Goal: Task Accomplishment & Management: Use online tool/utility

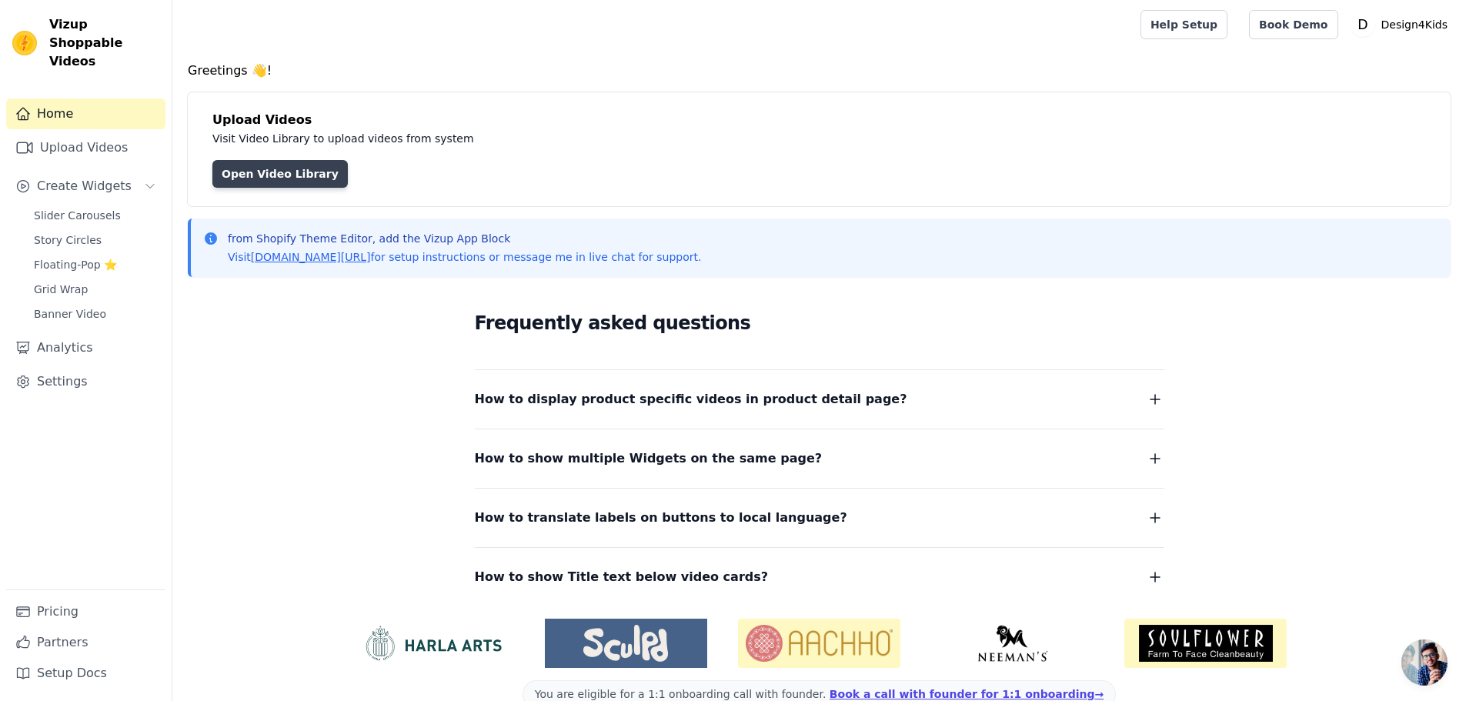
click at [292, 177] on link "Open Video Library" at bounding box center [279, 174] width 135 height 28
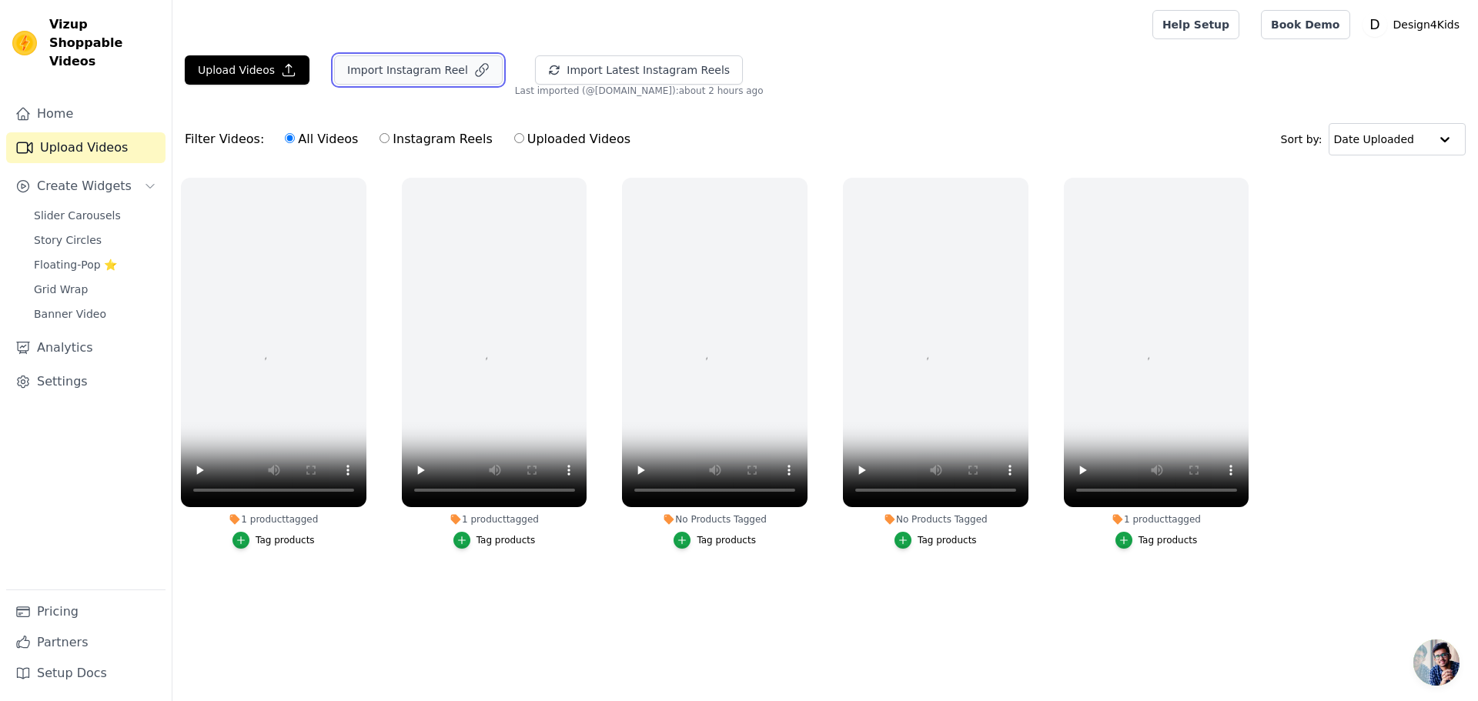
click at [419, 75] on button "Import Instagram Reel" at bounding box center [418, 69] width 169 height 29
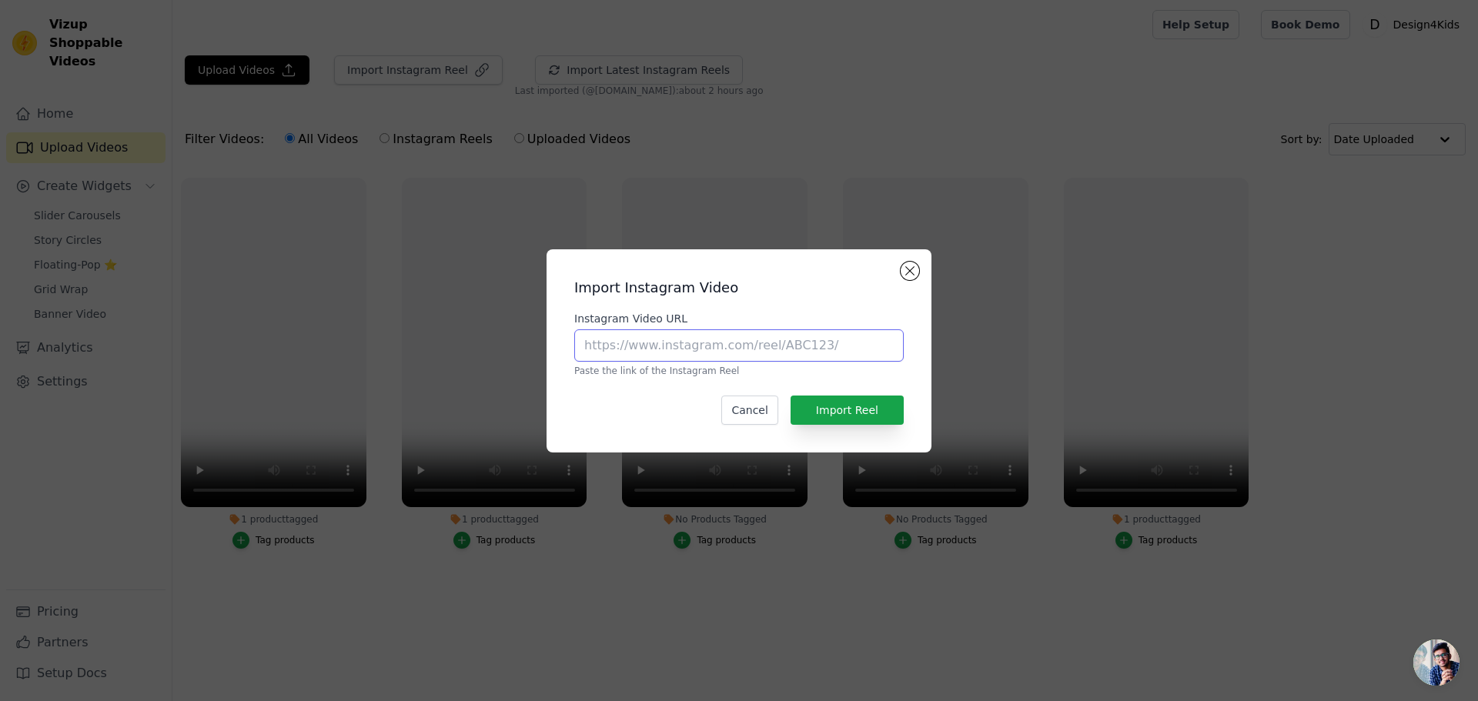
click at [700, 342] on input "Instagram Video URL" at bounding box center [738, 345] width 329 height 32
click at [711, 354] on input "Instagram Video URL" at bounding box center [738, 345] width 329 height 32
click at [727, 342] on input "Instagram Video URL" at bounding box center [738, 345] width 329 height 32
paste input "[URL][DOMAIN_NAME]"
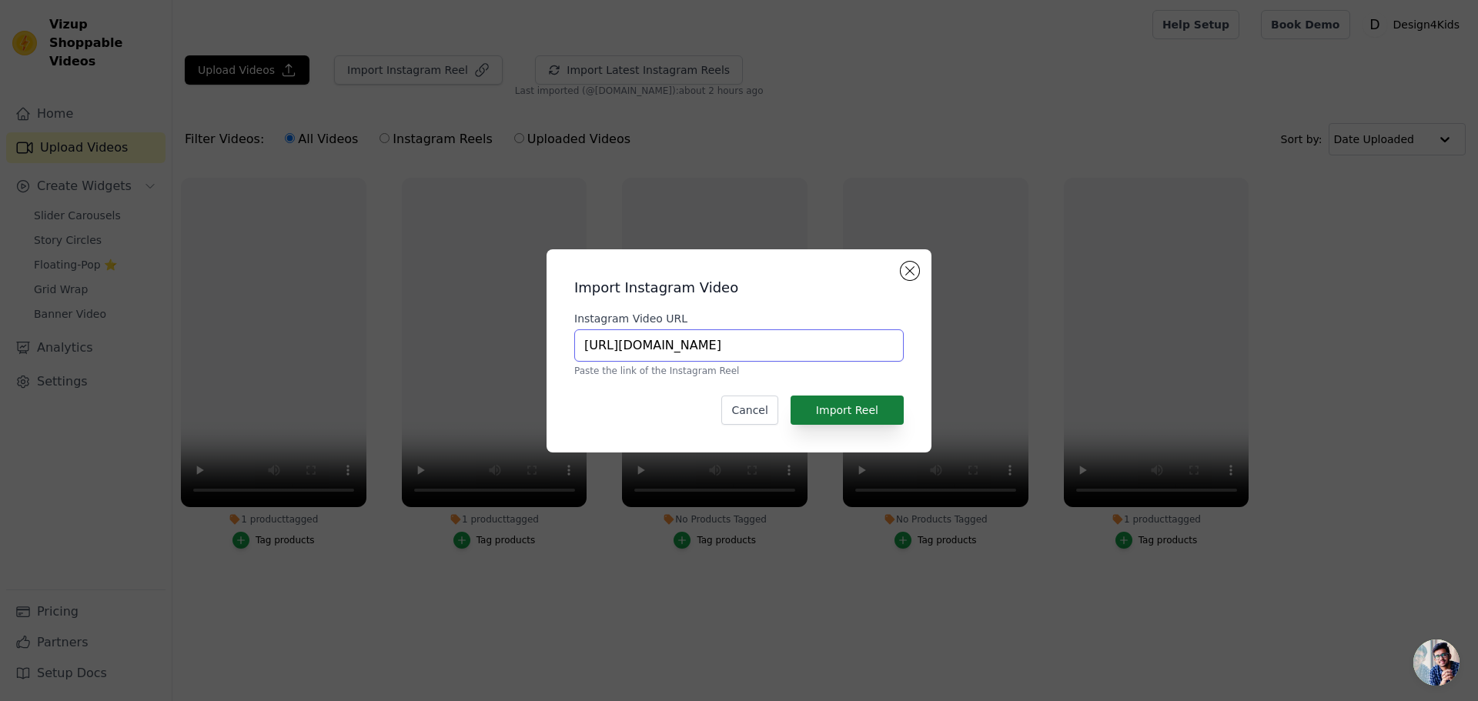
type input "[URL][DOMAIN_NAME]"
click at [834, 414] on button "Import Reel" at bounding box center [846, 410] width 113 height 29
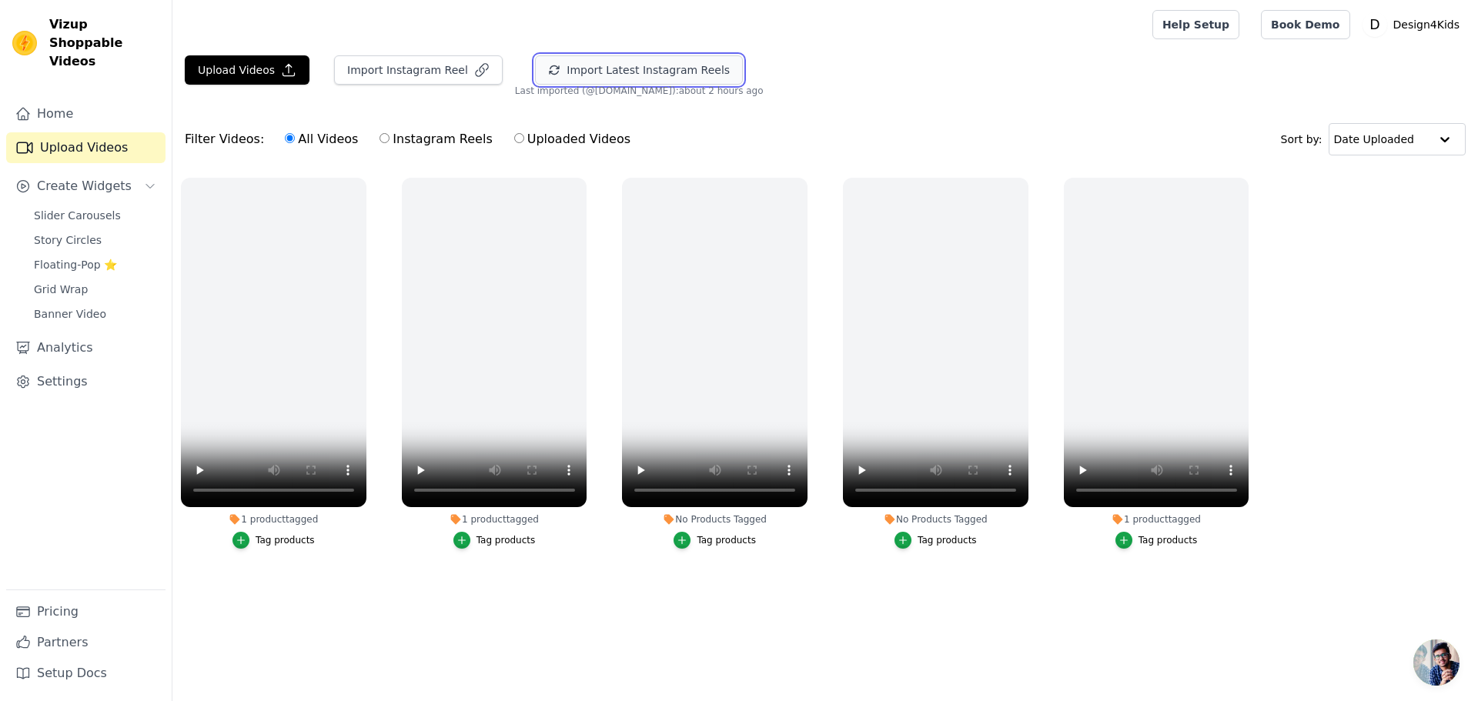
click at [560, 72] on button "Import Latest Instagram Reels" at bounding box center [639, 69] width 208 height 29
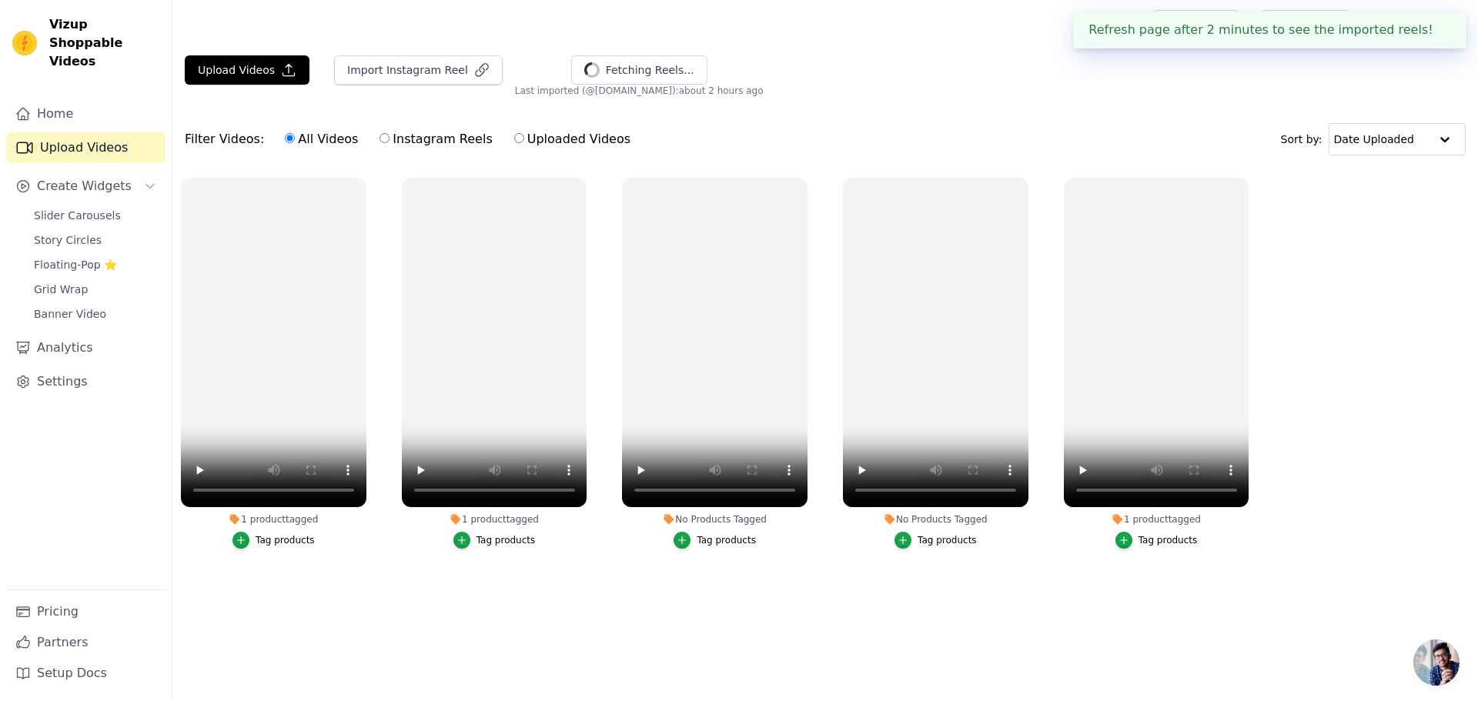
click at [406, 145] on label "Instagram Reels" at bounding box center [436, 139] width 114 height 20
click at [389, 143] on input "Instagram Reels" at bounding box center [384, 138] width 10 height 10
radio input "true"
click at [284, 132] on label "All Videos" at bounding box center [321, 139] width 75 height 20
click at [285, 133] on input "All Videos" at bounding box center [290, 138] width 10 height 10
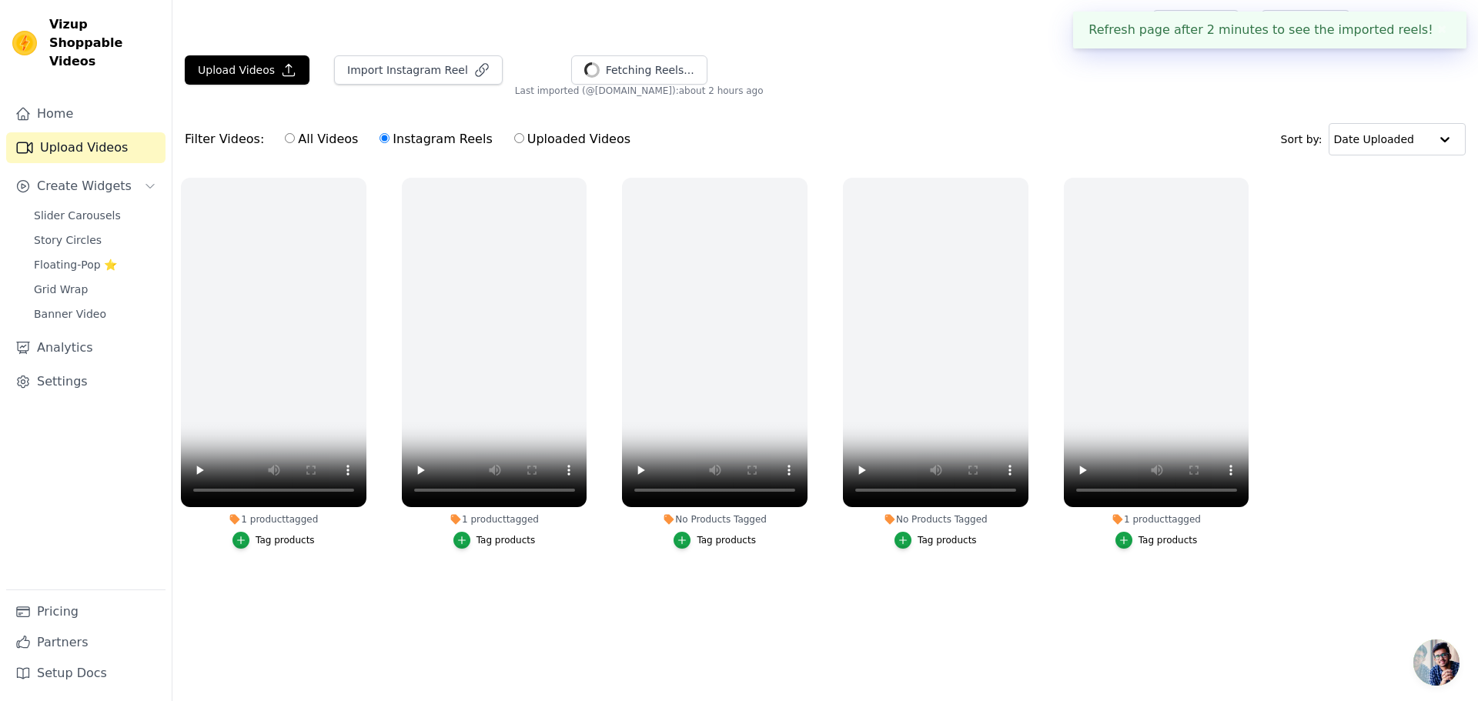
radio input "true"
click at [237, 75] on button "Upload Videos" at bounding box center [247, 69] width 125 height 29
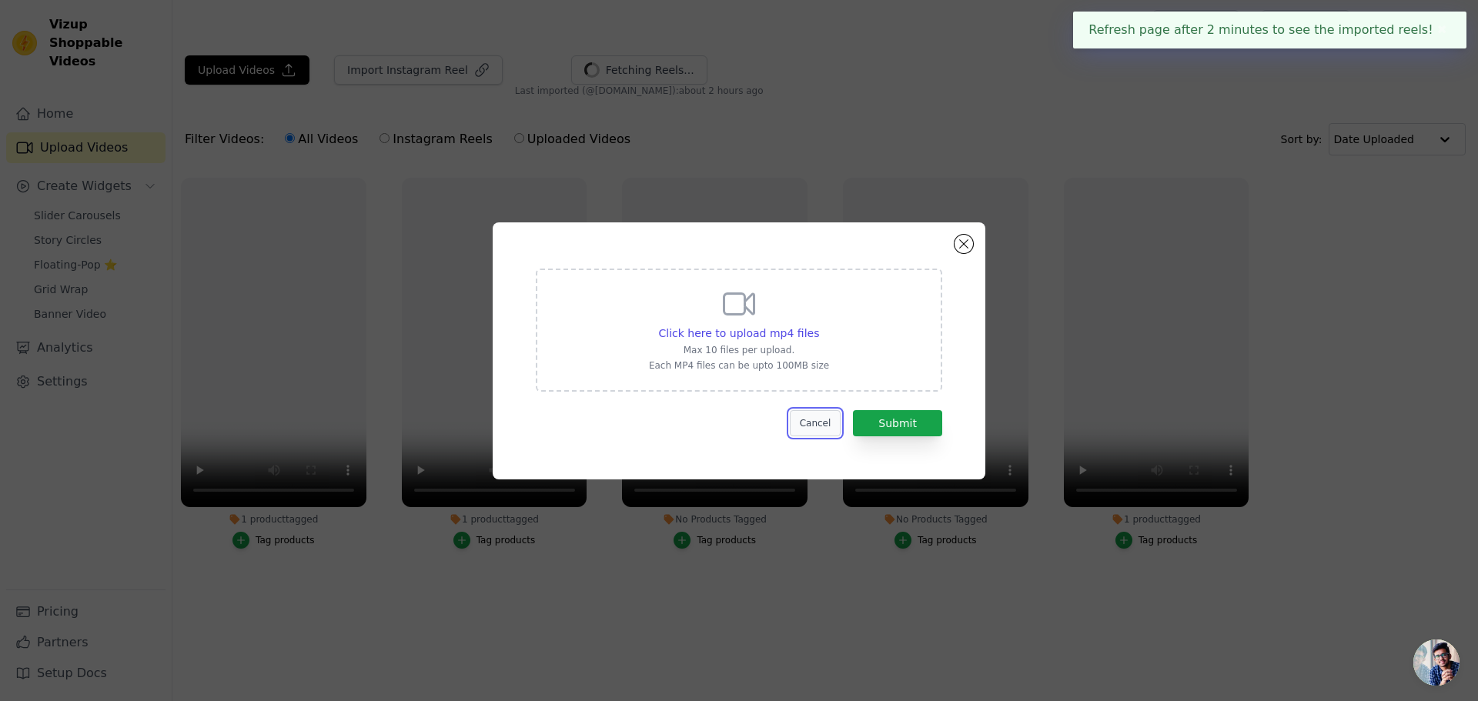
click at [818, 422] on button "Cancel" at bounding box center [816, 423] width 52 height 26
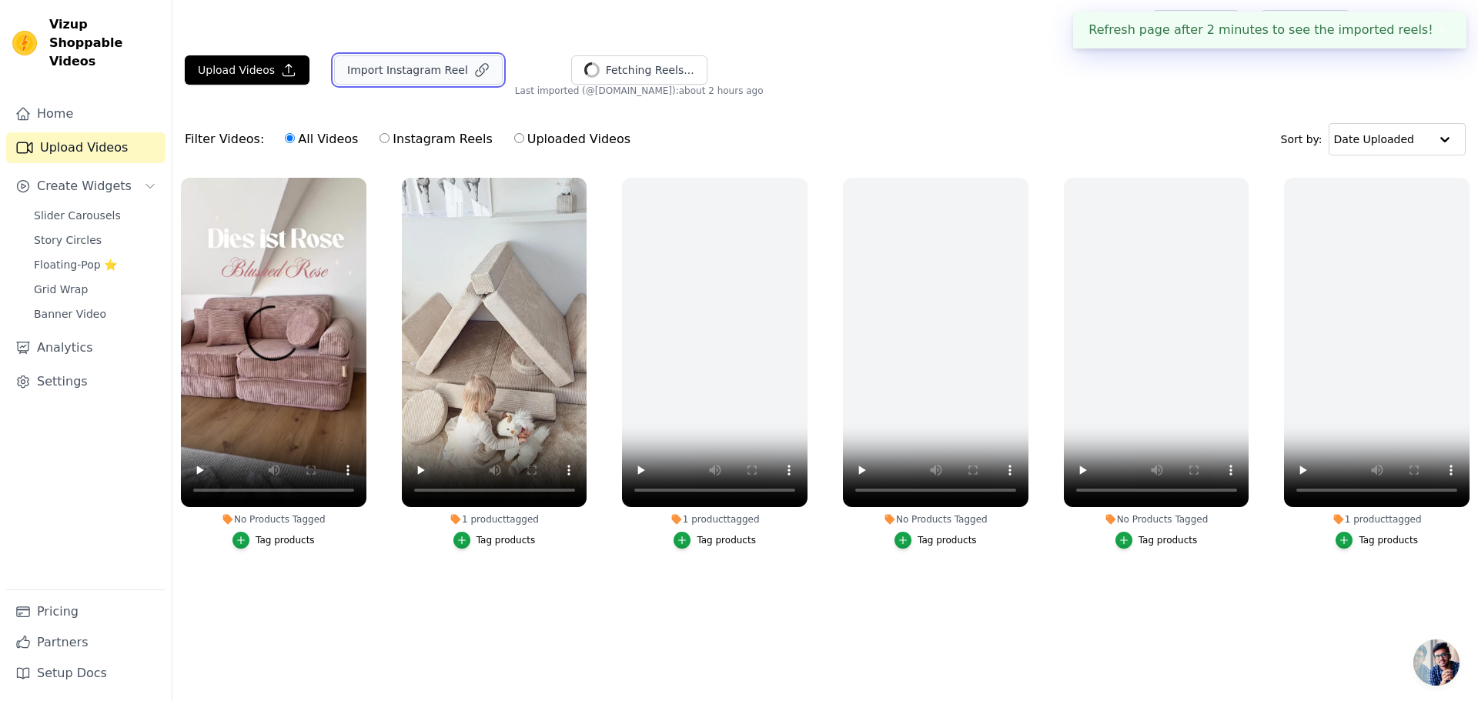
click at [368, 72] on button "Import Instagram Reel" at bounding box center [418, 69] width 169 height 29
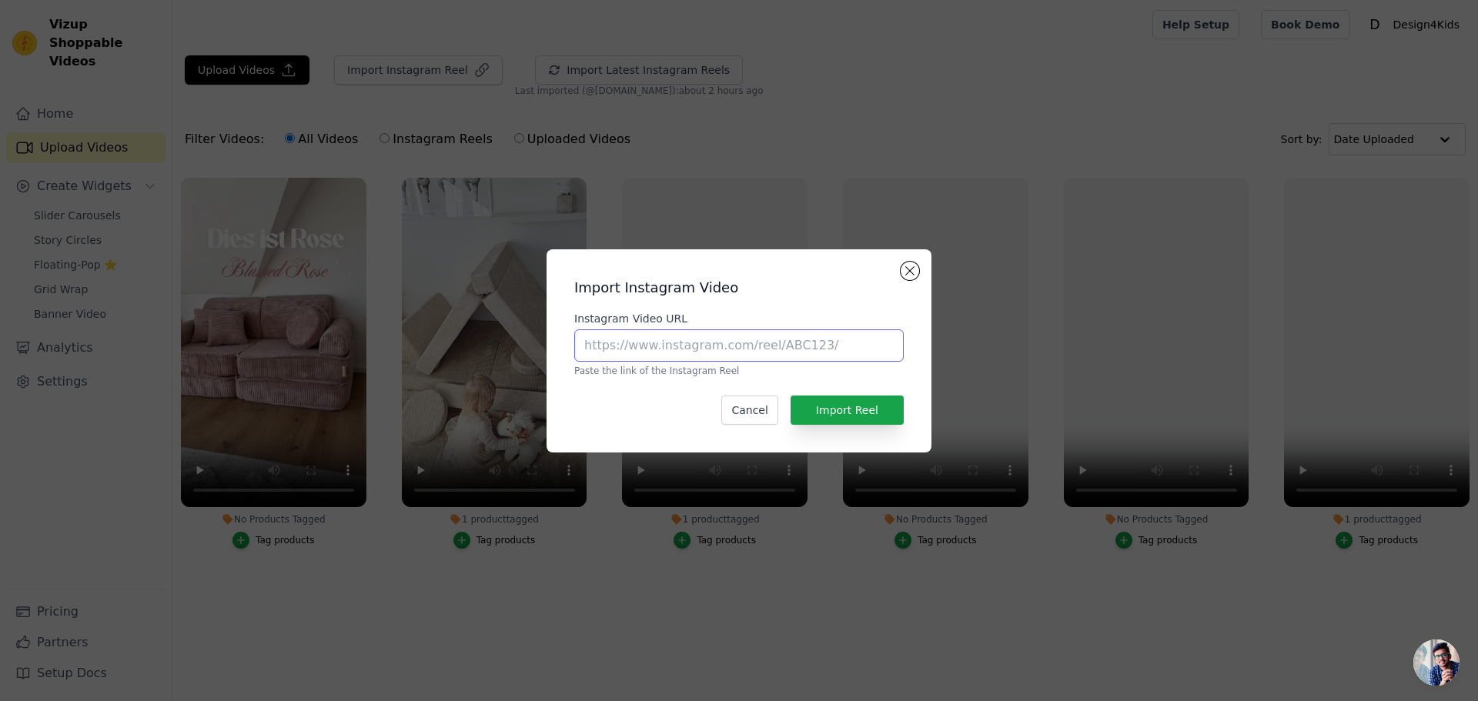
click at [717, 340] on input "Instagram Video URL" at bounding box center [738, 345] width 329 height 32
paste input "[URL][DOMAIN_NAME]"
type input "[URL][DOMAIN_NAME]"
click at [845, 413] on button "Import Reel" at bounding box center [846, 410] width 113 height 29
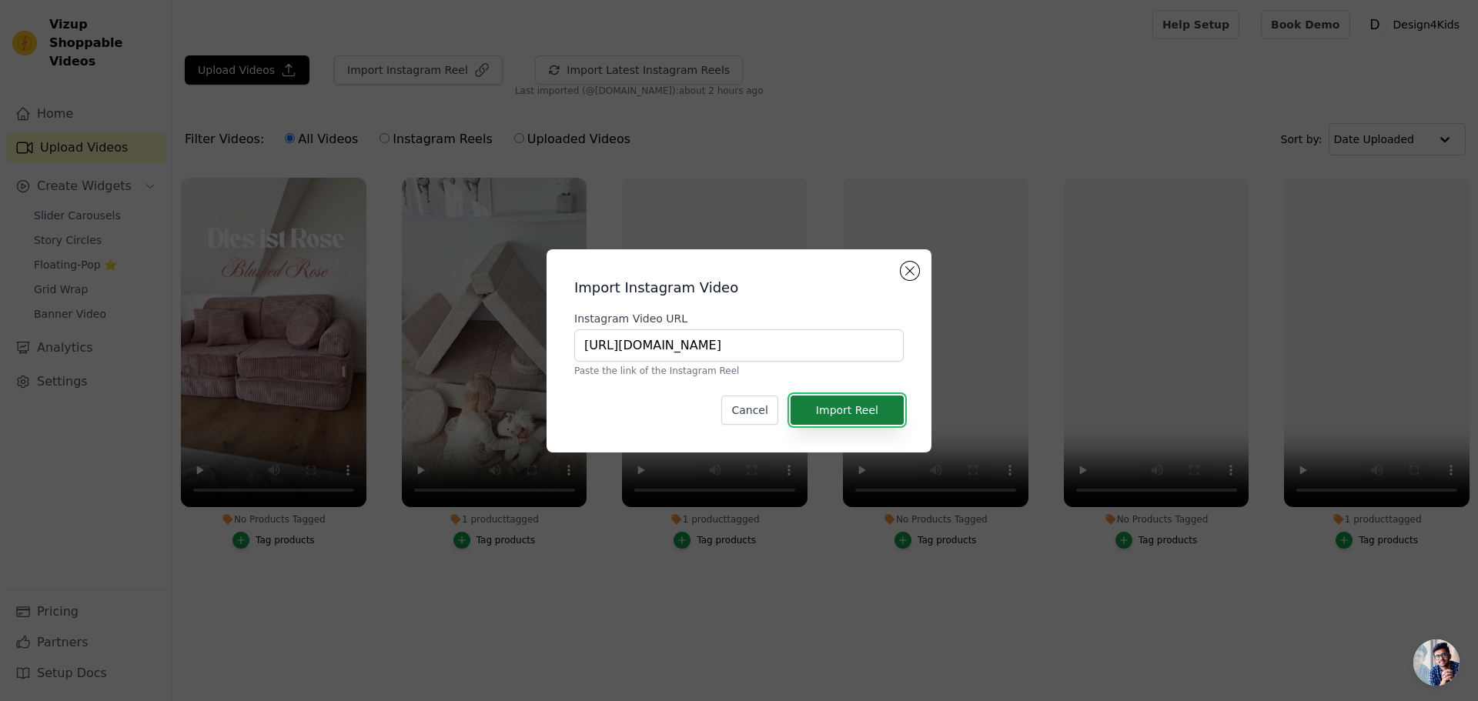
scroll to position [0, 0]
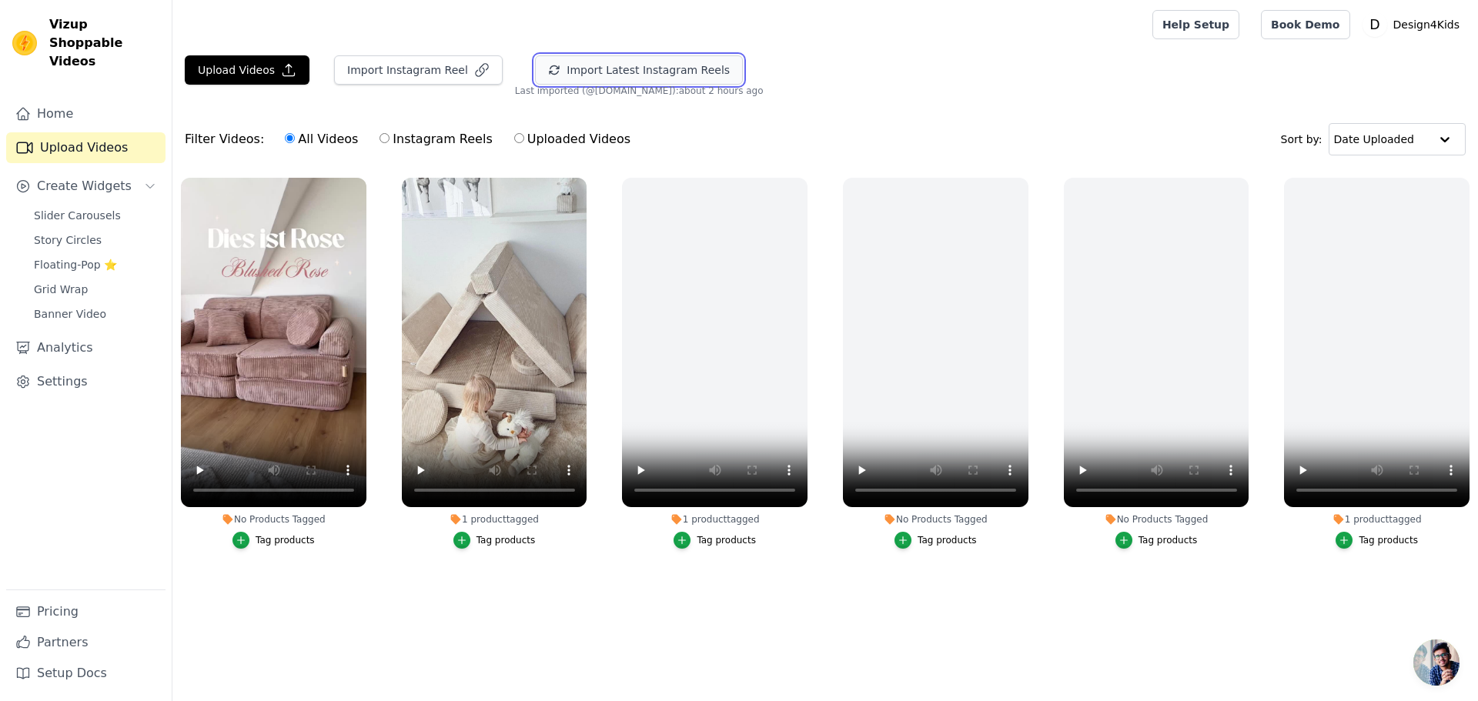
click at [566, 72] on button "Import Latest Instagram Reels" at bounding box center [639, 69] width 208 height 29
click at [345, 62] on button "Import Instagram Reel" at bounding box center [418, 69] width 169 height 29
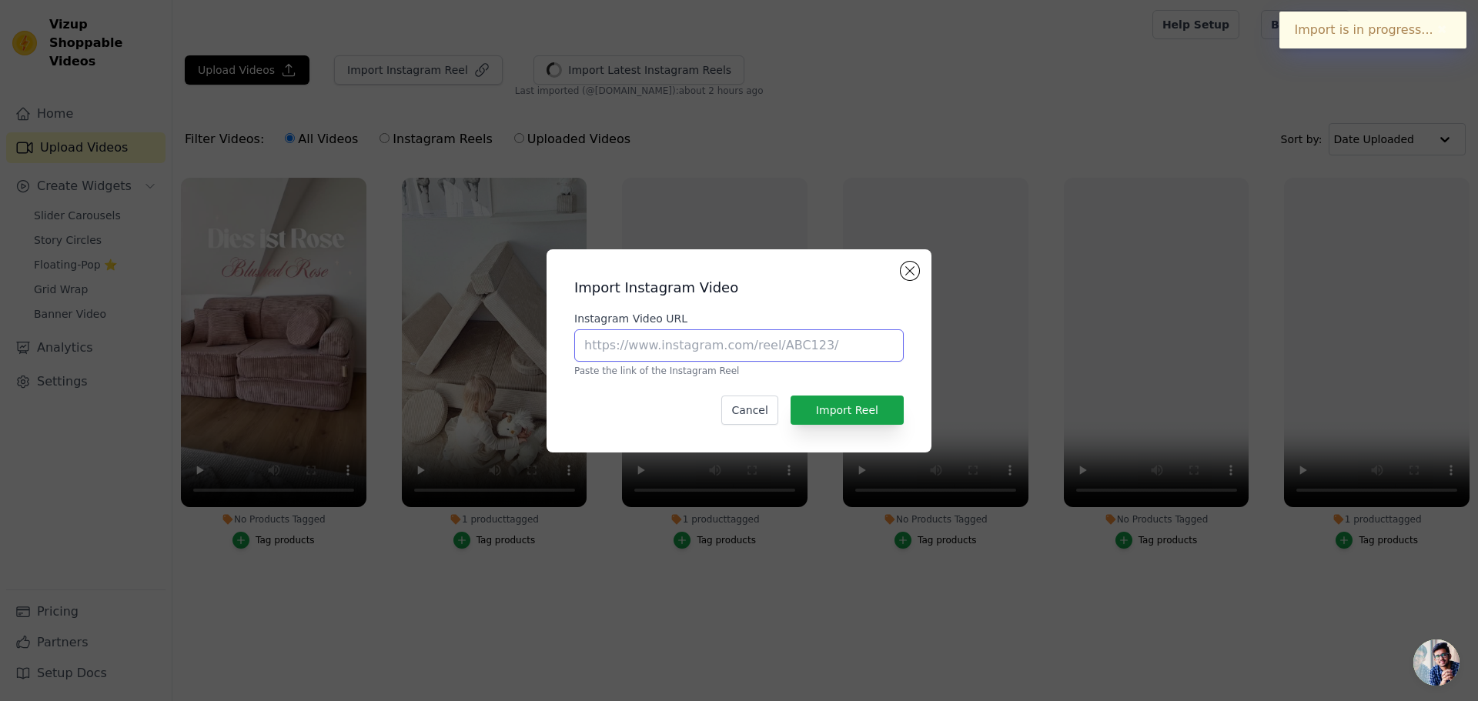
click at [728, 346] on input "Instagram Video URL" at bounding box center [738, 345] width 329 height 32
paste input "[URL][DOMAIN_NAME]"
type input "[URL][DOMAIN_NAME]"
click at [852, 411] on button "Import Reel" at bounding box center [846, 410] width 113 height 29
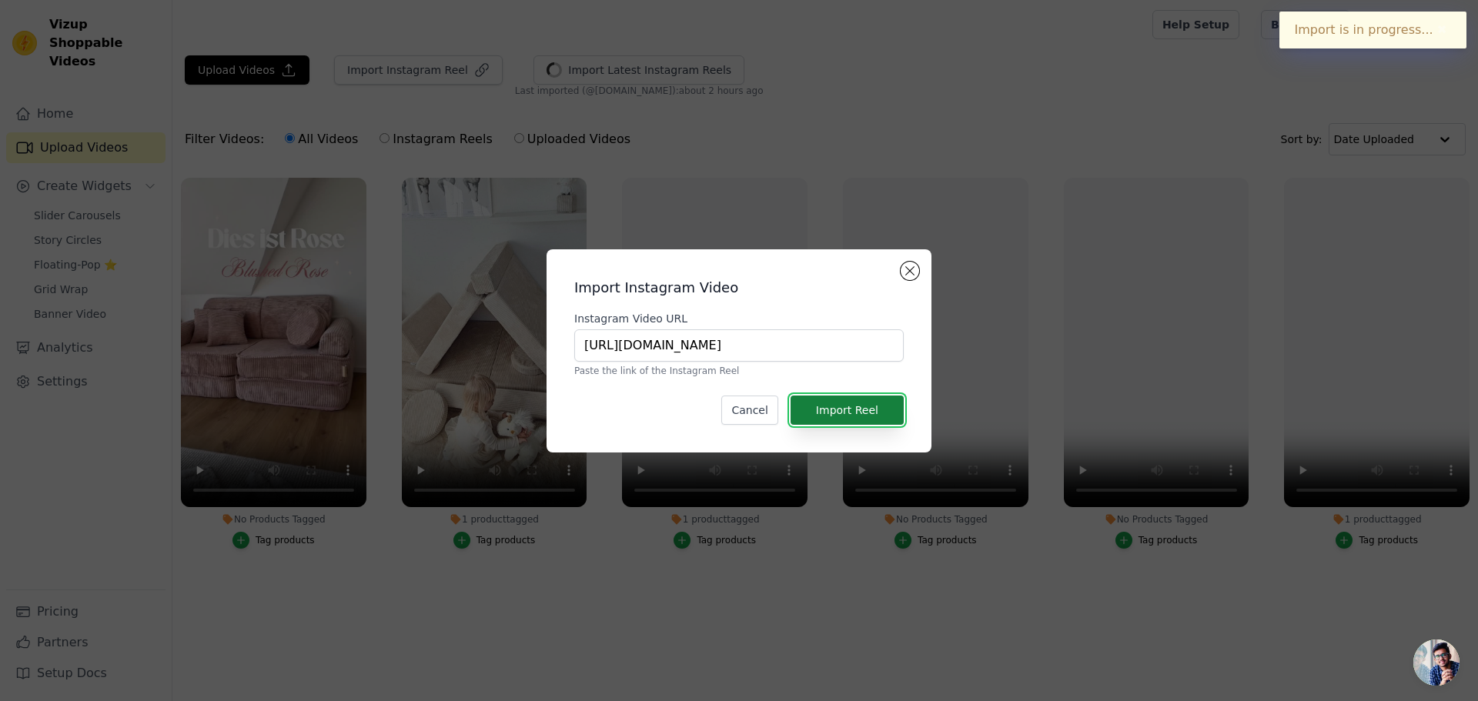
scroll to position [0, 0]
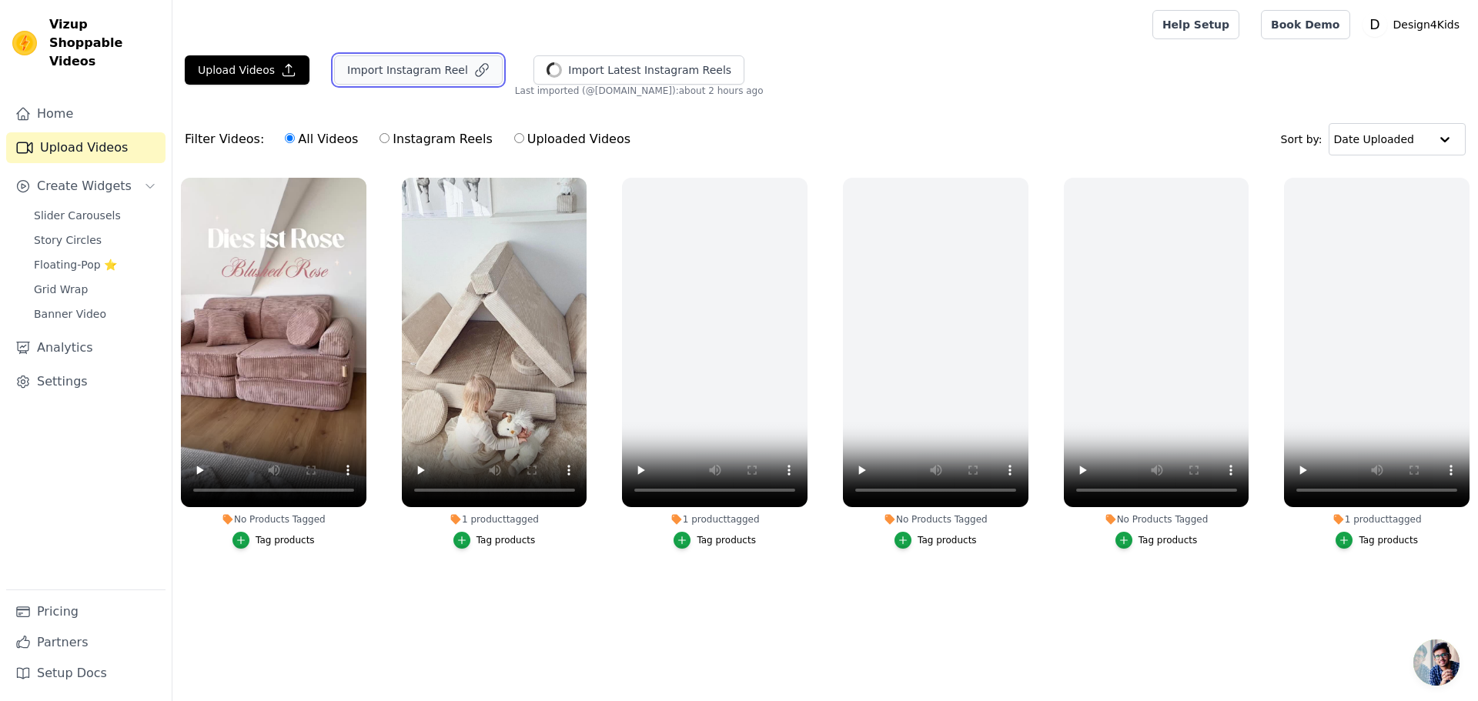
click at [393, 74] on button "Import Instagram Reel" at bounding box center [418, 69] width 169 height 29
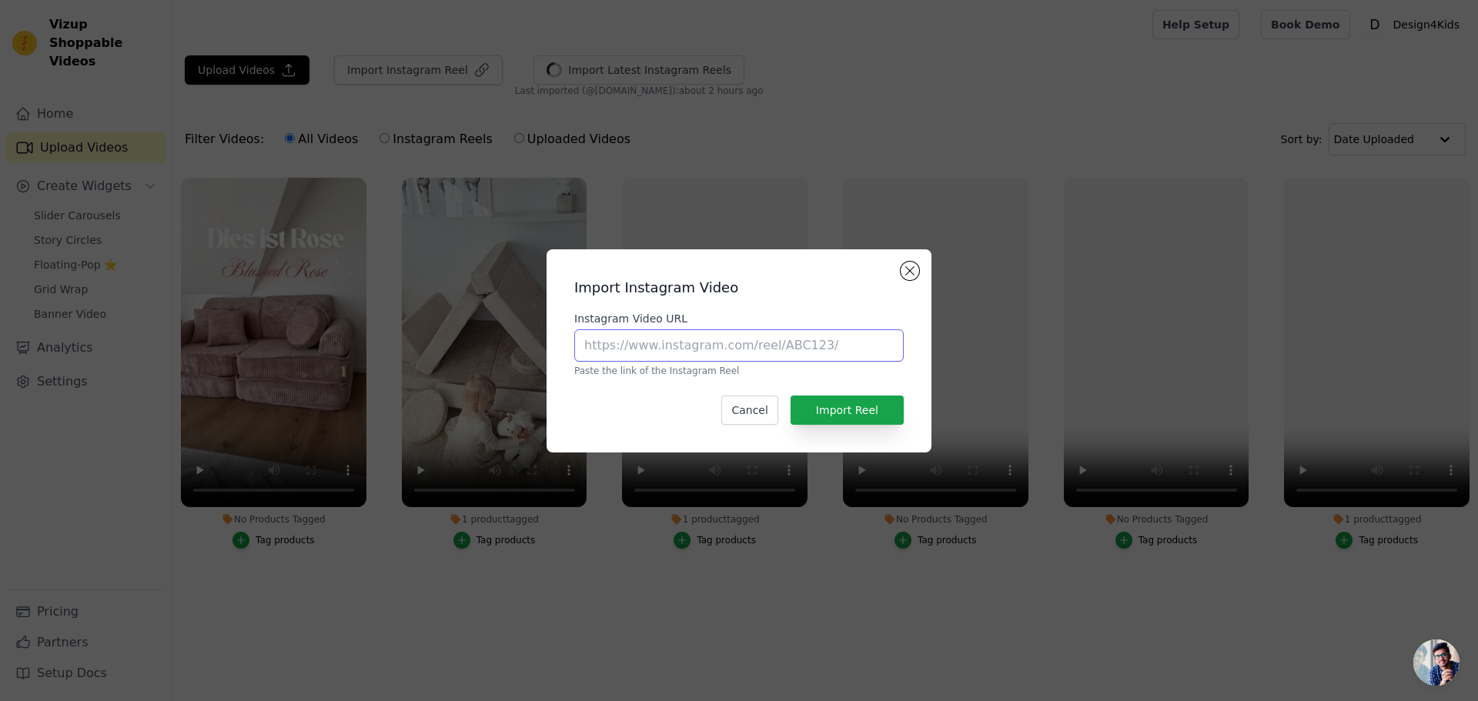
click at [697, 358] on input "Instagram Video URL" at bounding box center [738, 345] width 329 height 32
paste input "[URL][DOMAIN_NAME]"
type input "[URL][DOMAIN_NAME]"
click at [864, 413] on button "Import Reel" at bounding box center [846, 410] width 113 height 29
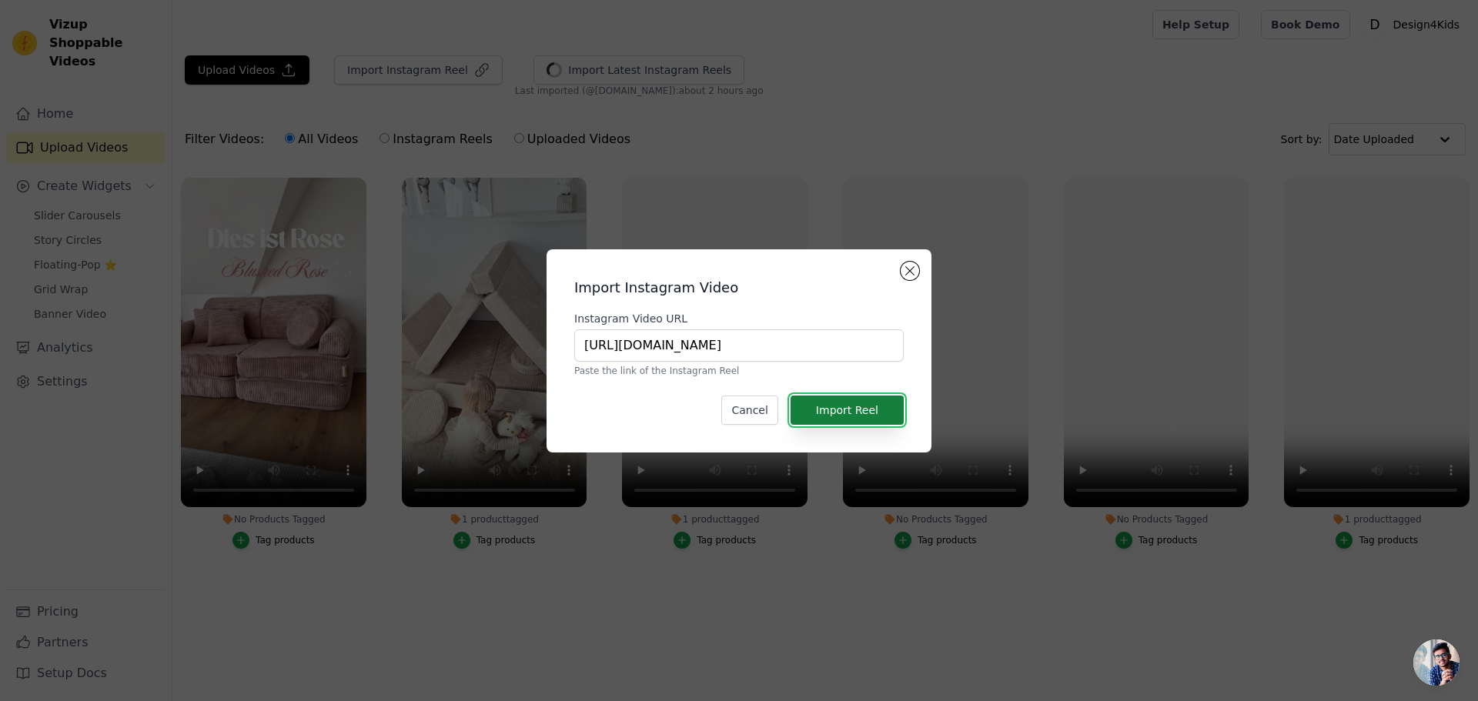
scroll to position [0, 0]
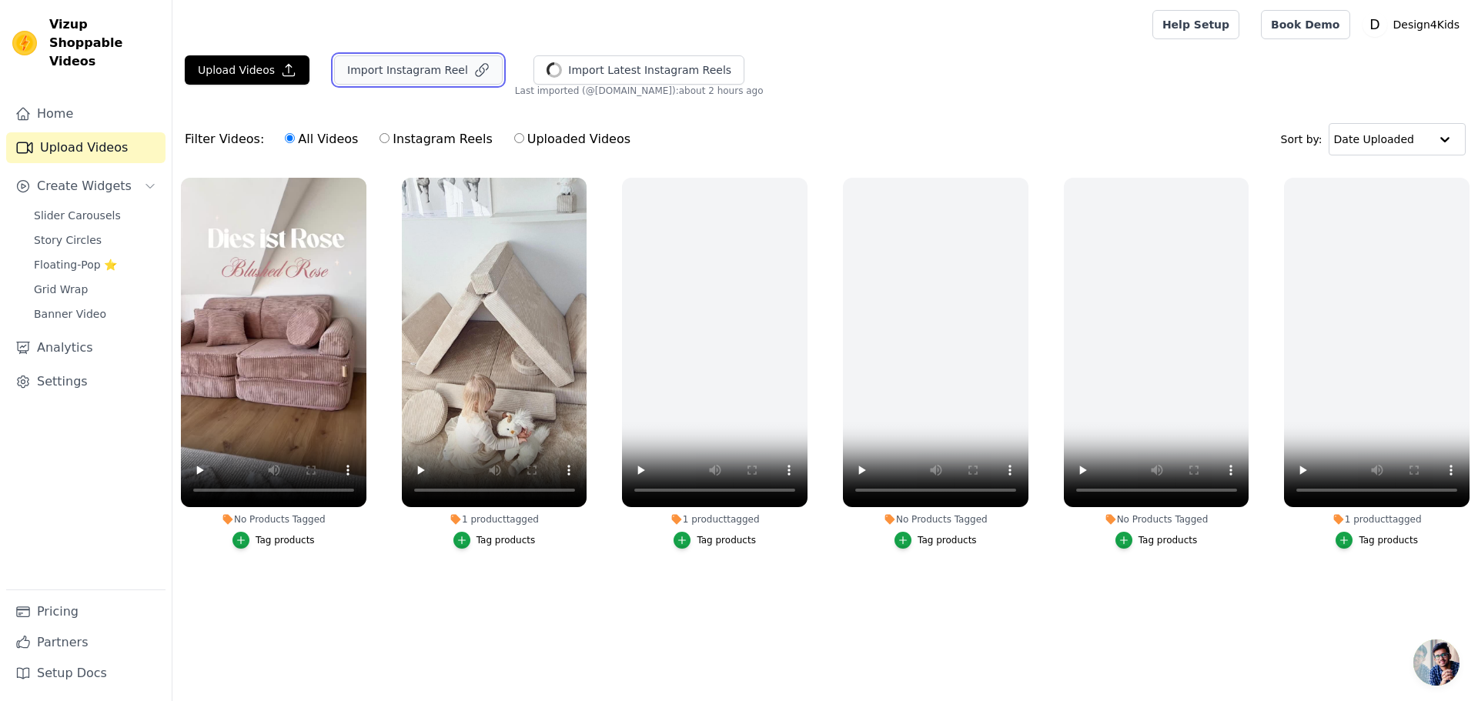
click at [393, 66] on button "Import Instagram Reel" at bounding box center [418, 69] width 169 height 29
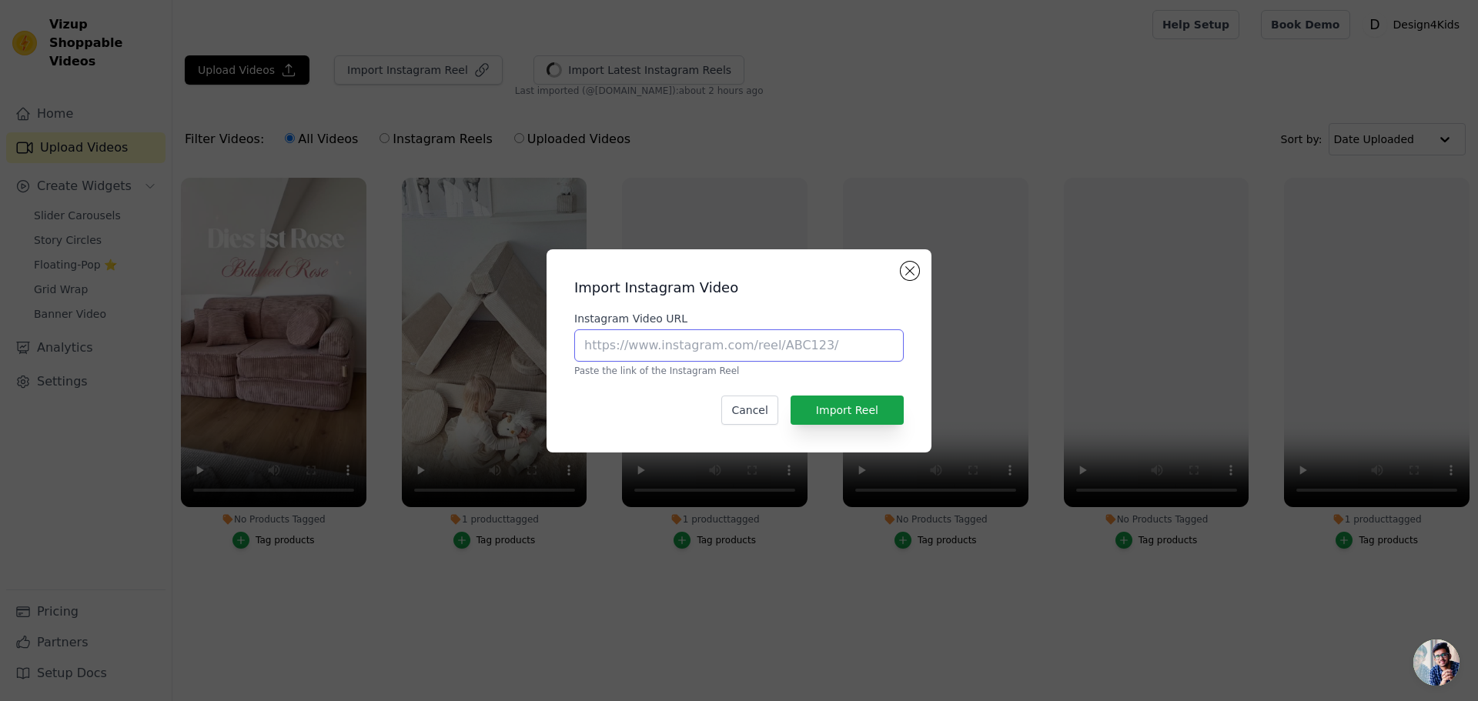
click at [654, 356] on input "Instagram Video URL" at bounding box center [738, 345] width 329 height 32
paste input "[URL][DOMAIN_NAME]"
type input "[URL][DOMAIN_NAME]"
click at [870, 409] on button "Import Reel" at bounding box center [846, 410] width 113 height 29
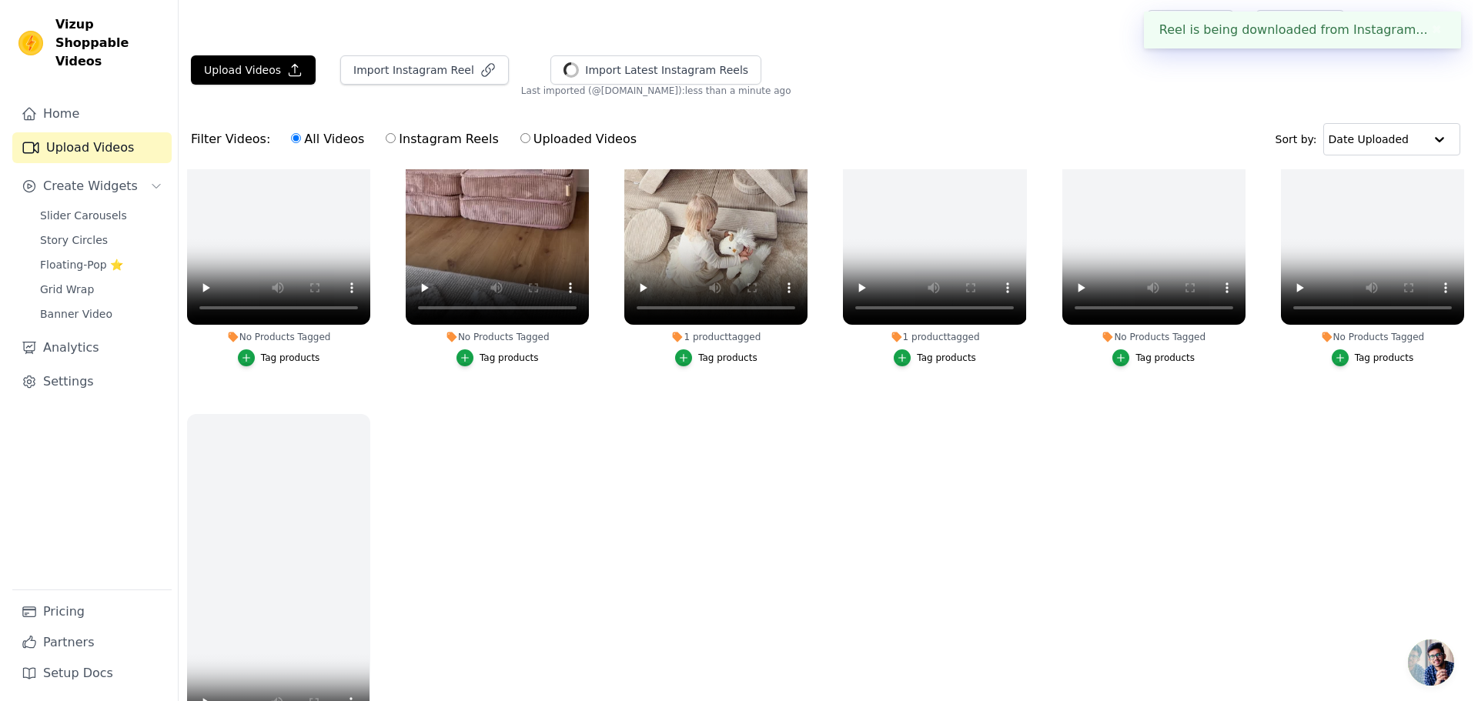
scroll to position [28, 0]
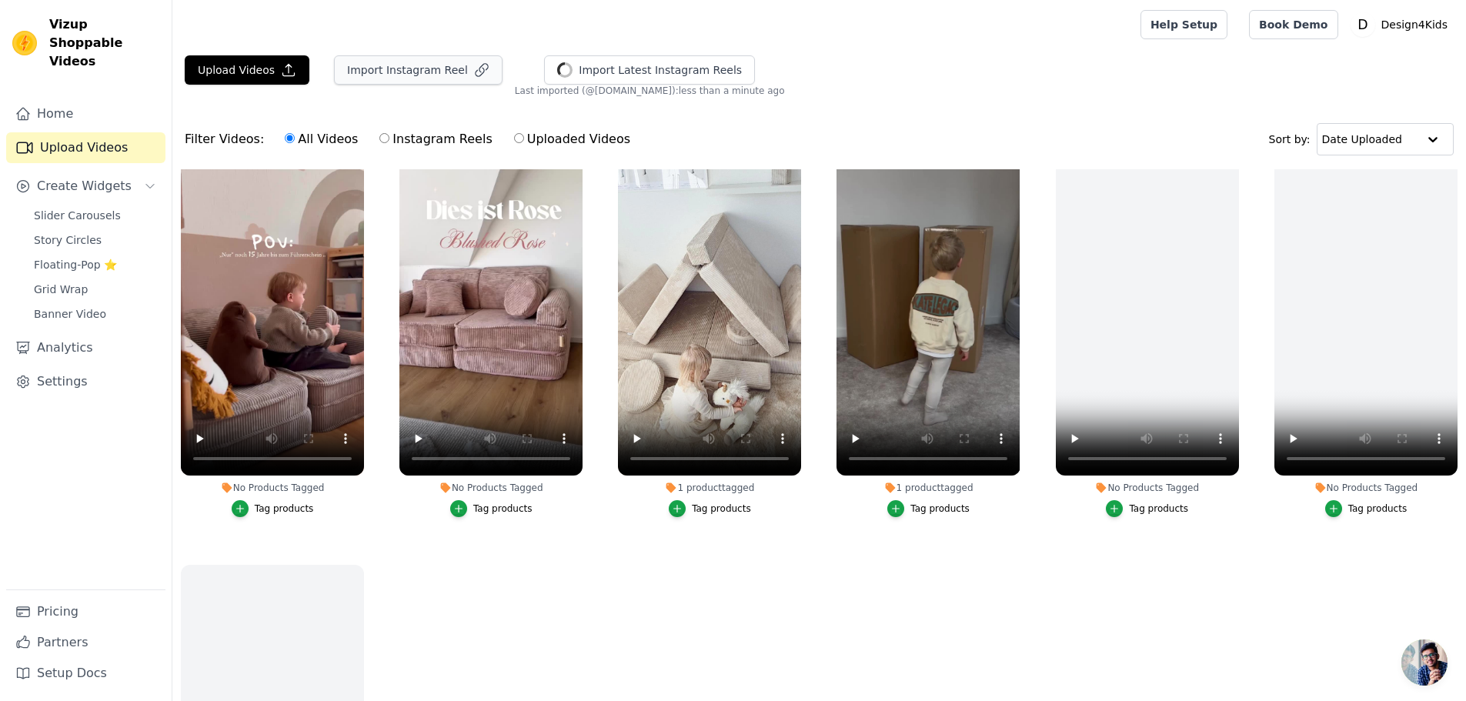
click at [409, 55] on main "Upload Videos Import Instagram Reel Import Latest Instagram Reels Import Latest…" at bounding box center [819, 453] width 1294 height 809
click at [436, 75] on button "Import Instagram Reel" at bounding box center [418, 69] width 169 height 29
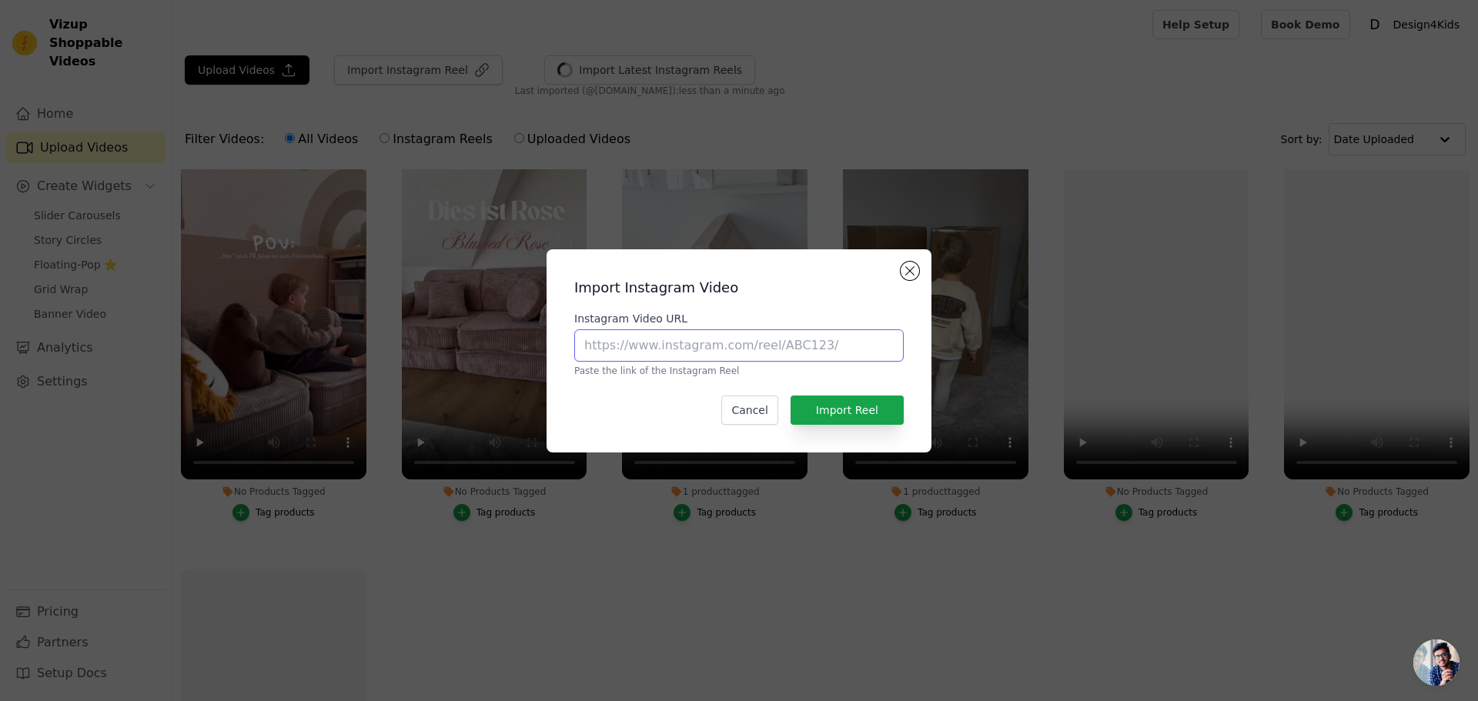
click at [702, 353] on input "Instagram Video URL" at bounding box center [738, 345] width 329 height 32
paste input "[URL][DOMAIN_NAME]"
type input "[URL][DOMAIN_NAME]"
click at [855, 409] on button "Import Reel" at bounding box center [846, 410] width 113 height 29
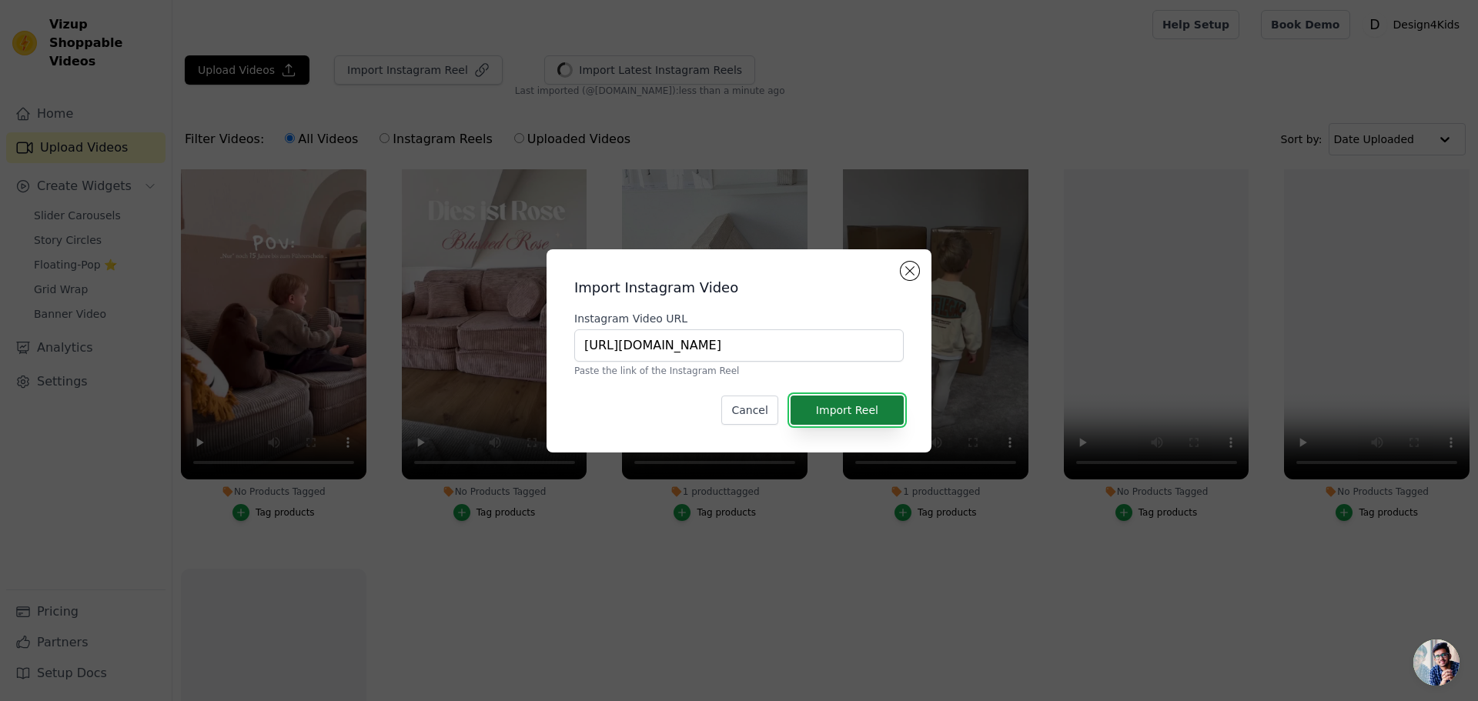
scroll to position [0, 0]
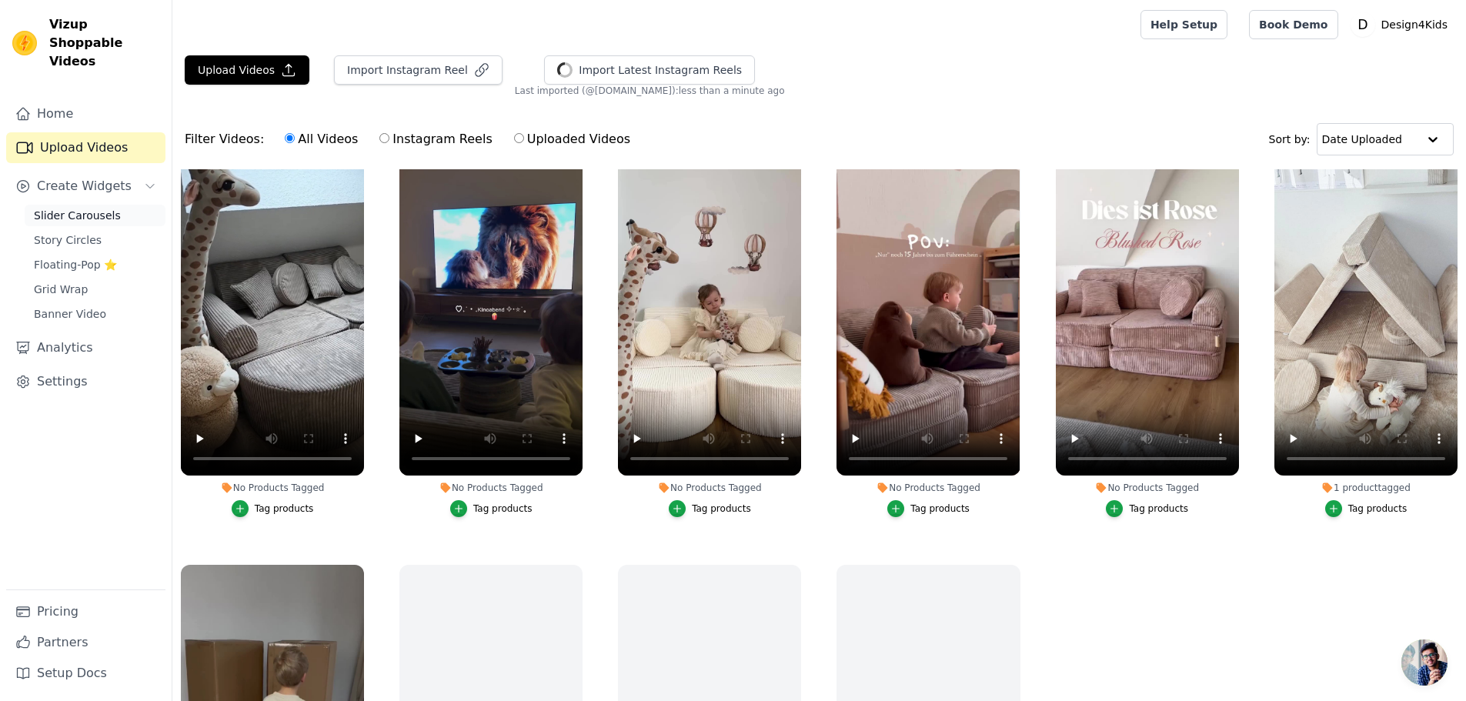
click at [72, 208] on span "Slider Carousels" at bounding box center [77, 215] width 87 height 15
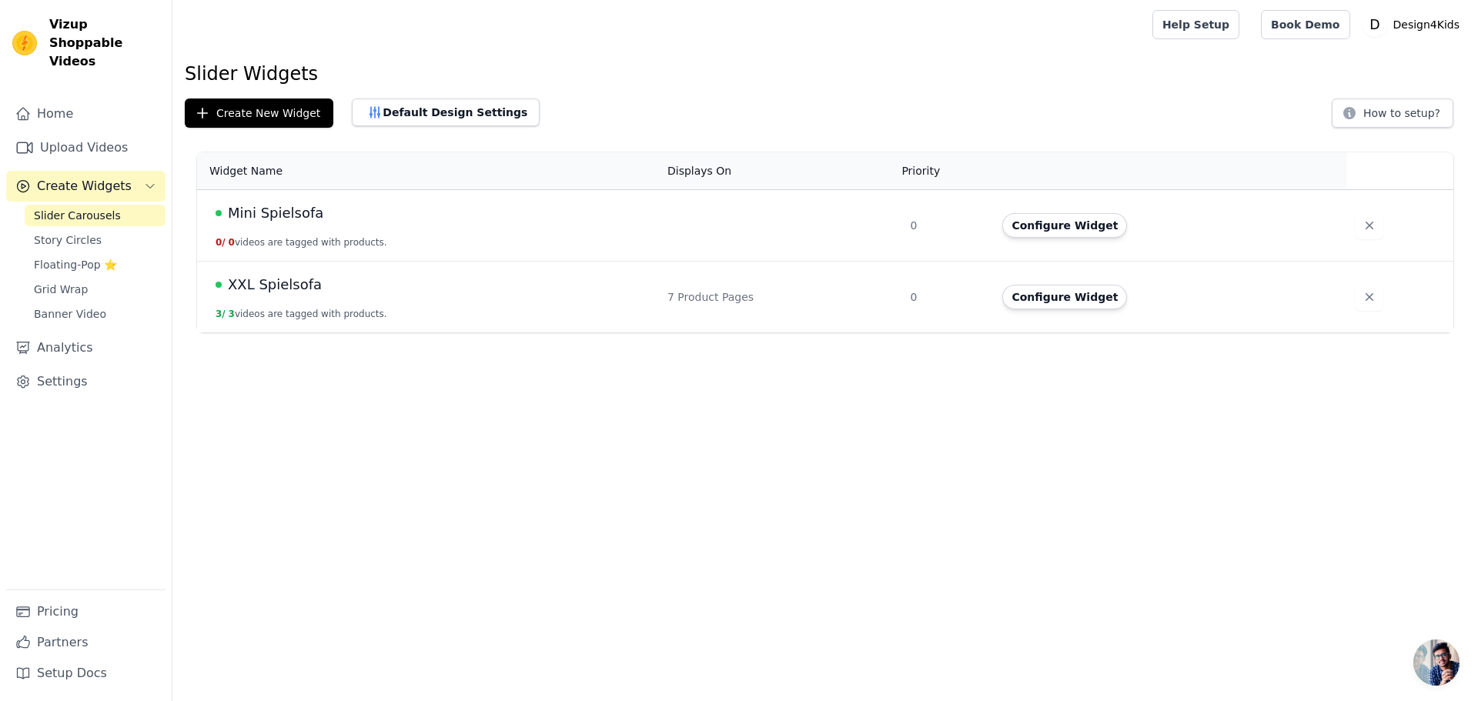
click at [271, 213] on span "Mini Spielsofa" at bounding box center [275, 213] width 95 height 22
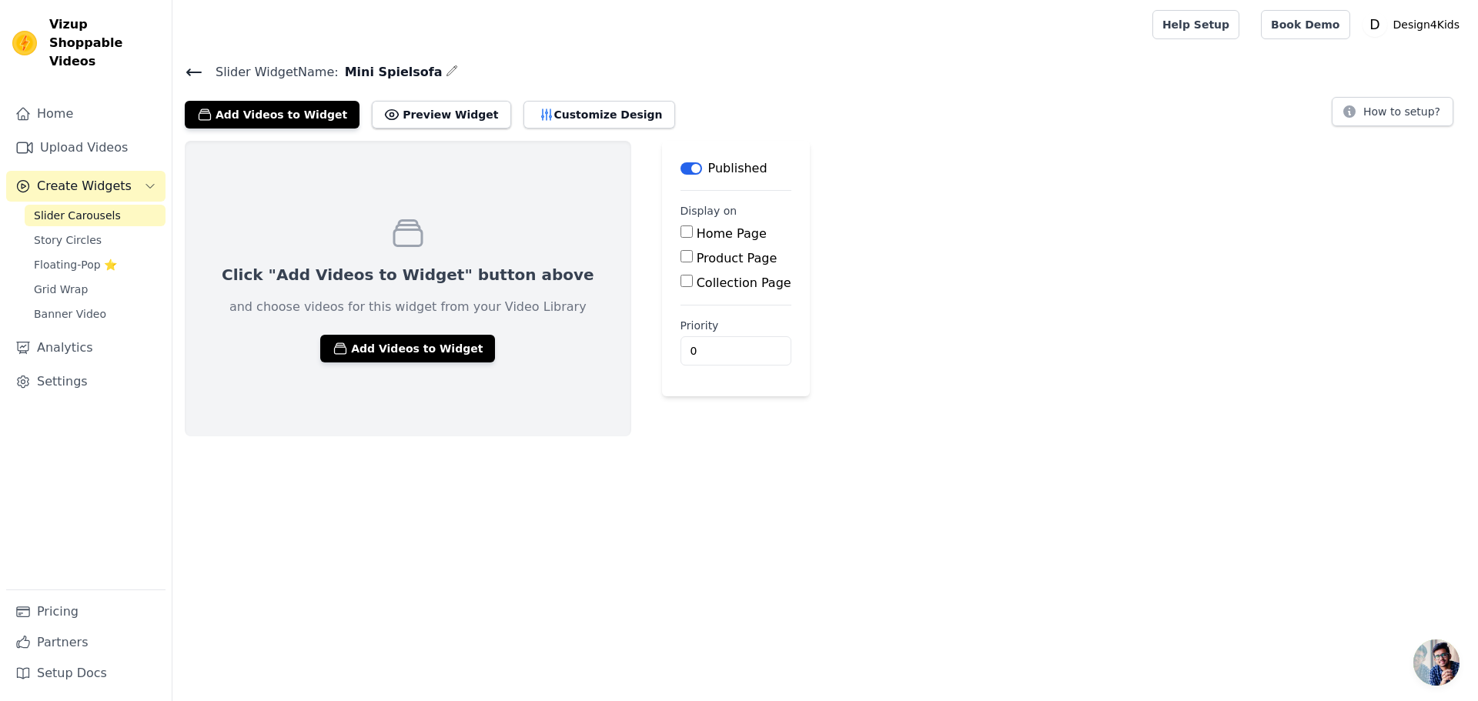
click at [697, 262] on label "Product Page" at bounding box center [737, 258] width 81 height 15
click at [684, 262] on input "Product Page" at bounding box center [686, 256] width 12 height 12
checkbox input "true"
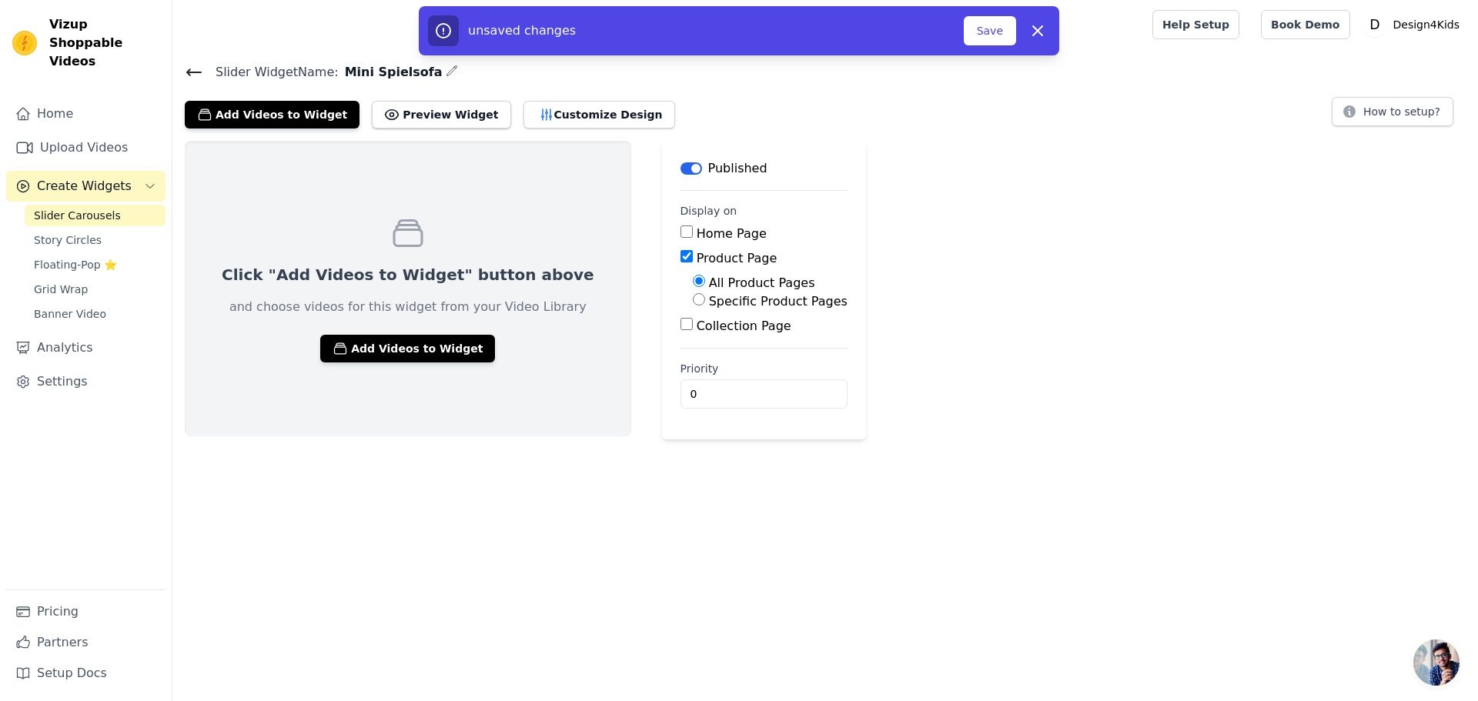
click at [709, 306] on label "Specific Product Pages" at bounding box center [778, 301] width 139 height 15
click at [700, 306] on input "Specific Product Pages" at bounding box center [699, 299] width 12 height 12
radio input "true"
click at [693, 339] on button "Select Products" at bounding box center [744, 336] width 103 height 26
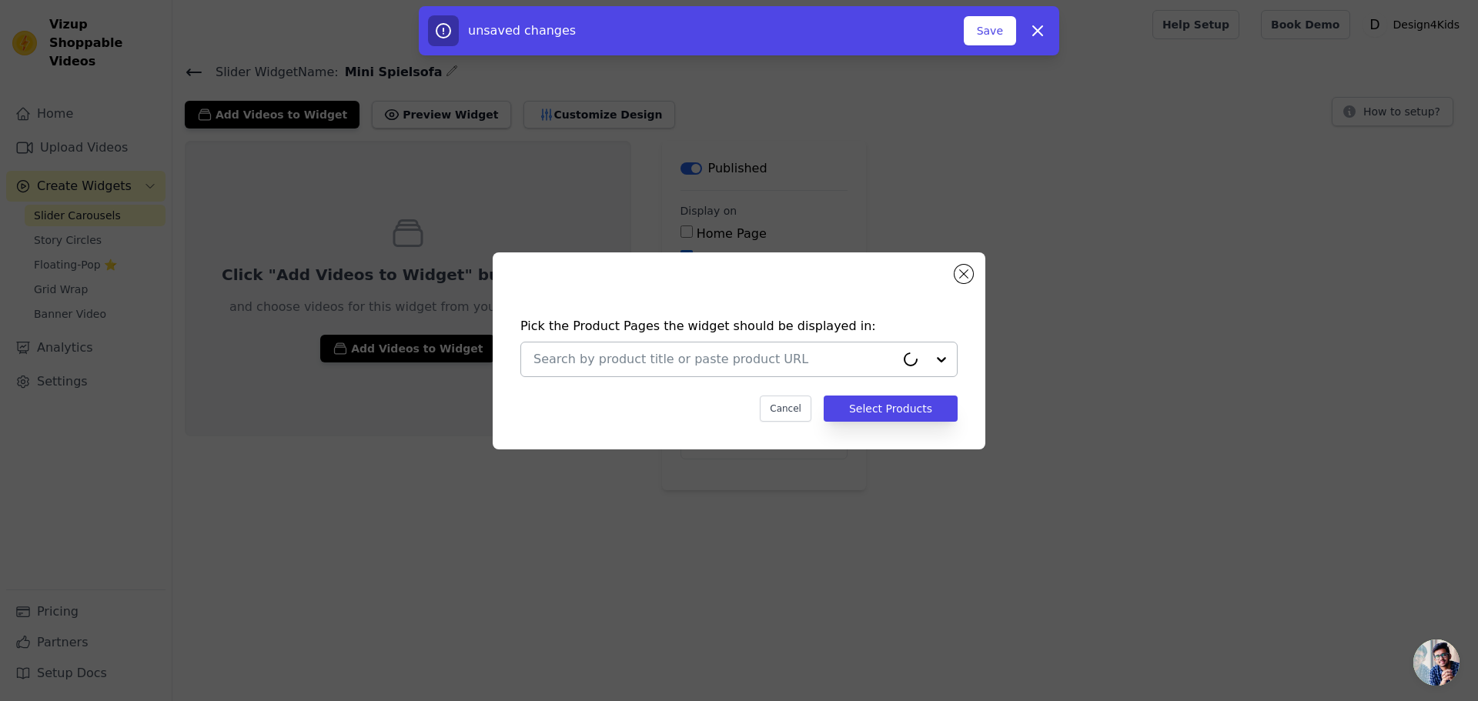
click at [673, 356] on input "text" at bounding box center [714, 359] width 362 height 18
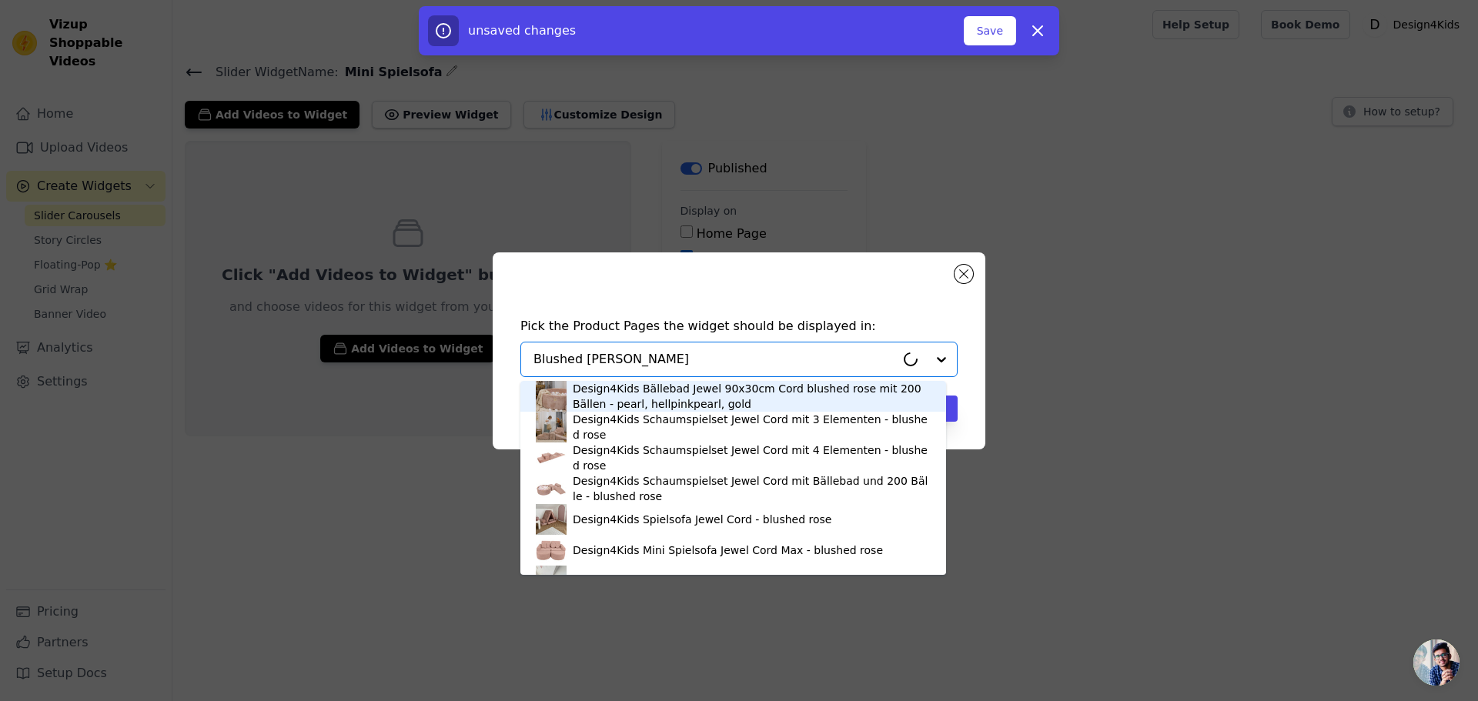
type input "Blushed Rose"
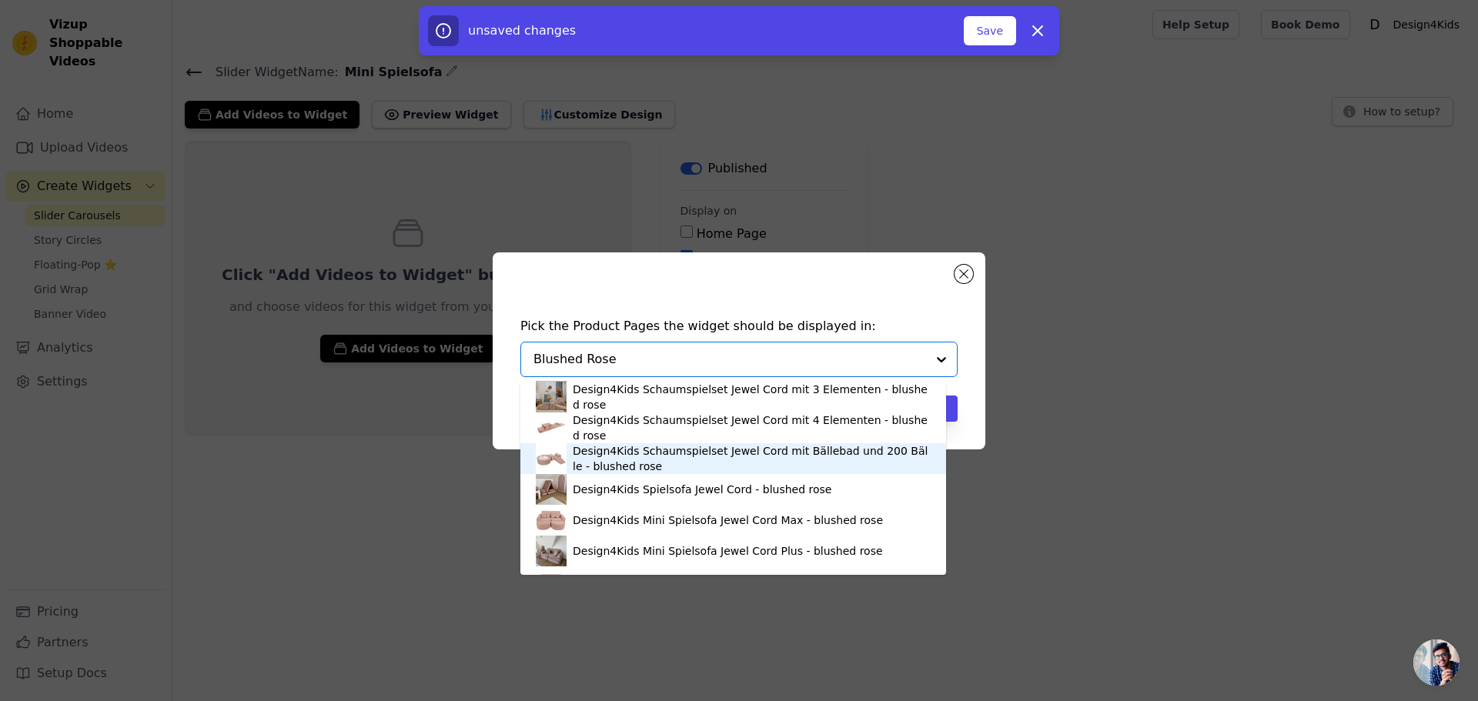
scroll to position [57, 0]
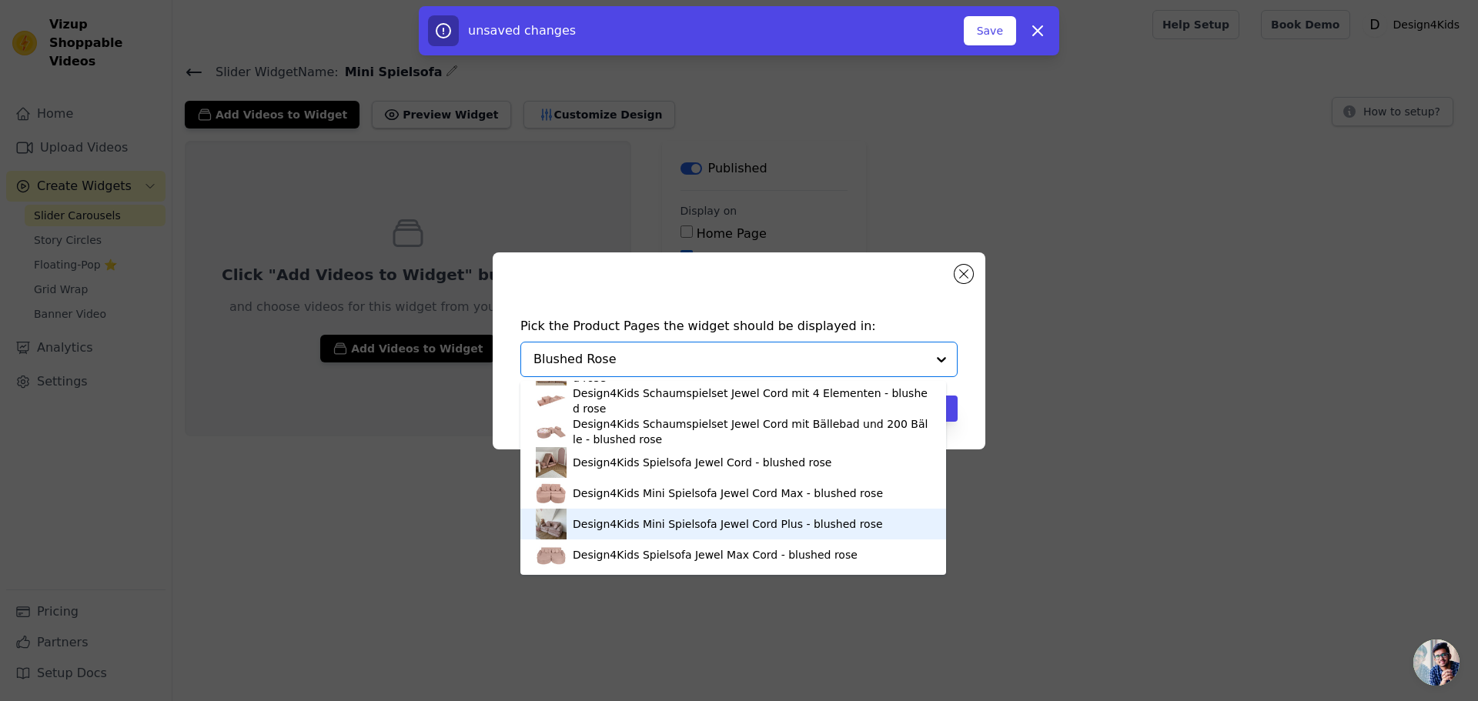
click at [630, 524] on div "Design4Kids Mini Spielsofa Jewel Cord Plus - blushed rose" at bounding box center [728, 523] width 310 height 15
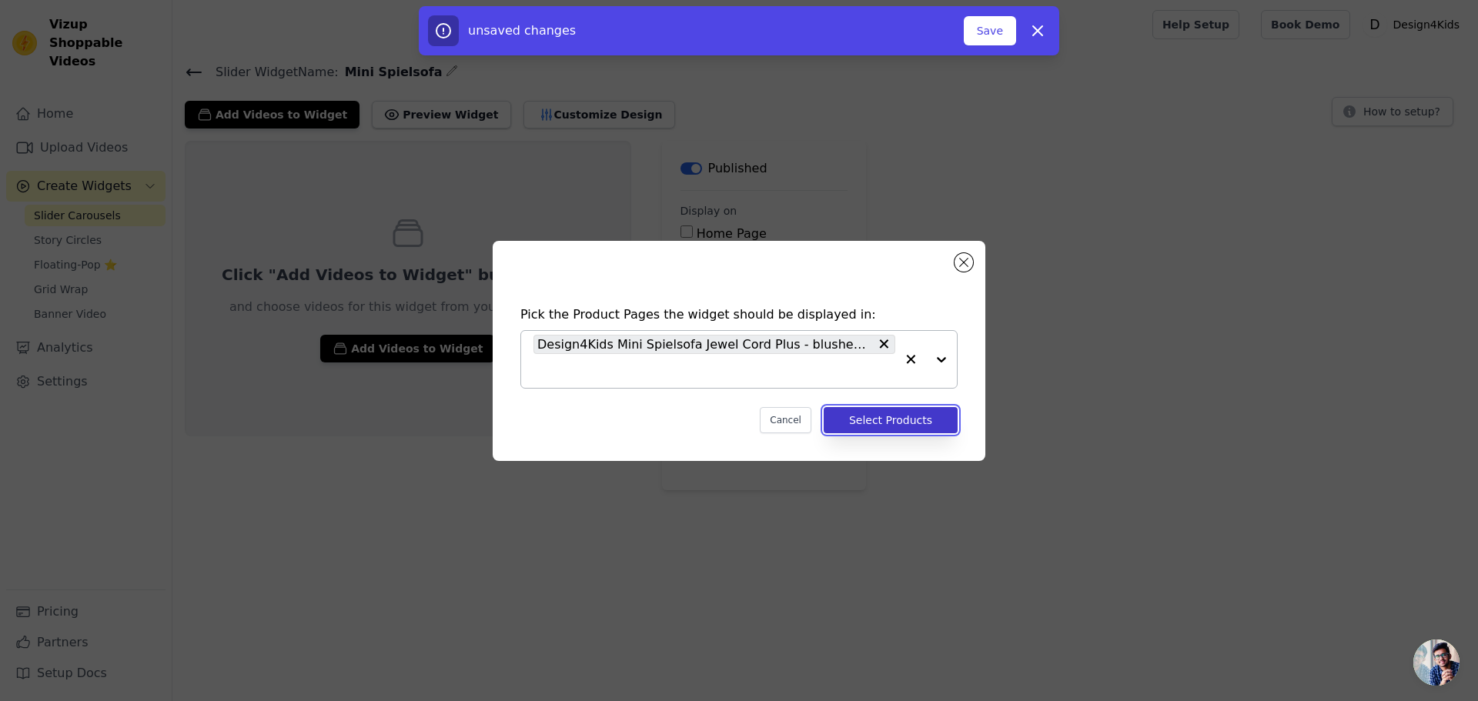
click at [899, 425] on button "Select Products" at bounding box center [891, 420] width 134 height 26
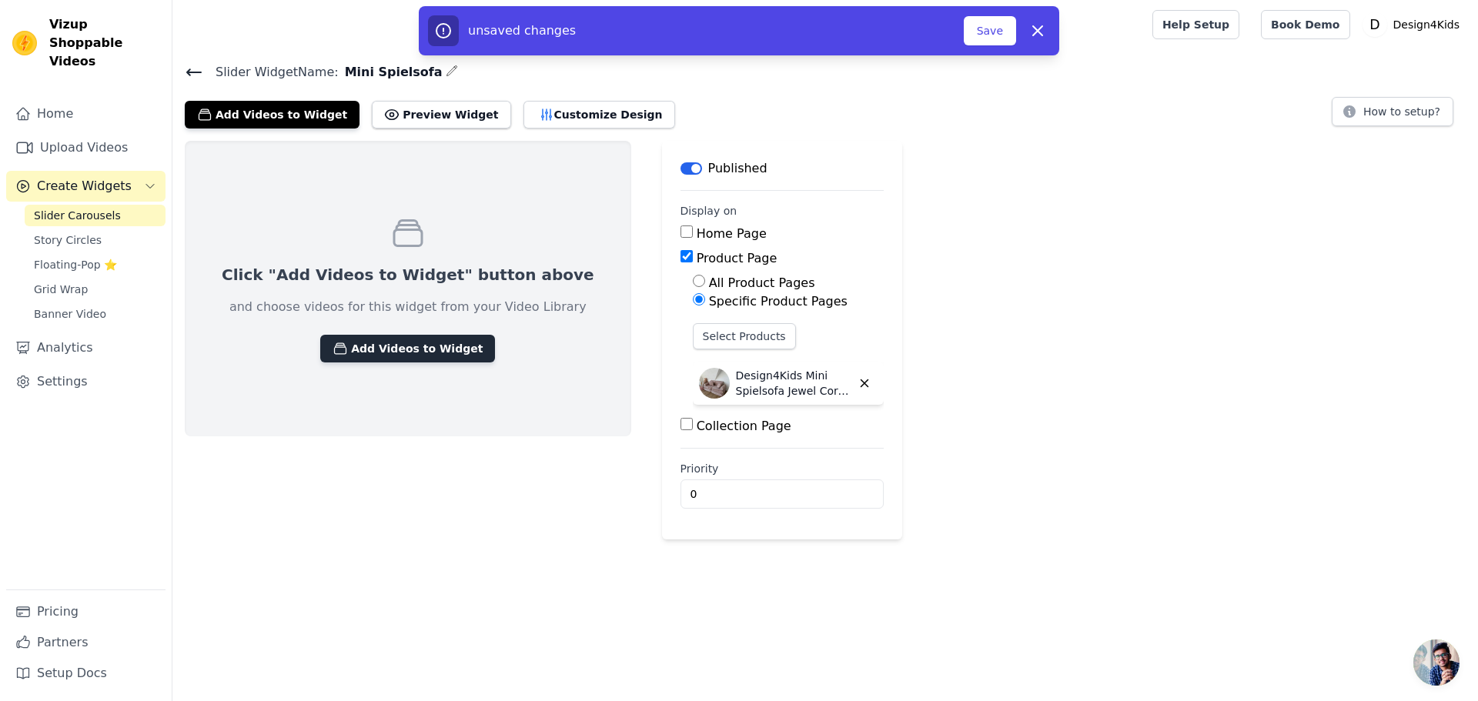
click at [375, 345] on button "Add Videos to Widget" at bounding box center [407, 349] width 175 height 28
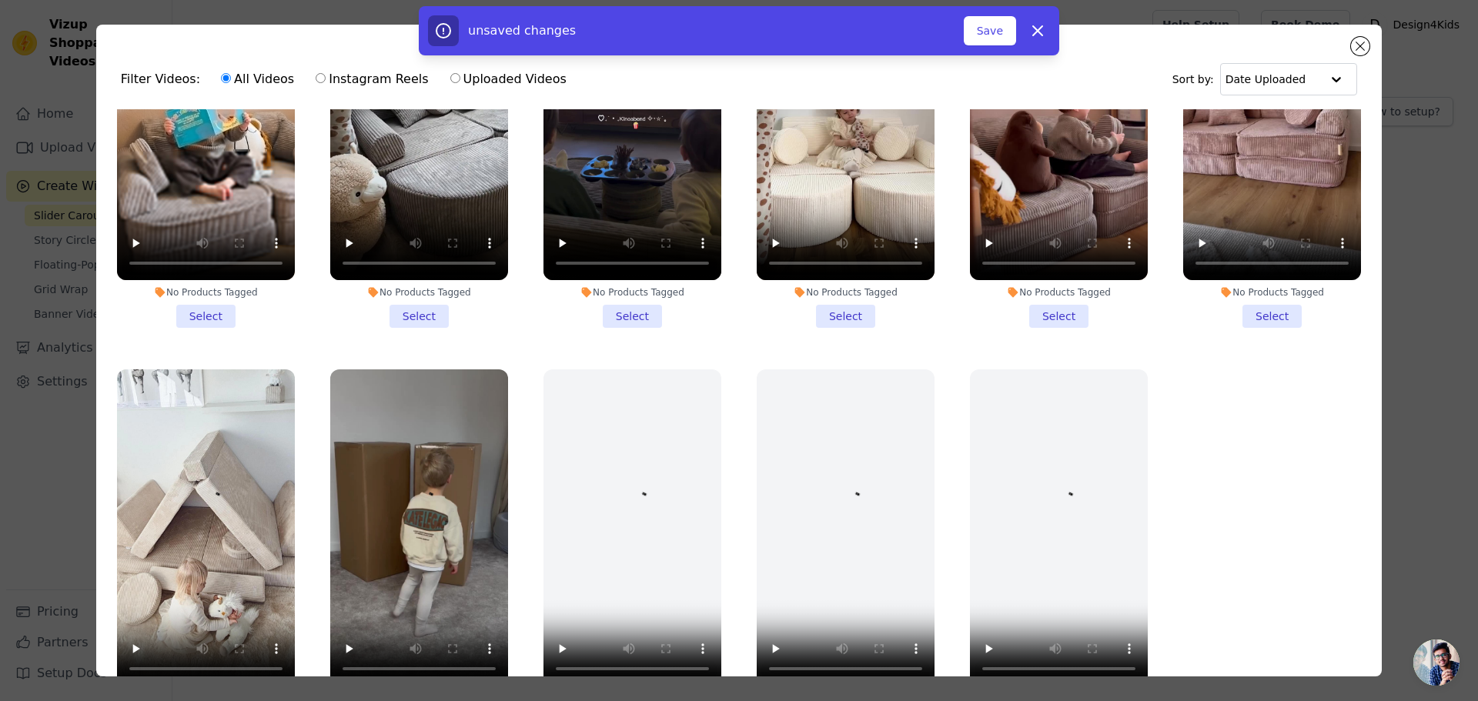
scroll to position [77, 0]
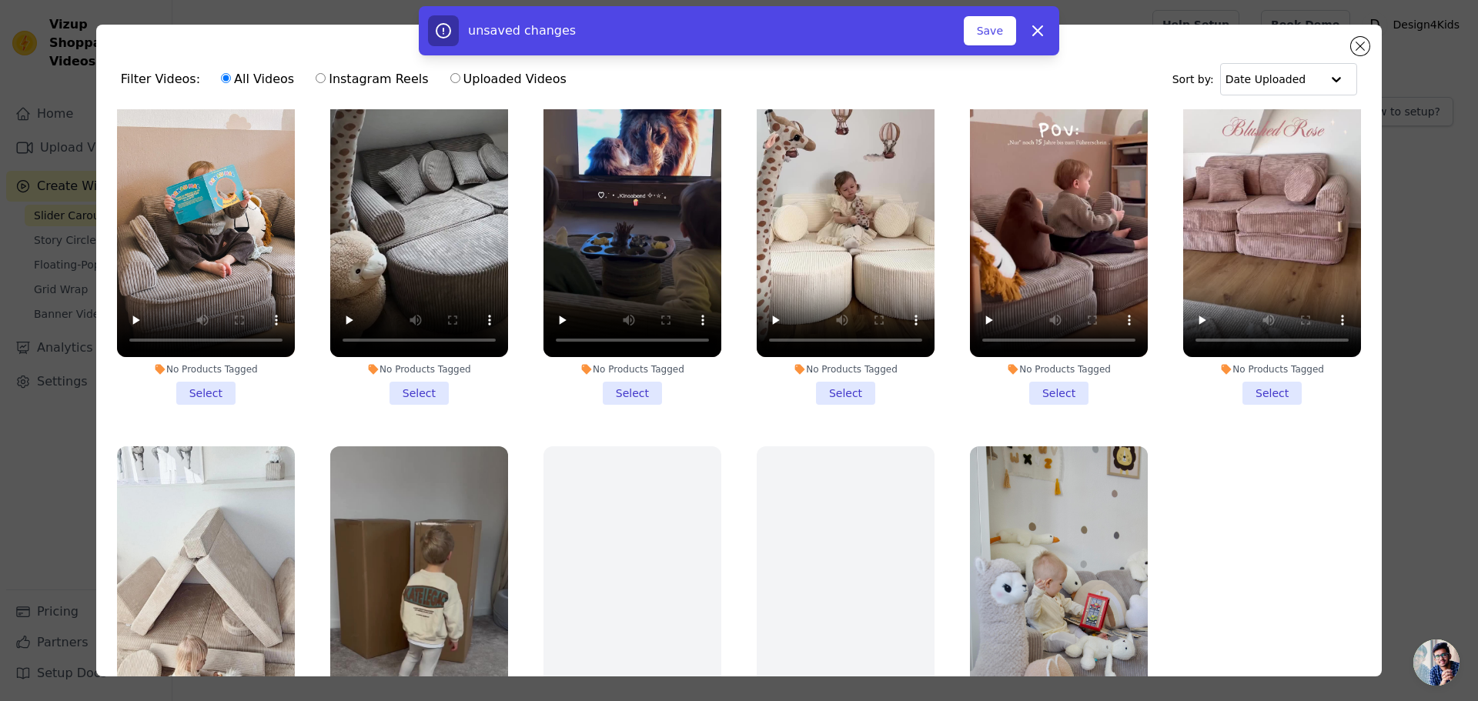
click at [1264, 387] on li "No Products Tagged Select" at bounding box center [1272, 223] width 178 height 364
click at [0, 0] on input "No Products Tagged Select" at bounding box center [0, 0] width 0 height 0
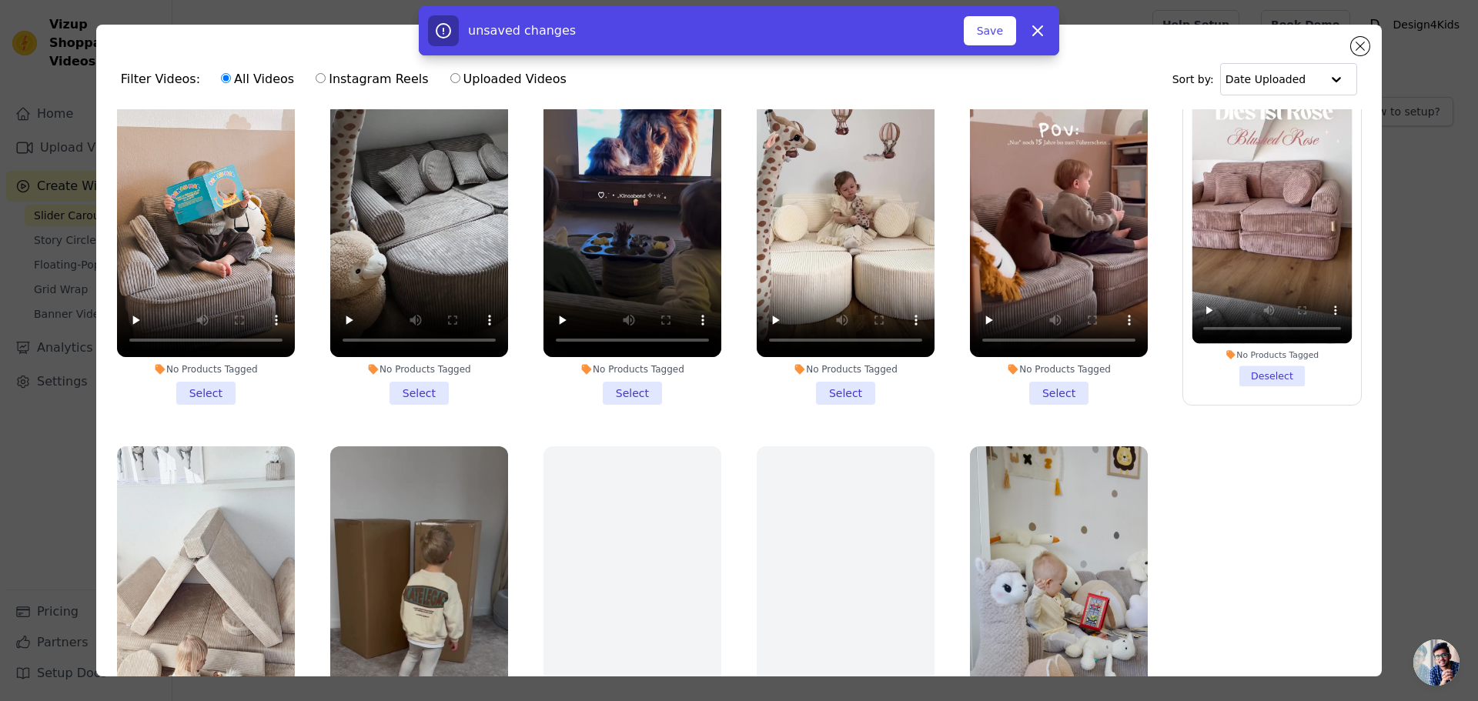
click at [1041, 389] on li "No Products Tagged Select" at bounding box center [1059, 223] width 178 height 364
click at [0, 0] on input "No Products Tagged Select" at bounding box center [0, 0] width 0 height 0
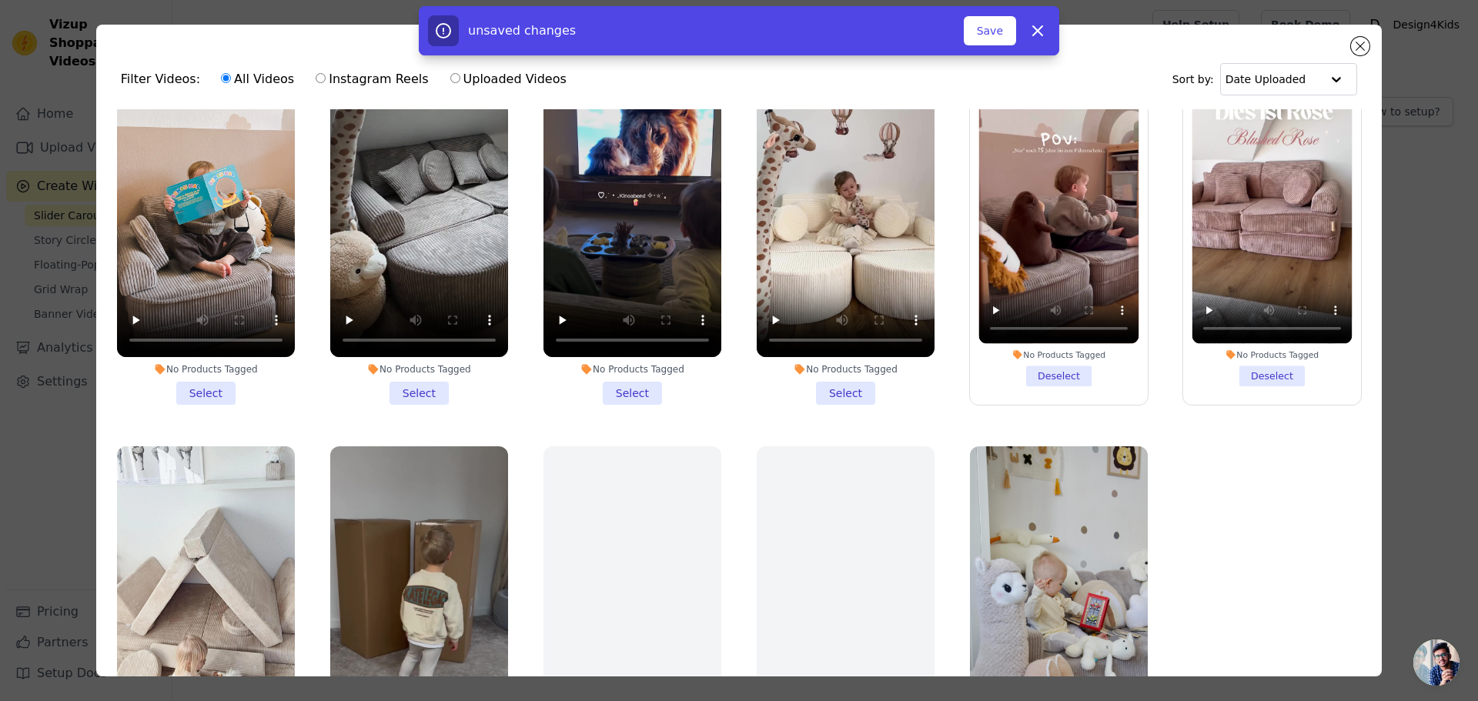
click at [830, 383] on li "No Products Tagged Select" at bounding box center [846, 223] width 178 height 364
click at [0, 0] on input "No Products Tagged Select" at bounding box center [0, 0] width 0 height 0
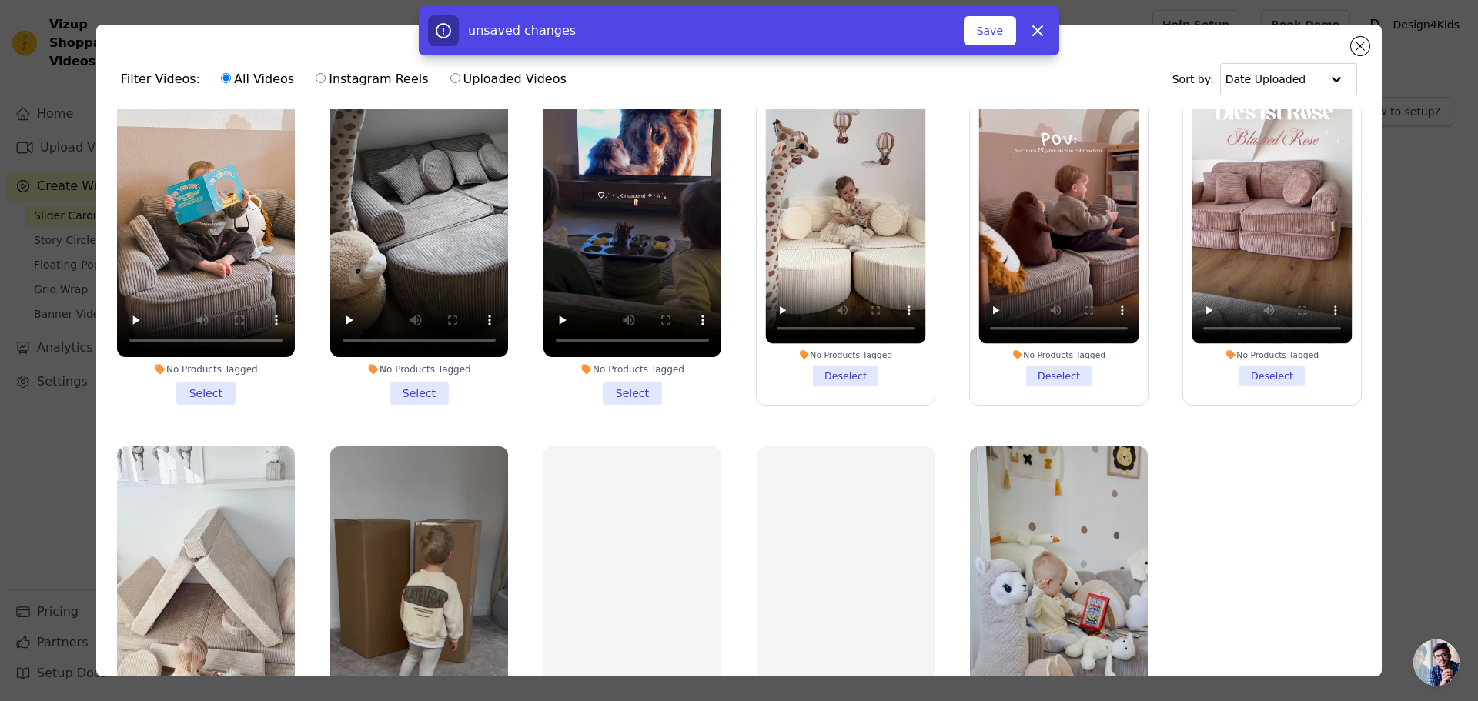
click at [614, 388] on li "No Products Tagged Select" at bounding box center [632, 223] width 178 height 364
click at [0, 0] on input "No Products Tagged Select" at bounding box center [0, 0] width 0 height 0
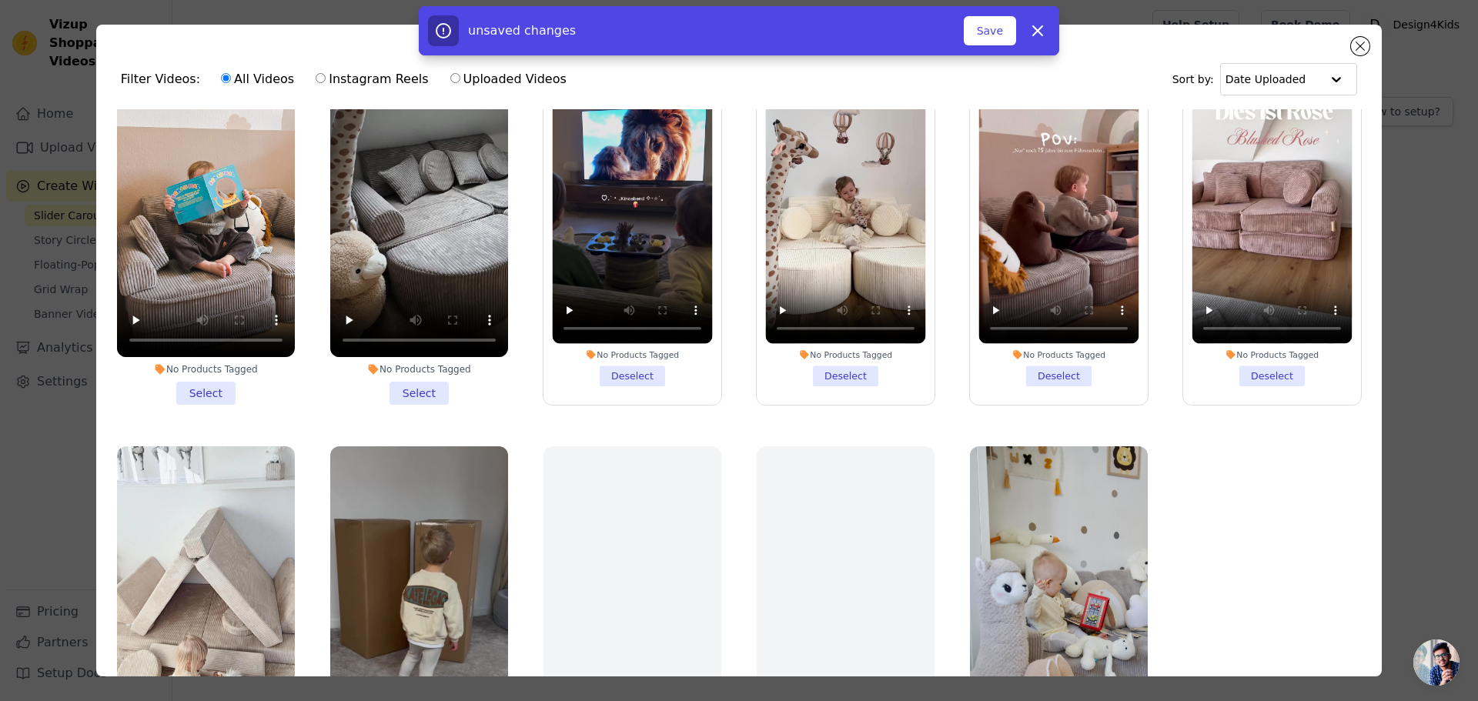
click at [413, 383] on li "No Products Tagged Select" at bounding box center [419, 223] width 178 height 364
click at [0, 0] on input "No Products Tagged Select" at bounding box center [0, 0] width 0 height 0
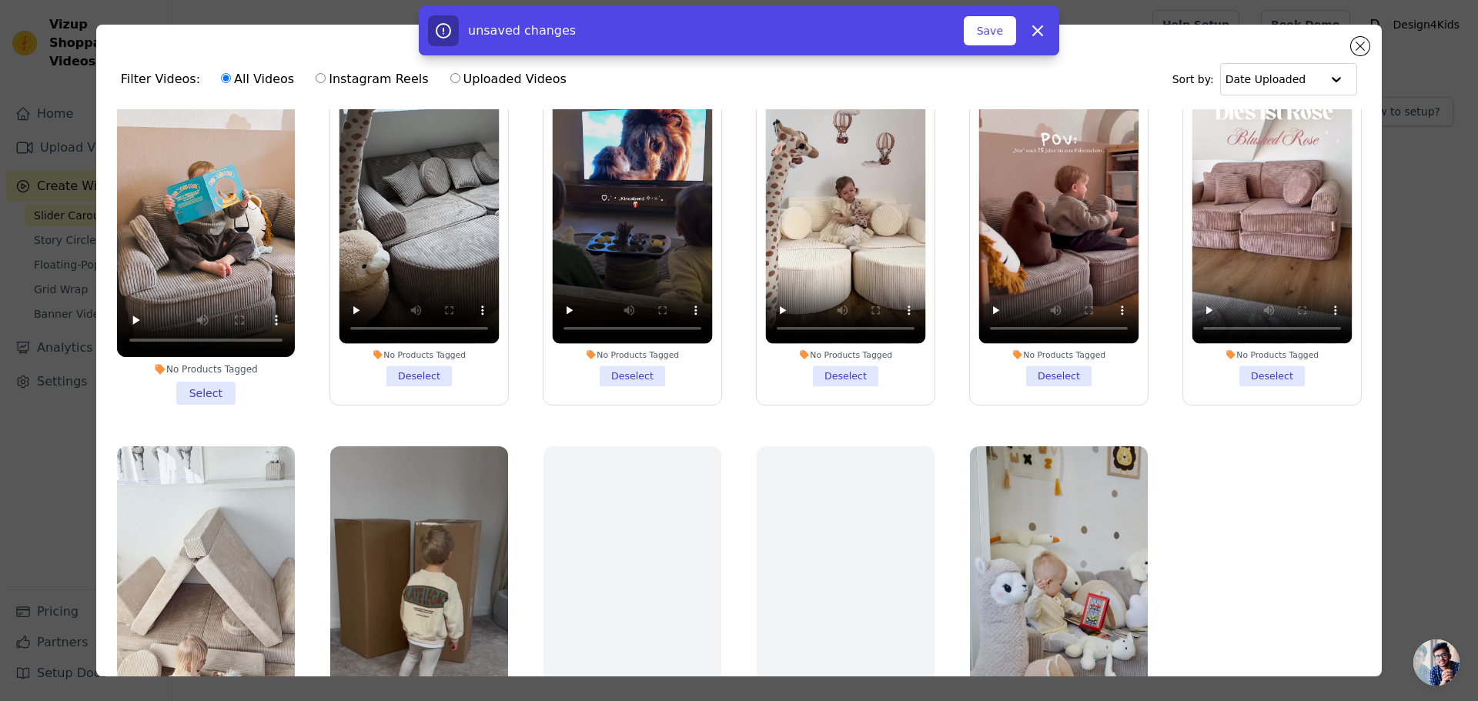
click at [212, 378] on li "No Products Tagged Select" at bounding box center [206, 223] width 178 height 364
click at [0, 0] on input "No Products Tagged Select" at bounding box center [0, 0] width 0 height 0
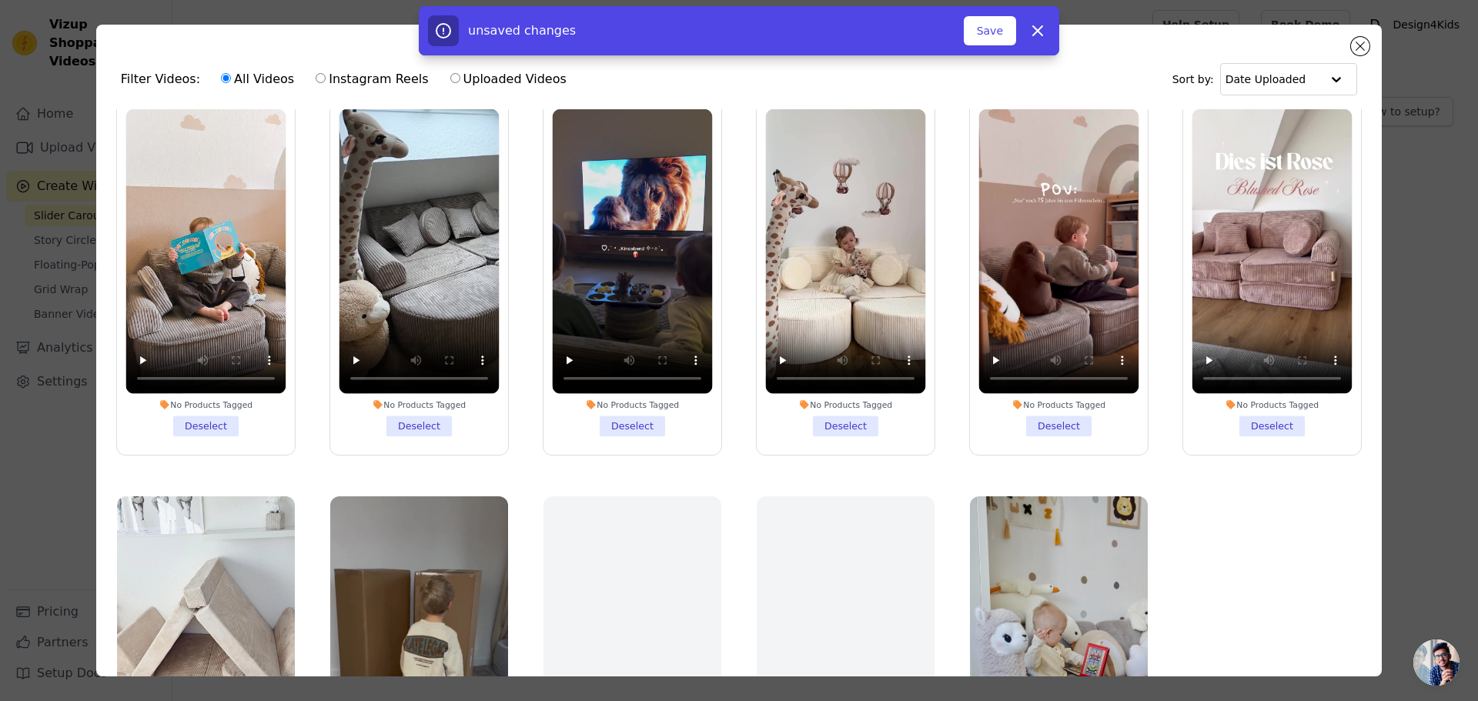
scroll to position [0, 0]
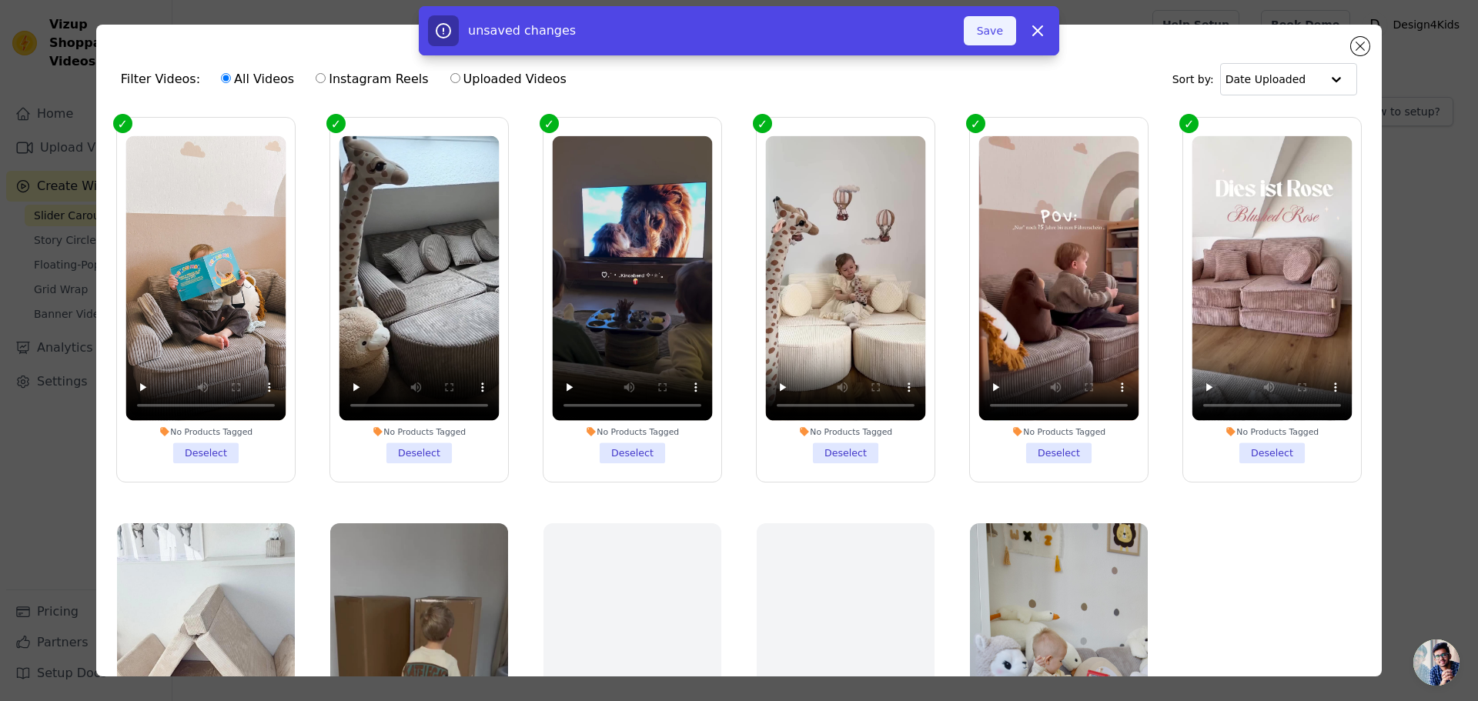
click at [997, 34] on button "Save" at bounding box center [990, 30] width 52 height 29
click at [981, 29] on button "Add To Widget" at bounding box center [964, 30] width 103 height 29
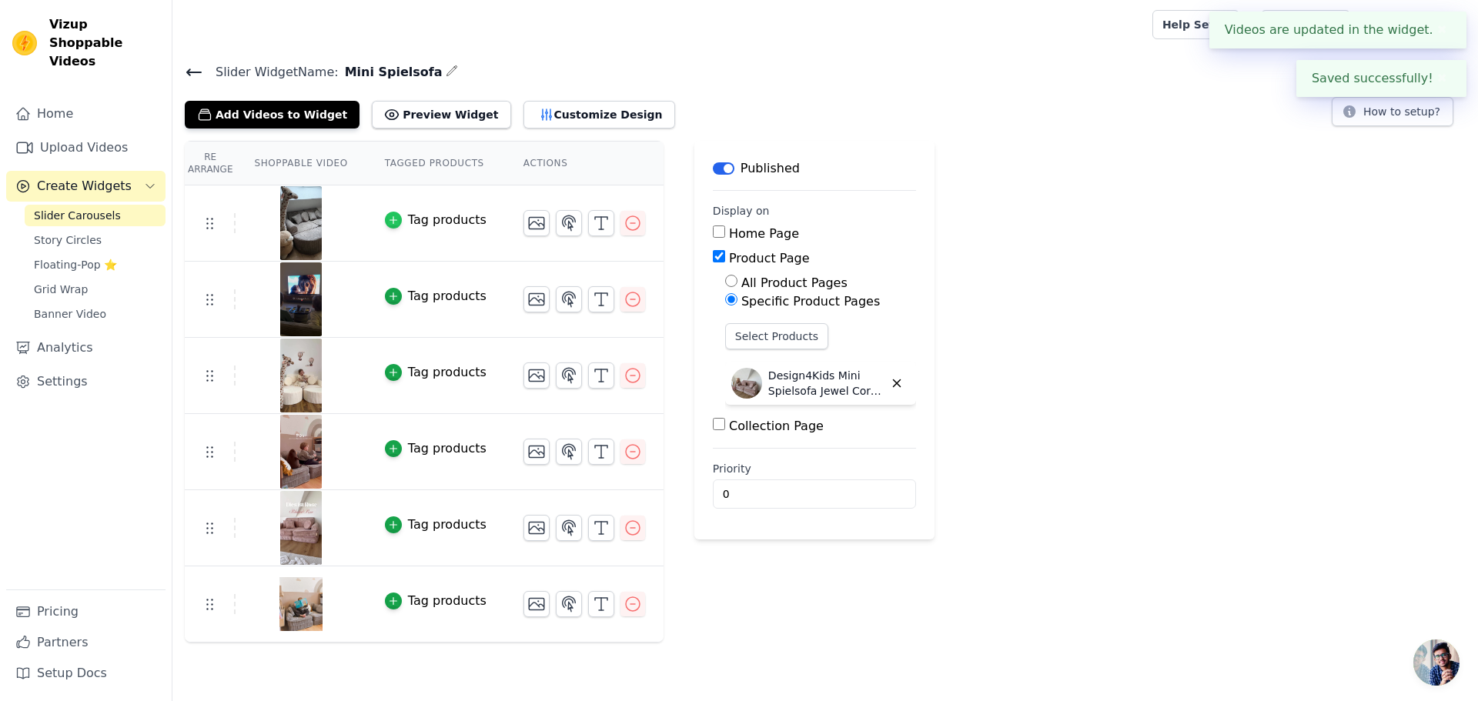
click at [388, 218] on icon "button" at bounding box center [393, 220] width 11 height 11
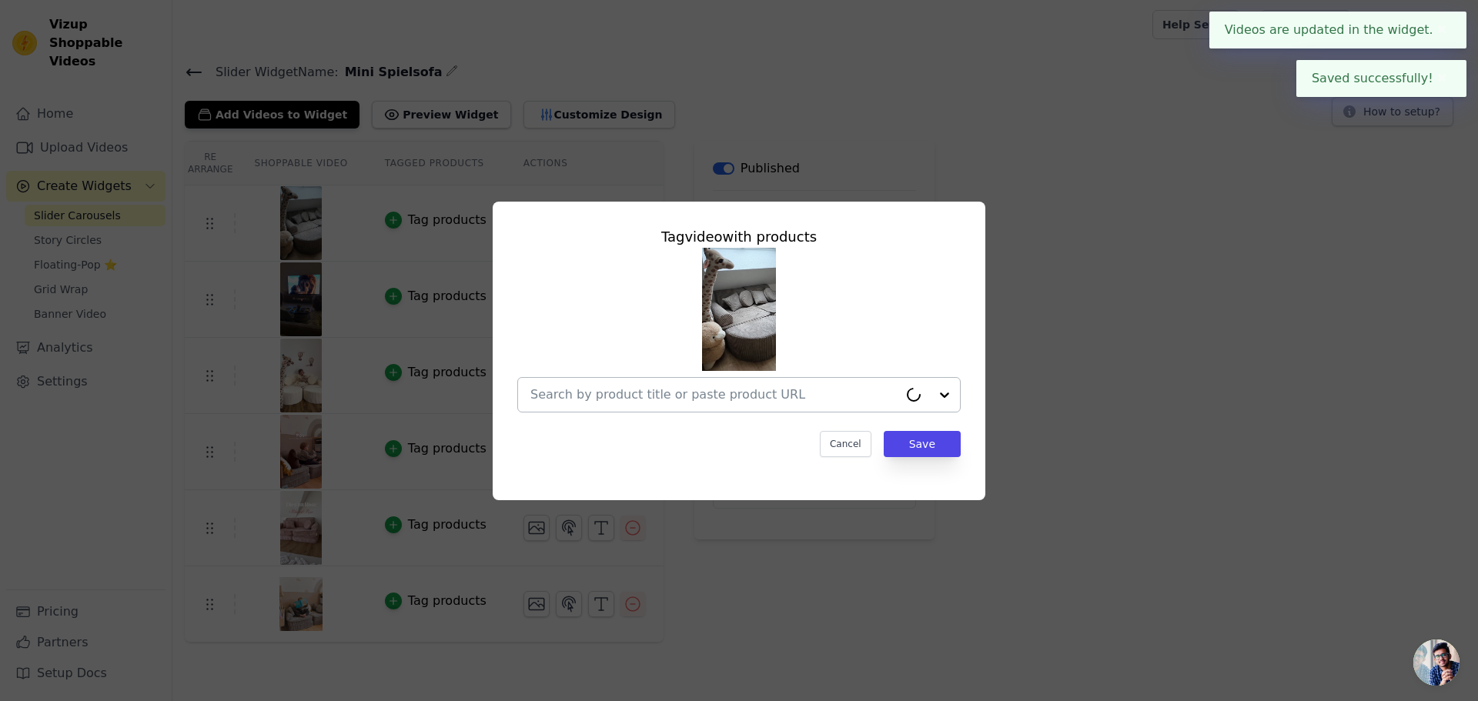
click at [617, 401] on input "text" at bounding box center [714, 395] width 368 height 18
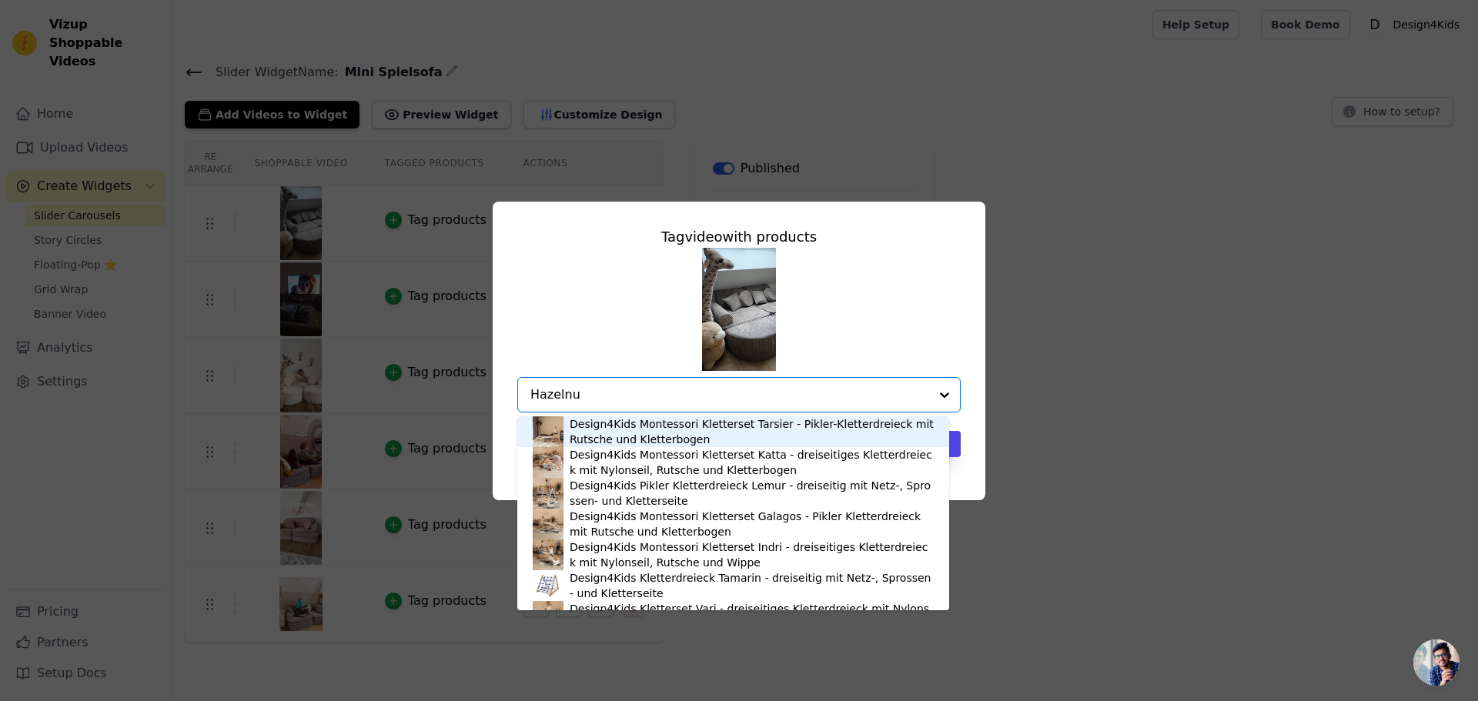
type input "Hazelnut"
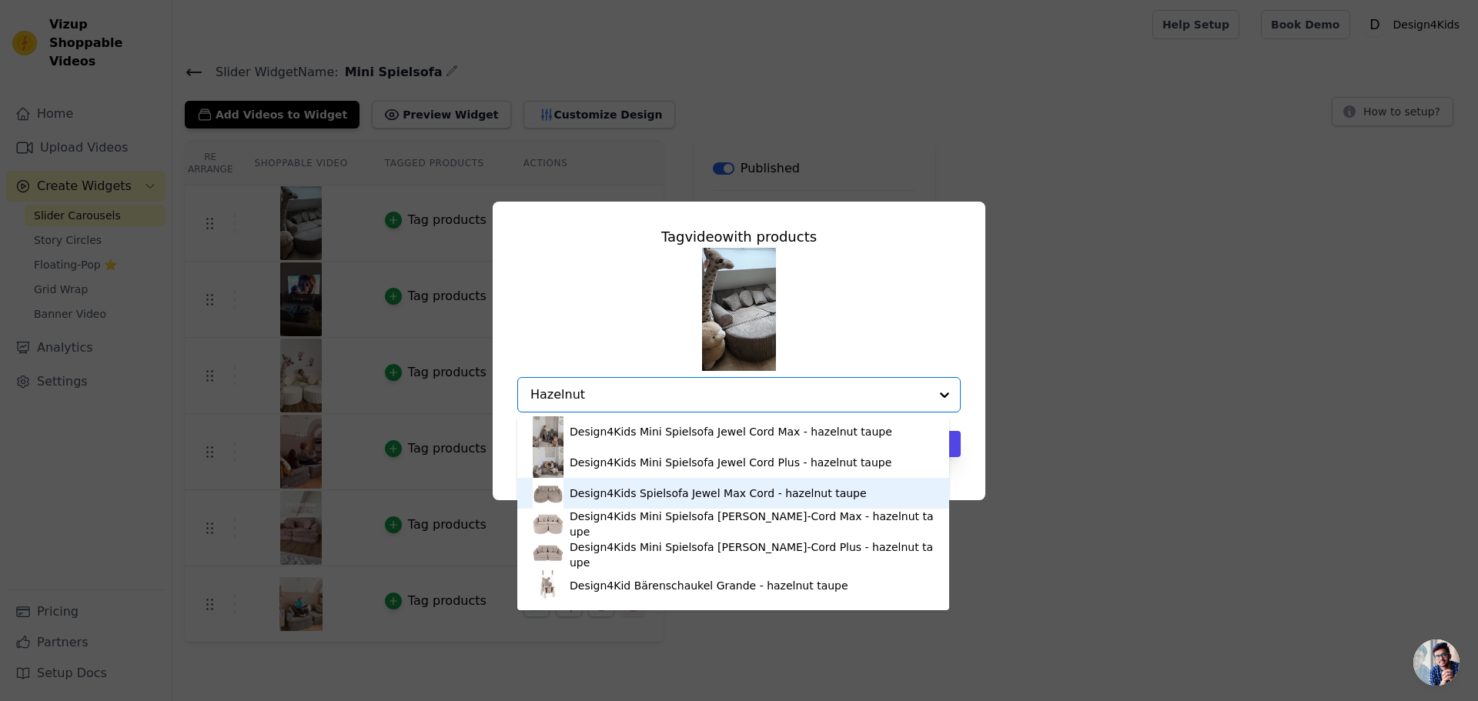
scroll to position [77, 0]
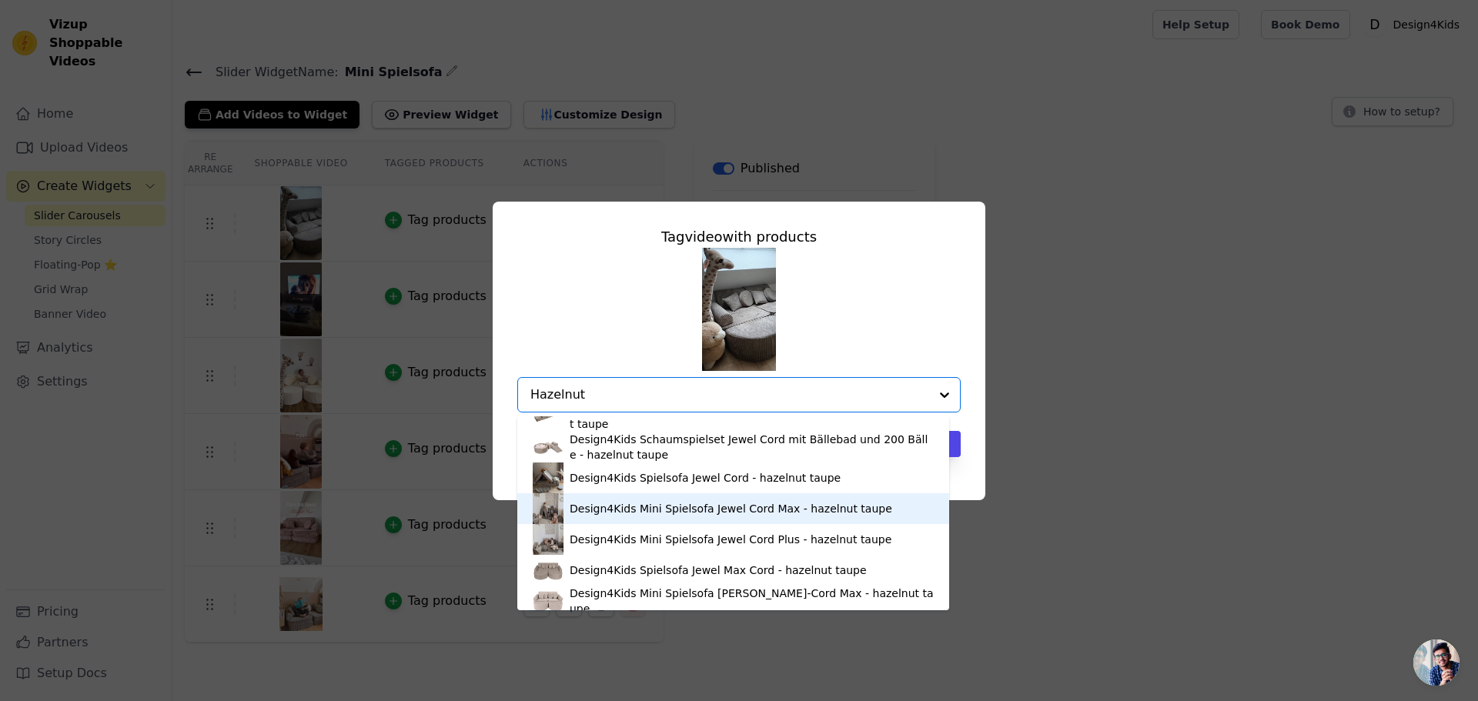
click at [771, 513] on div "Design4Kids Mini Spielsofa Jewel Cord Max - hazelnut taupe" at bounding box center [731, 508] width 322 height 15
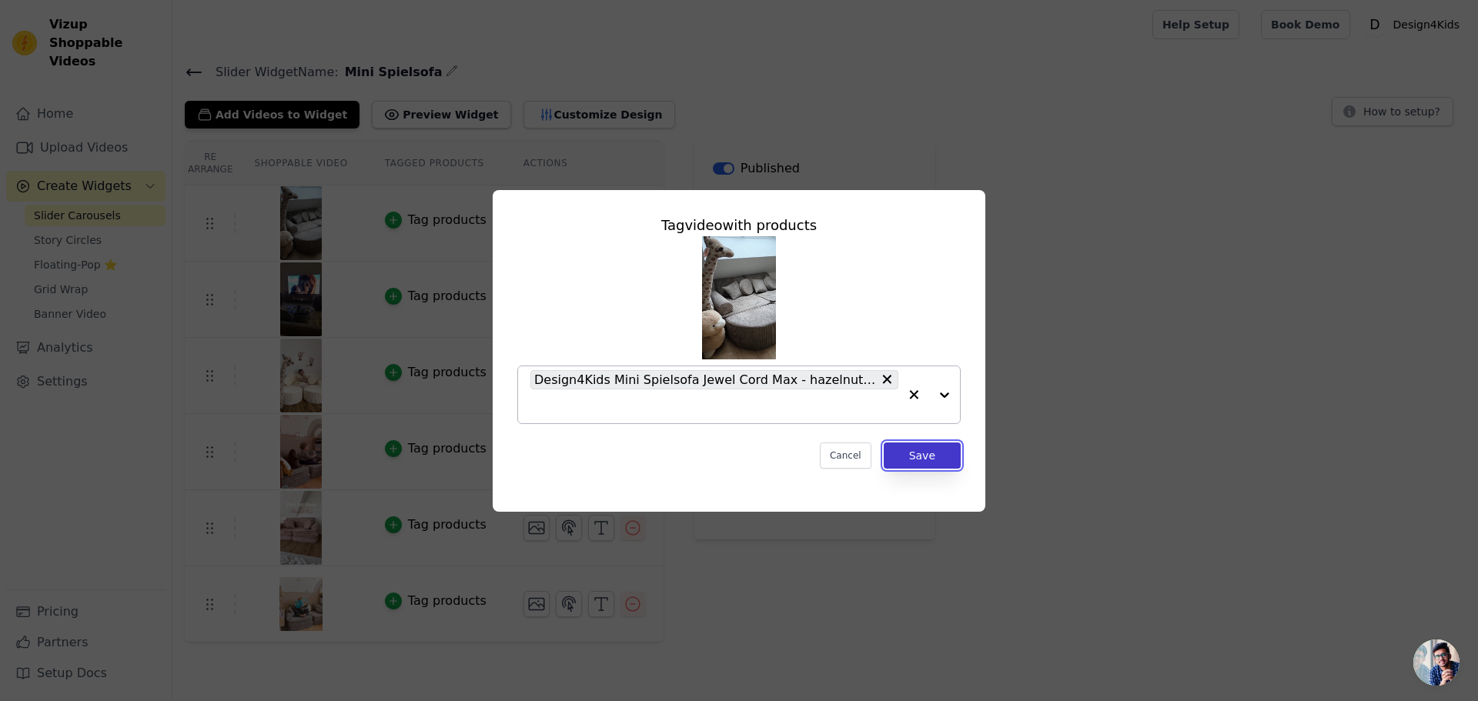
click at [930, 459] on button "Save" at bounding box center [922, 456] width 77 height 26
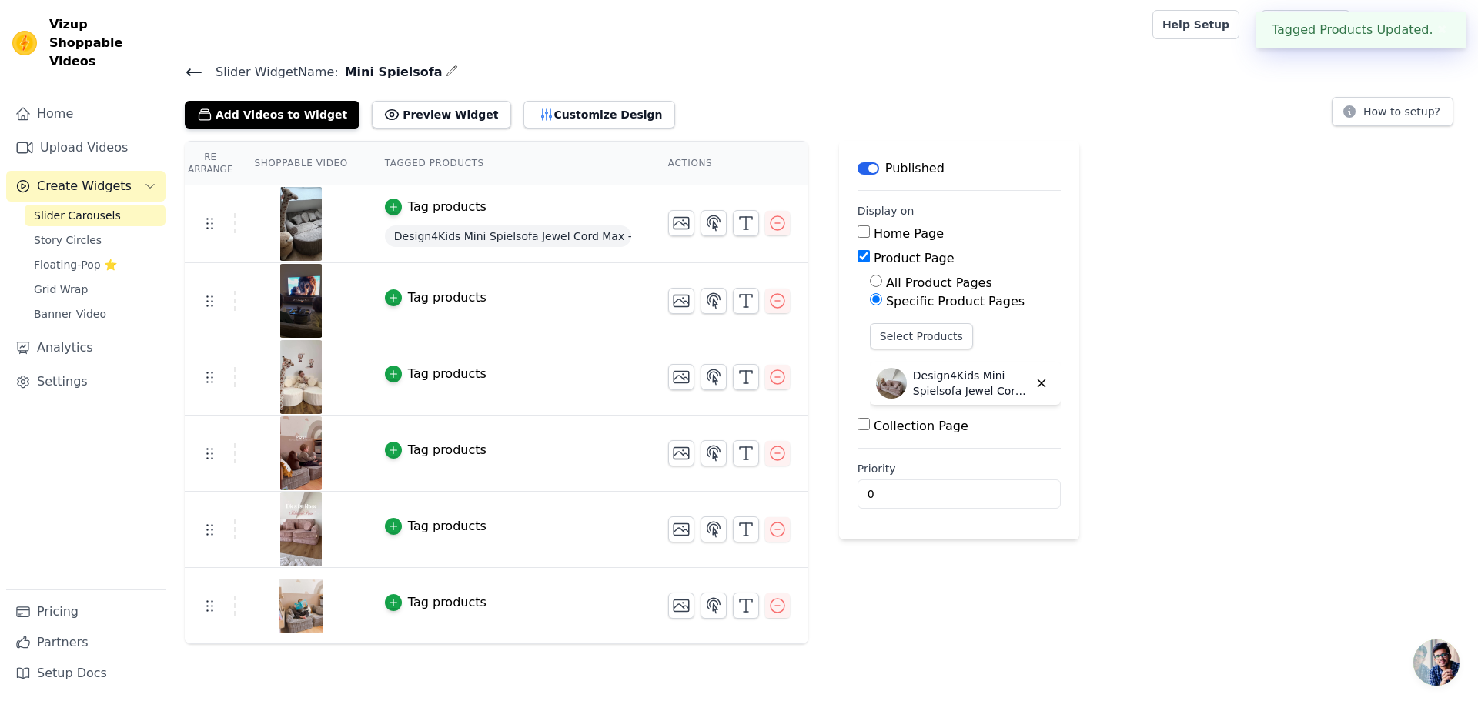
click at [393, 294] on button "Tag products" at bounding box center [436, 298] width 102 height 18
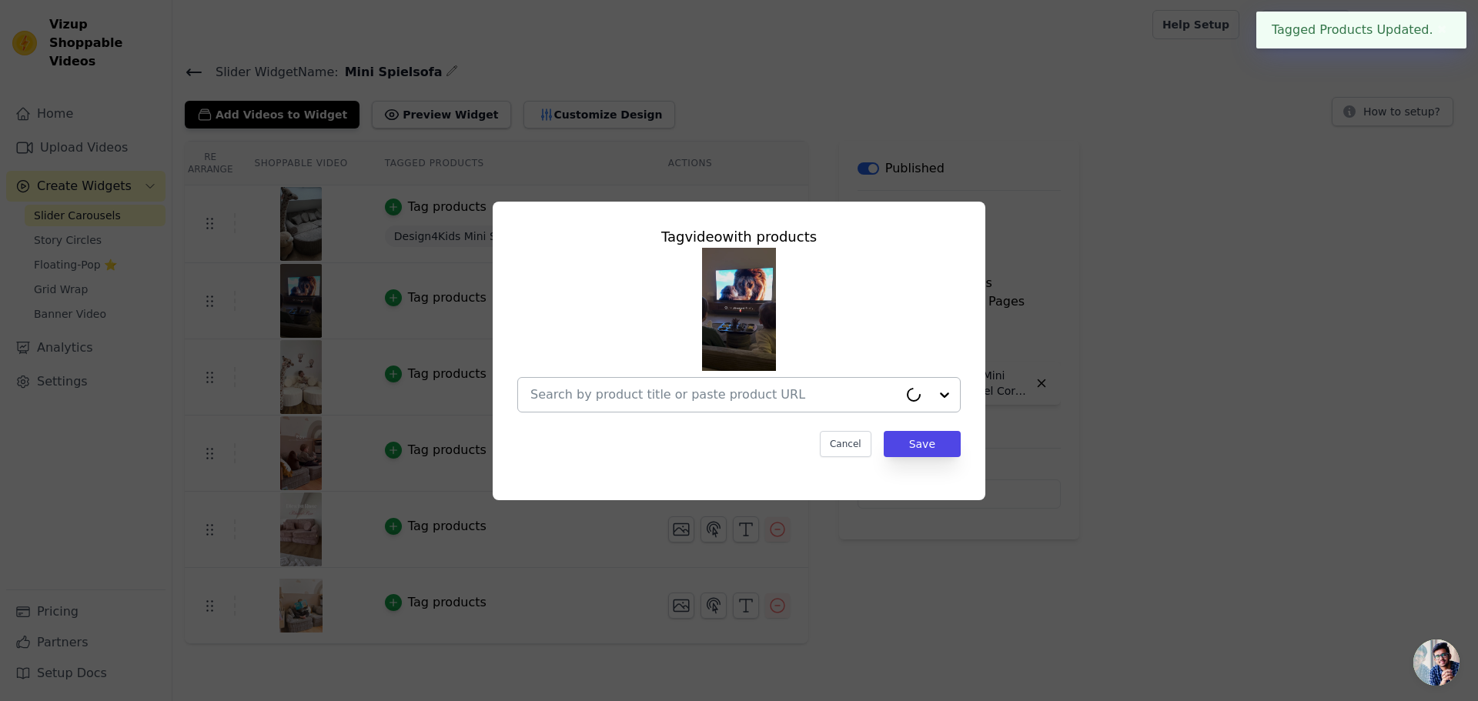
click at [659, 400] on input "text" at bounding box center [714, 395] width 368 height 18
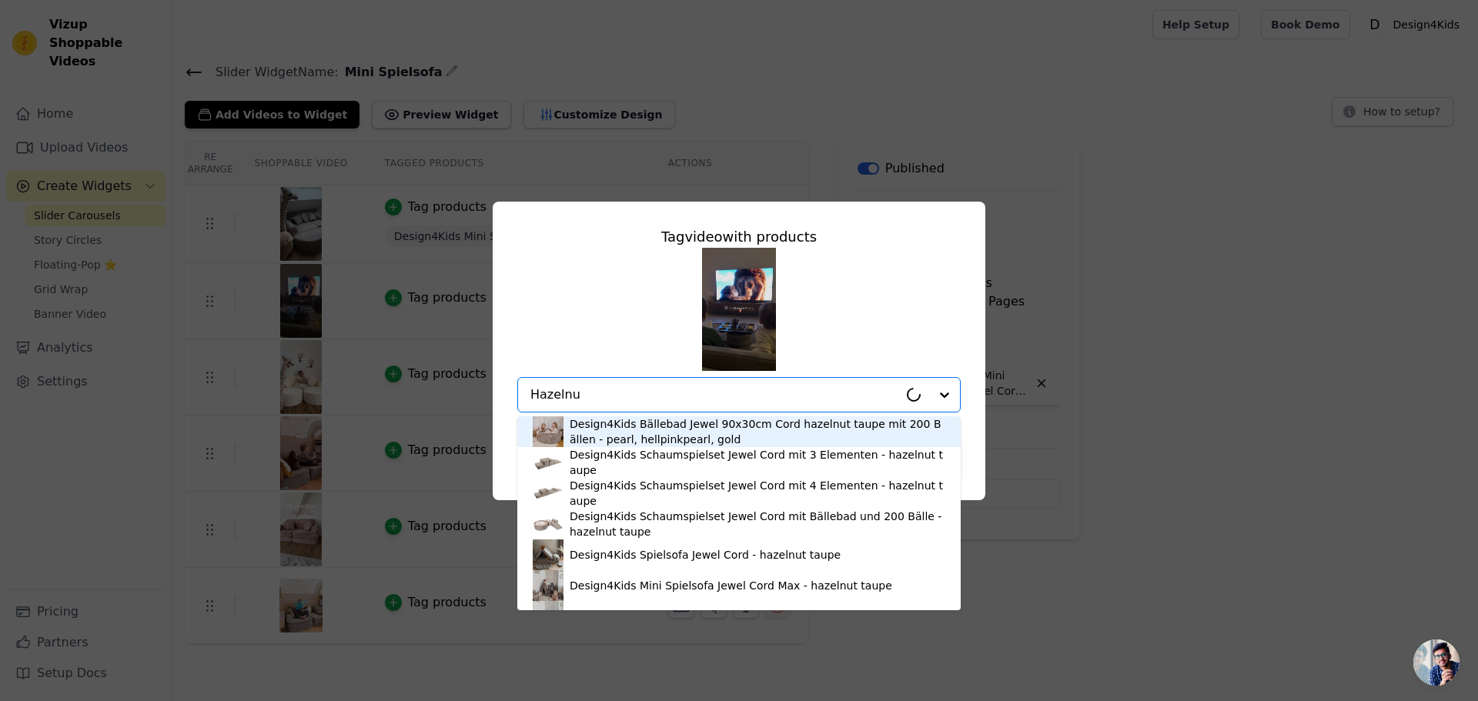
type input "Hazelnut"
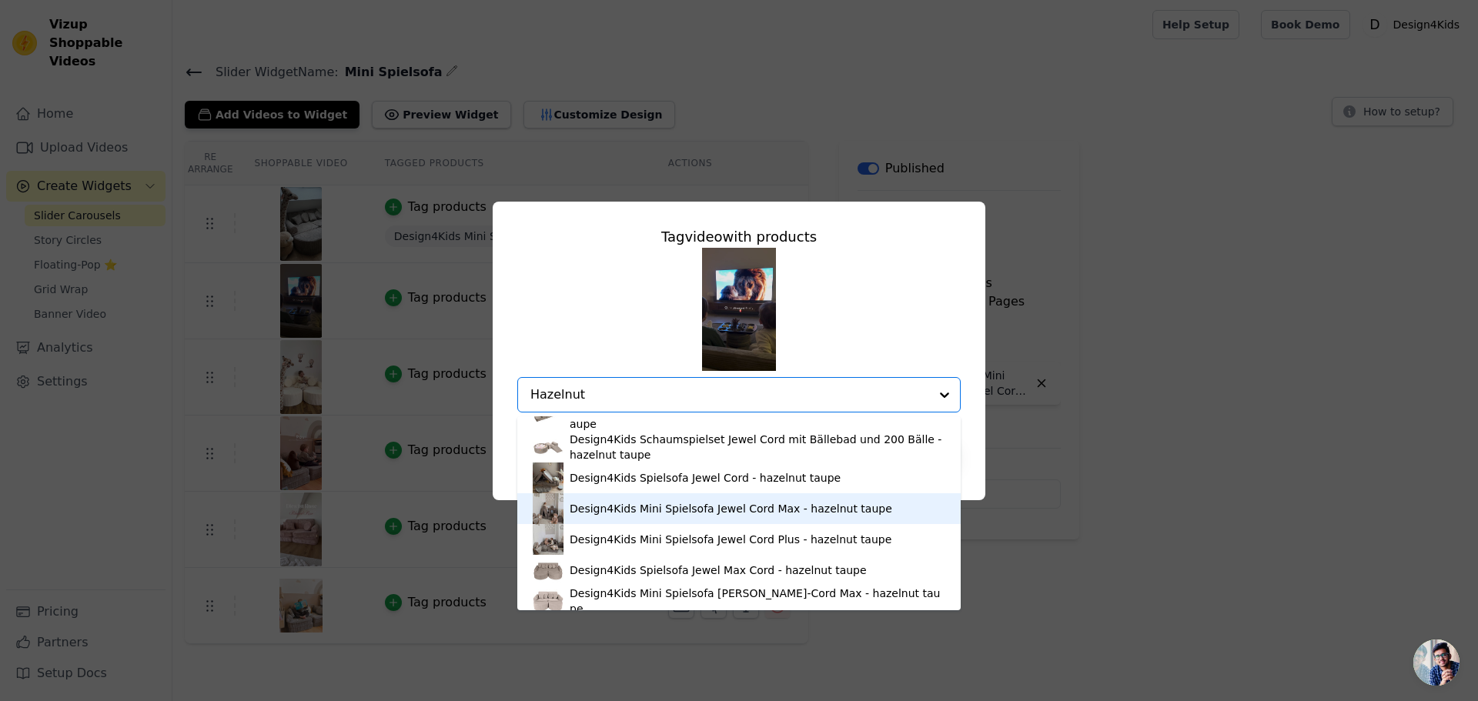
click at [698, 509] on div "Design4Kids Mini Spielsofa Jewel Cord Max - hazelnut taupe" at bounding box center [731, 508] width 322 height 15
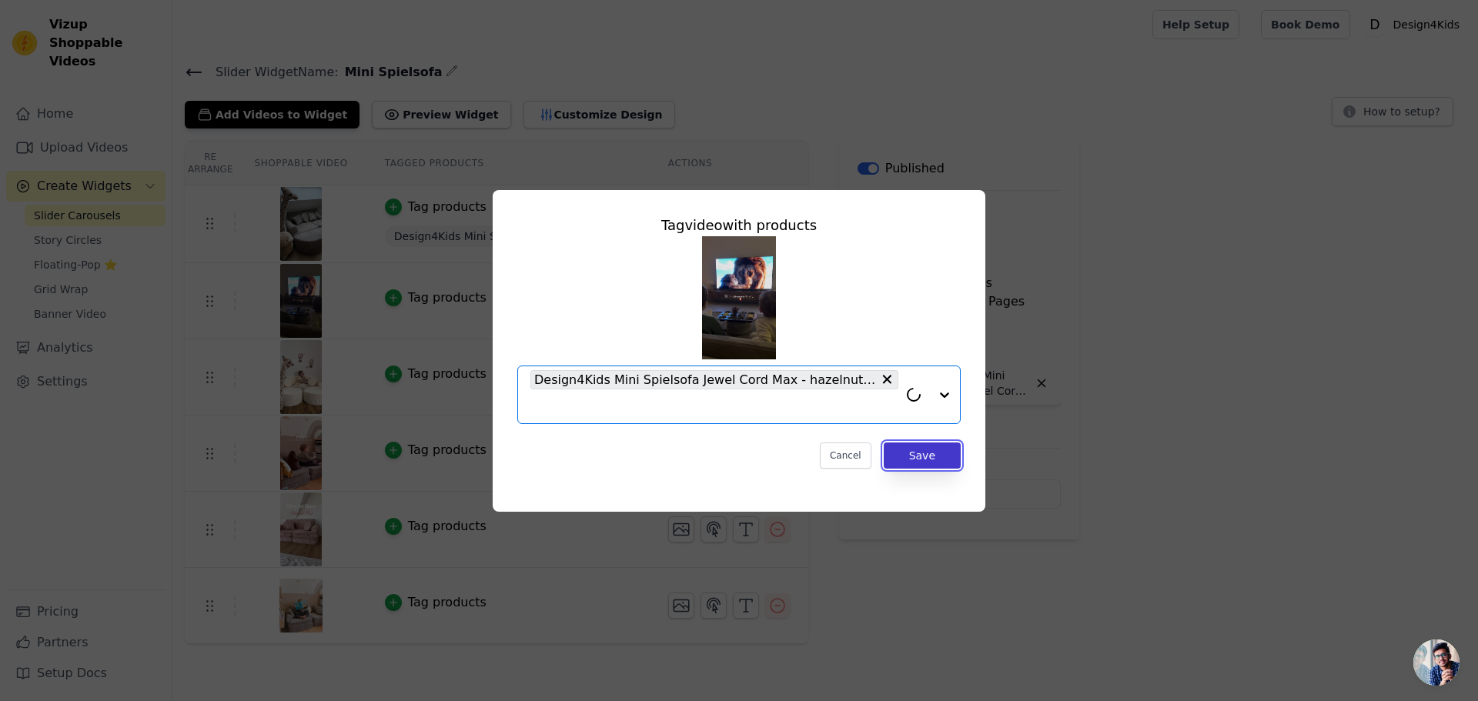
click at [920, 457] on button "Save" at bounding box center [922, 456] width 77 height 26
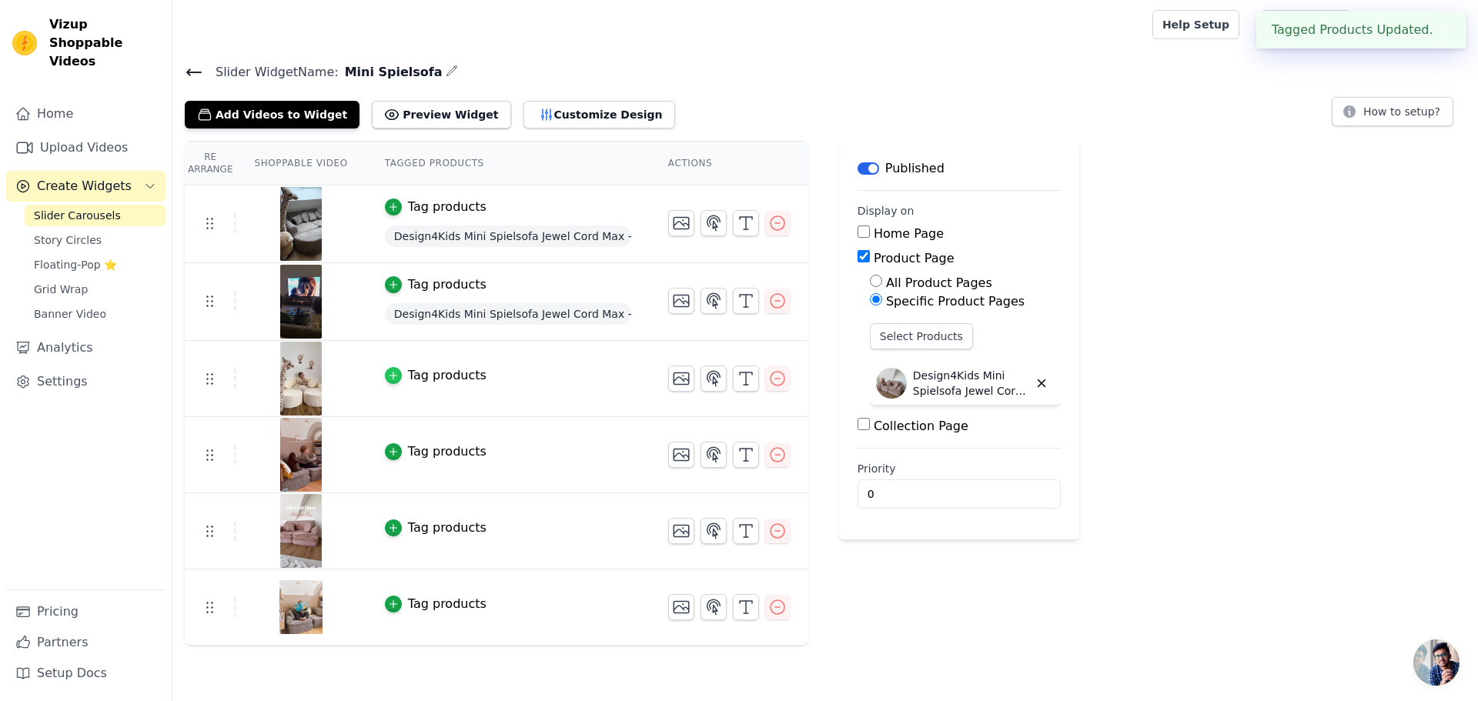
click at [388, 379] on icon "button" at bounding box center [393, 375] width 11 height 11
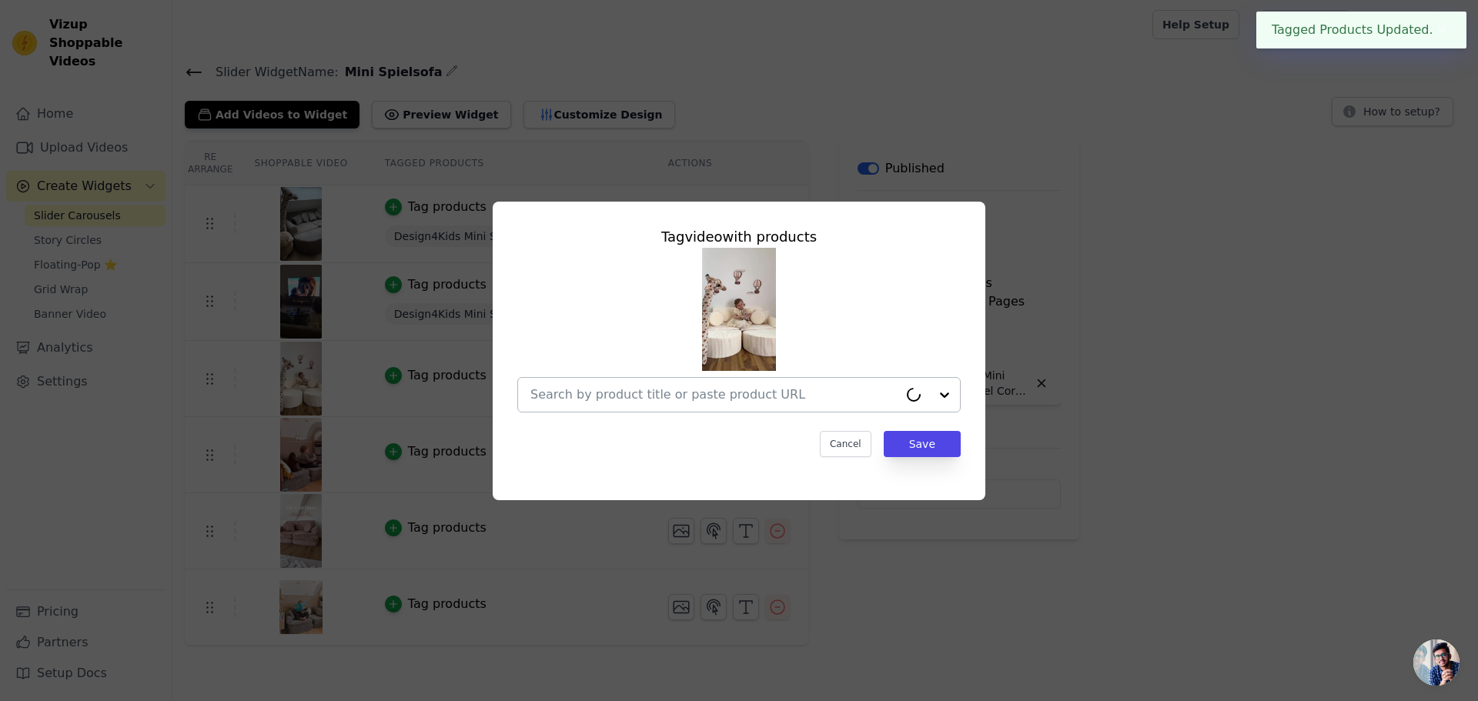
click at [615, 393] on input "text" at bounding box center [714, 395] width 368 height 18
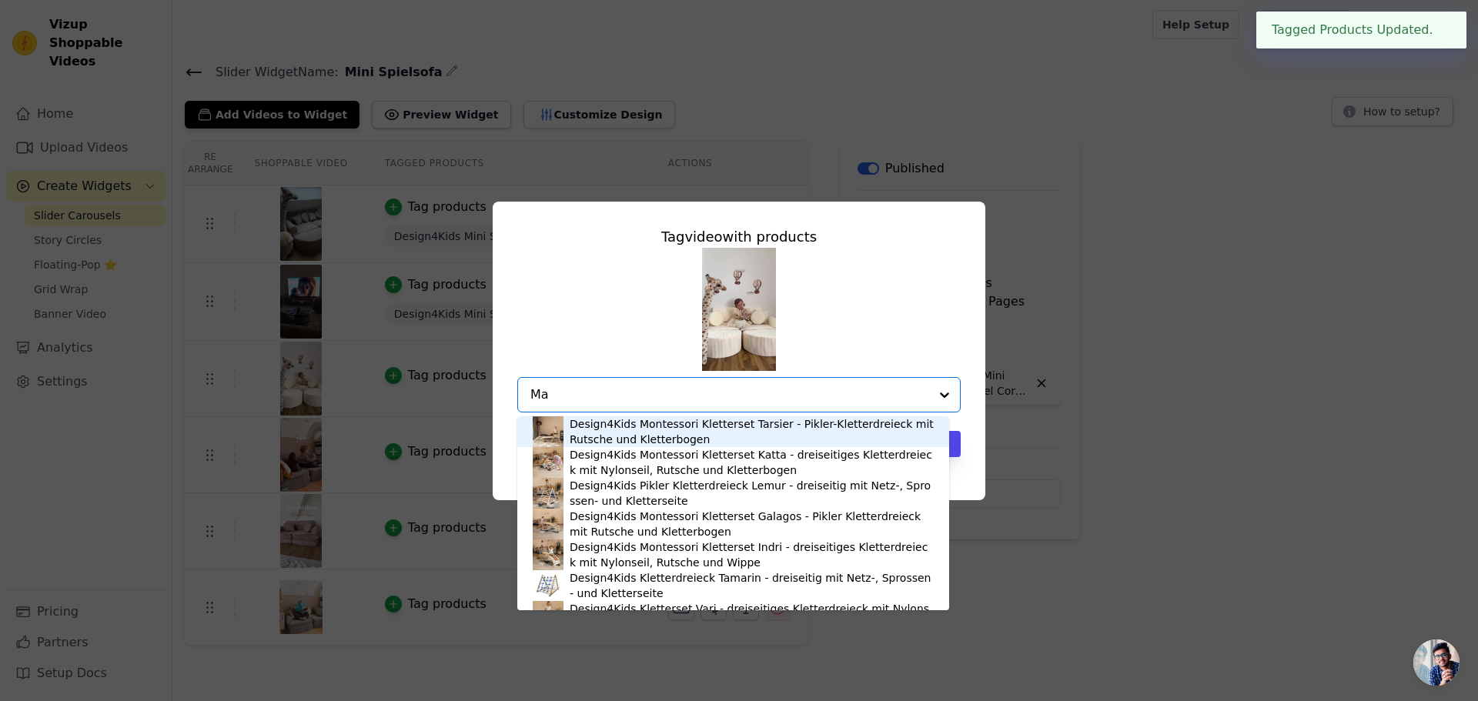
type input "Max"
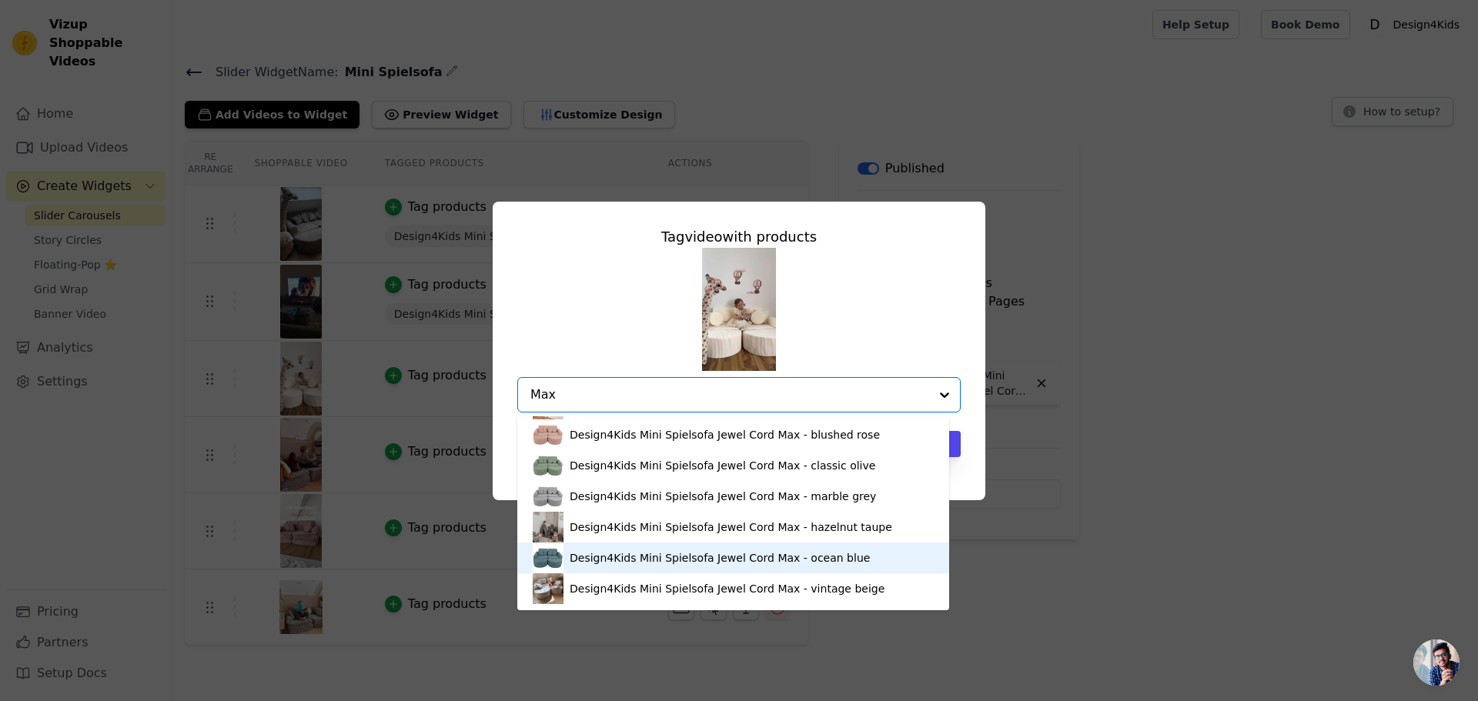
scroll to position [0, 0]
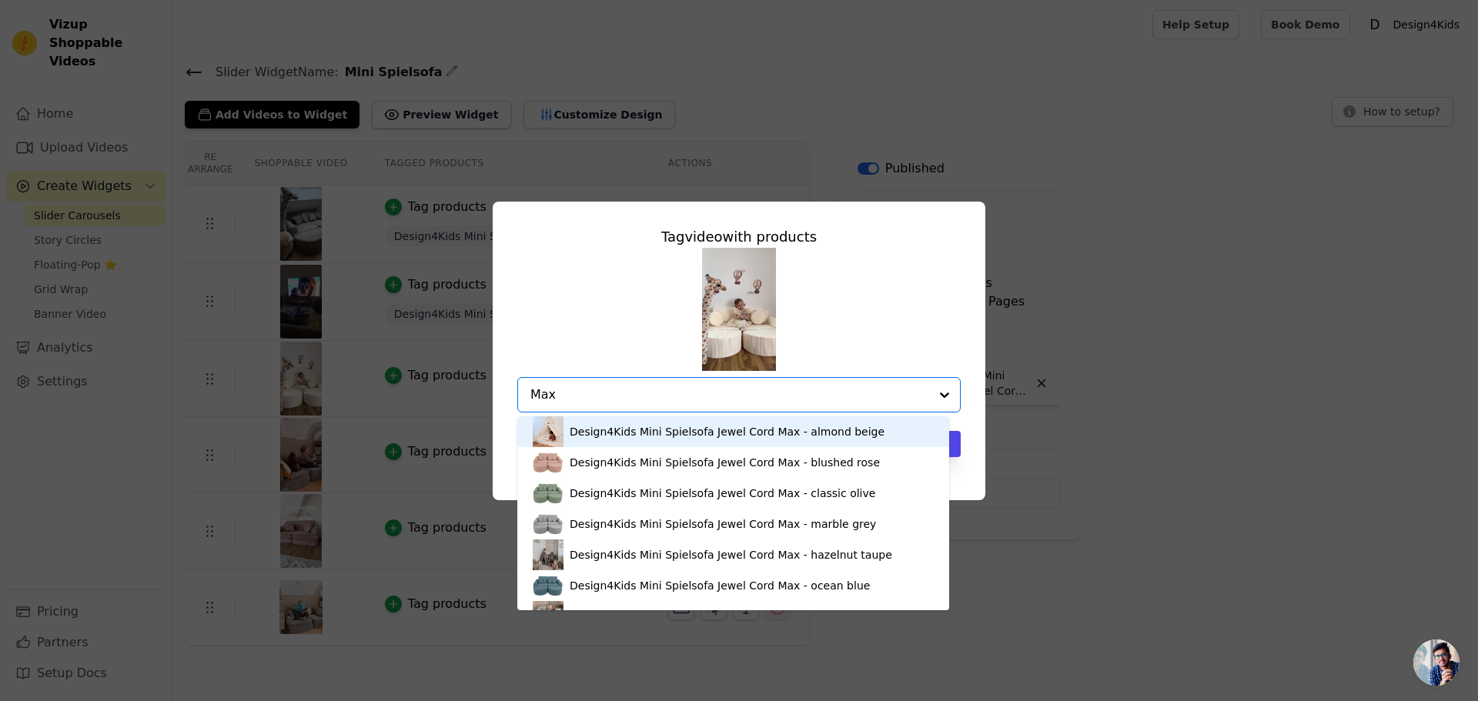
click at [646, 434] on div "Design4Kids Mini Spielsofa Jewel Cord Max - almond beige" at bounding box center [727, 431] width 315 height 15
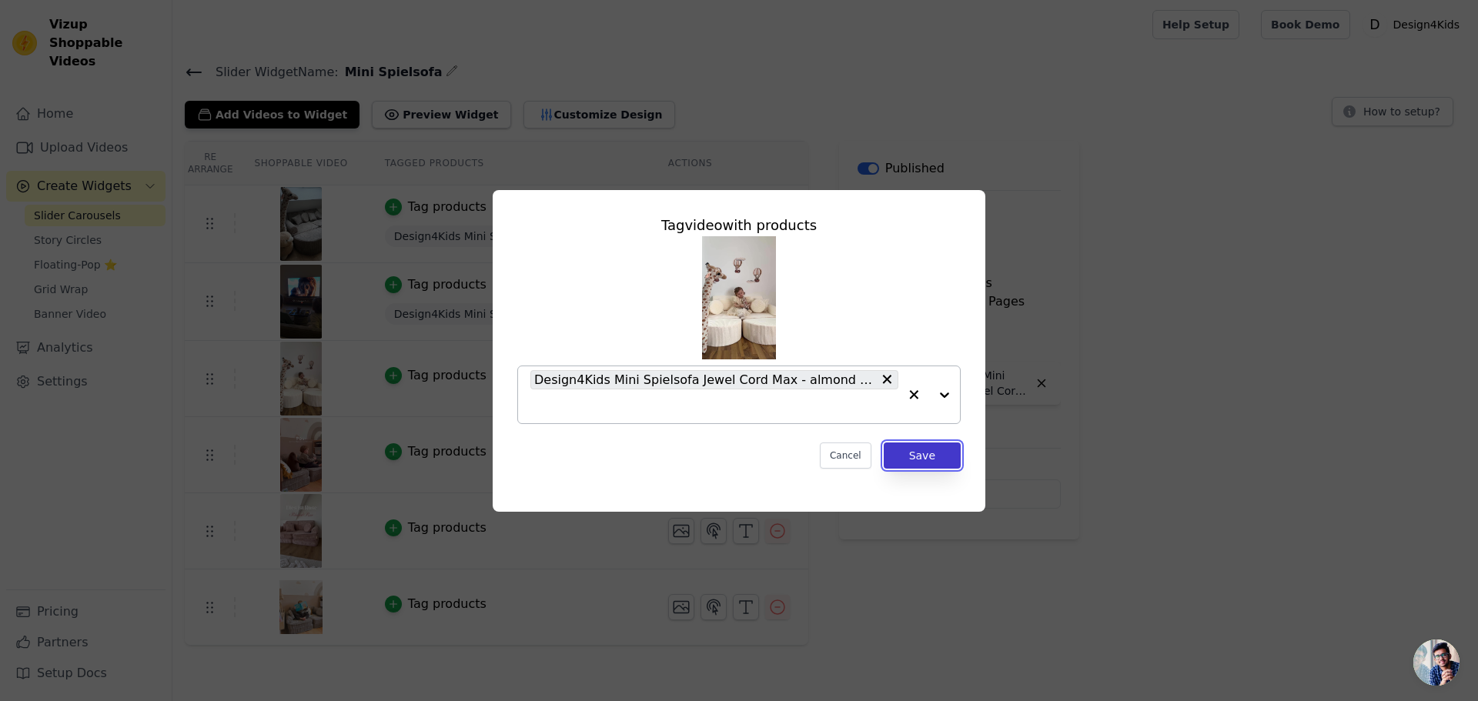
click at [925, 456] on button "Save" at bounding box center [922, 456] width 77 height 26
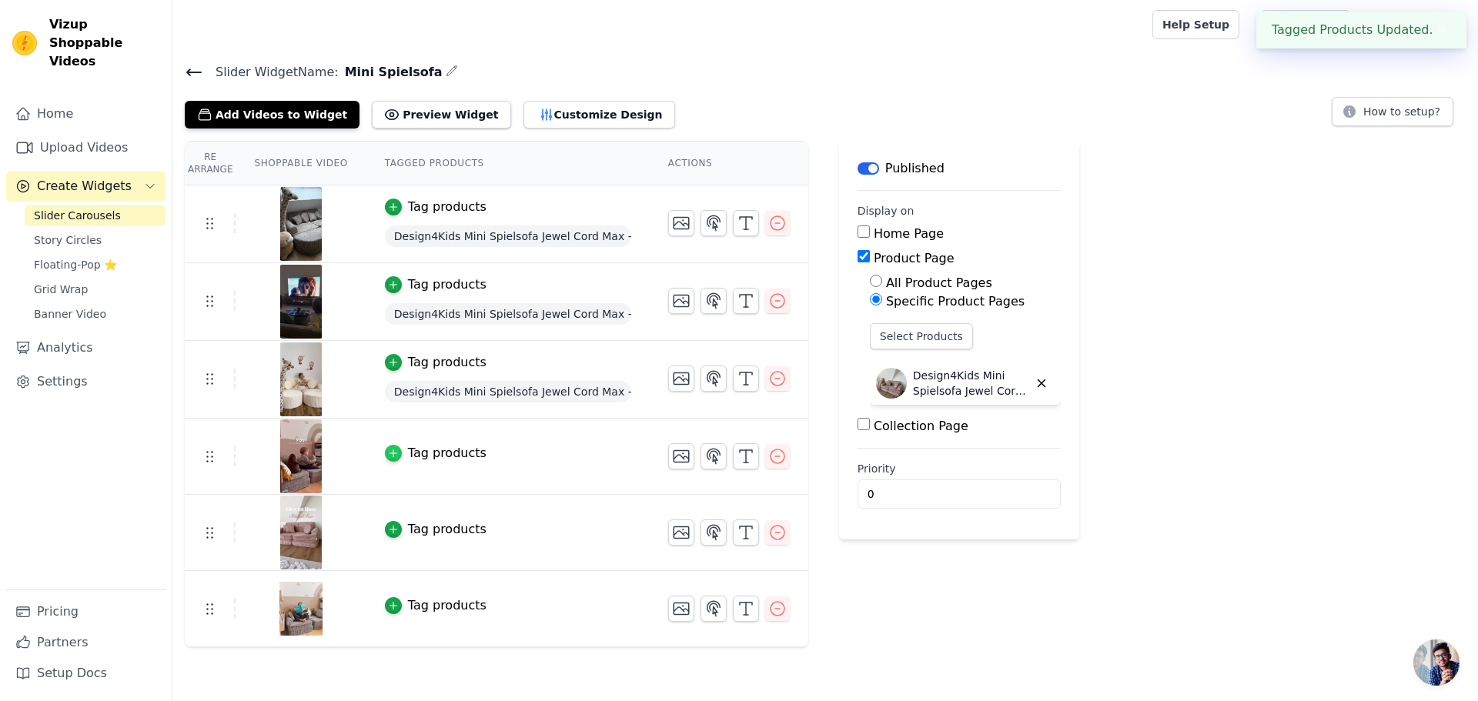
click at [388, 454] on icon "button" at bounding box center [393, 453] width 11 height 11
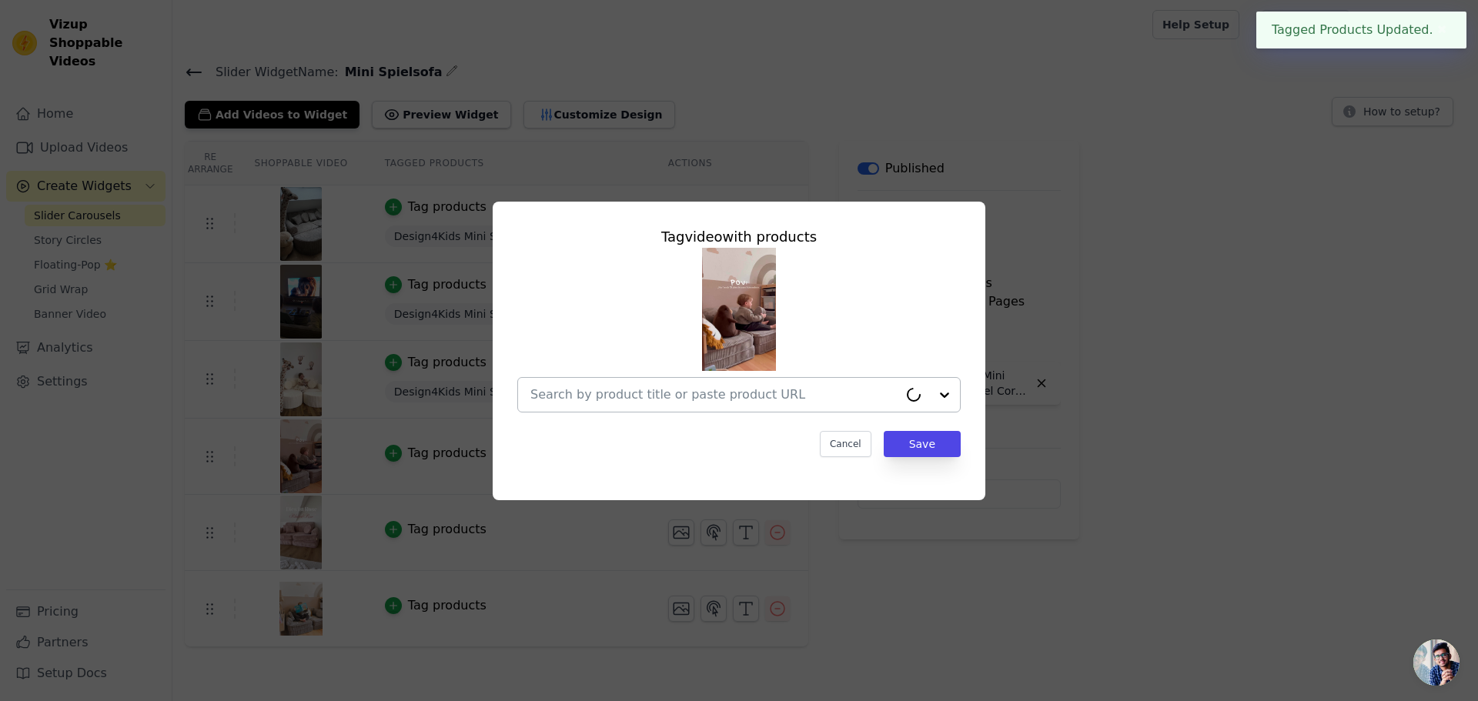
click at [615, 385] on div at bounding box center [714, 395] width 368 height 34
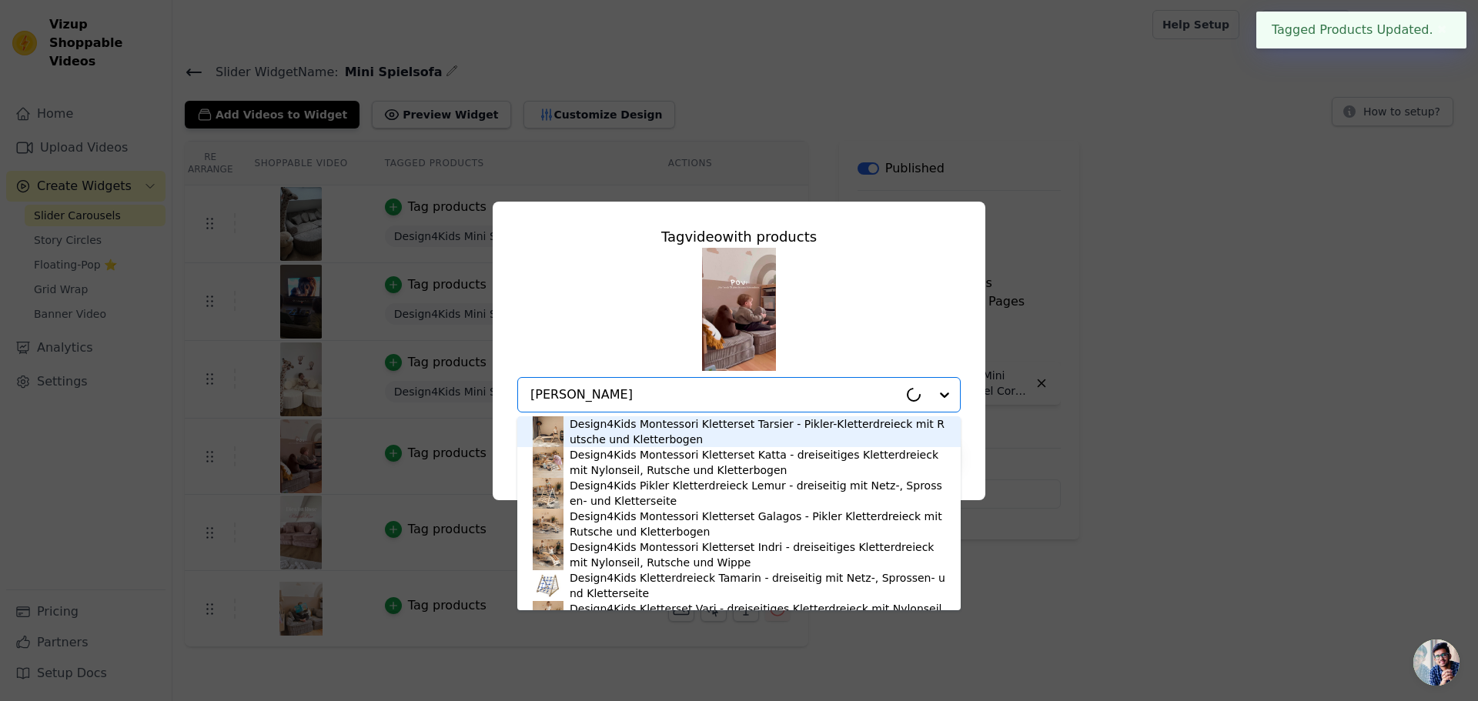
type input "hazeln"
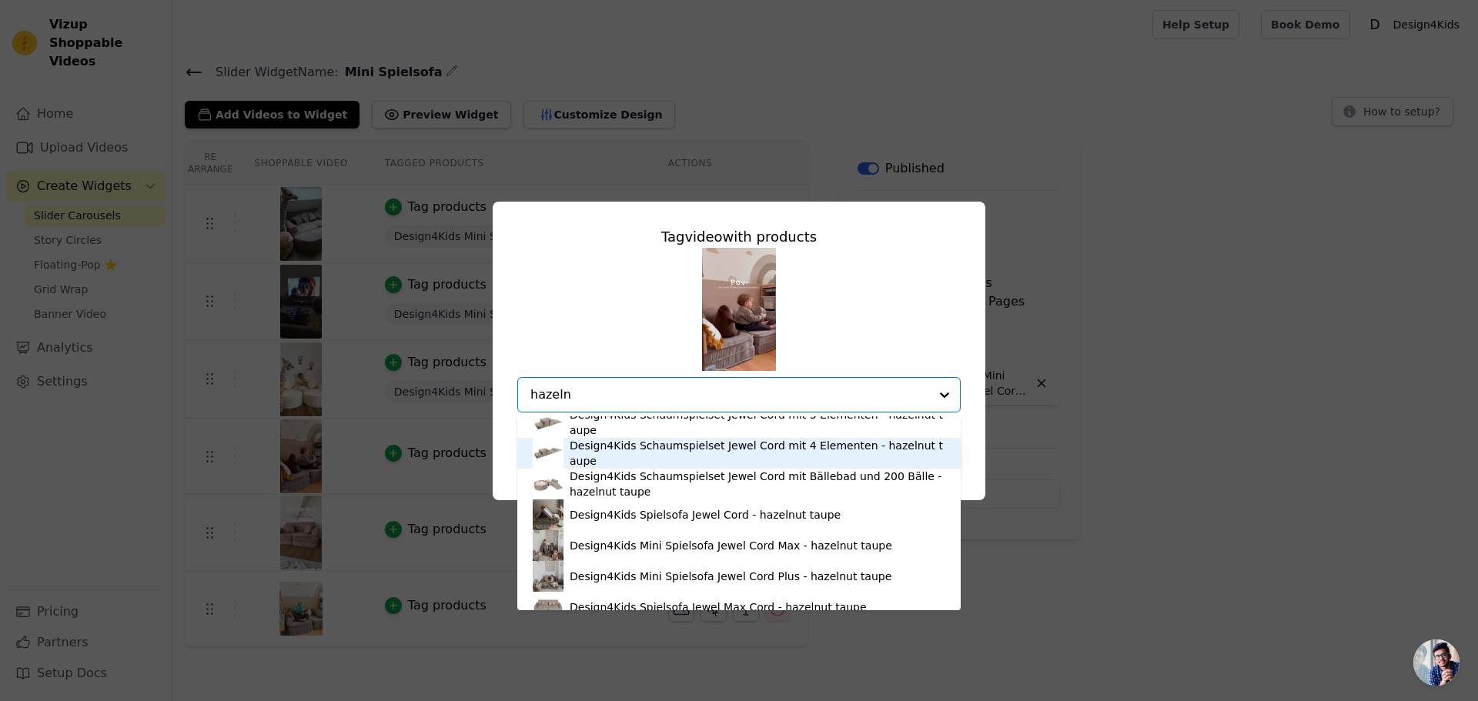
scroll to position [77, 0]
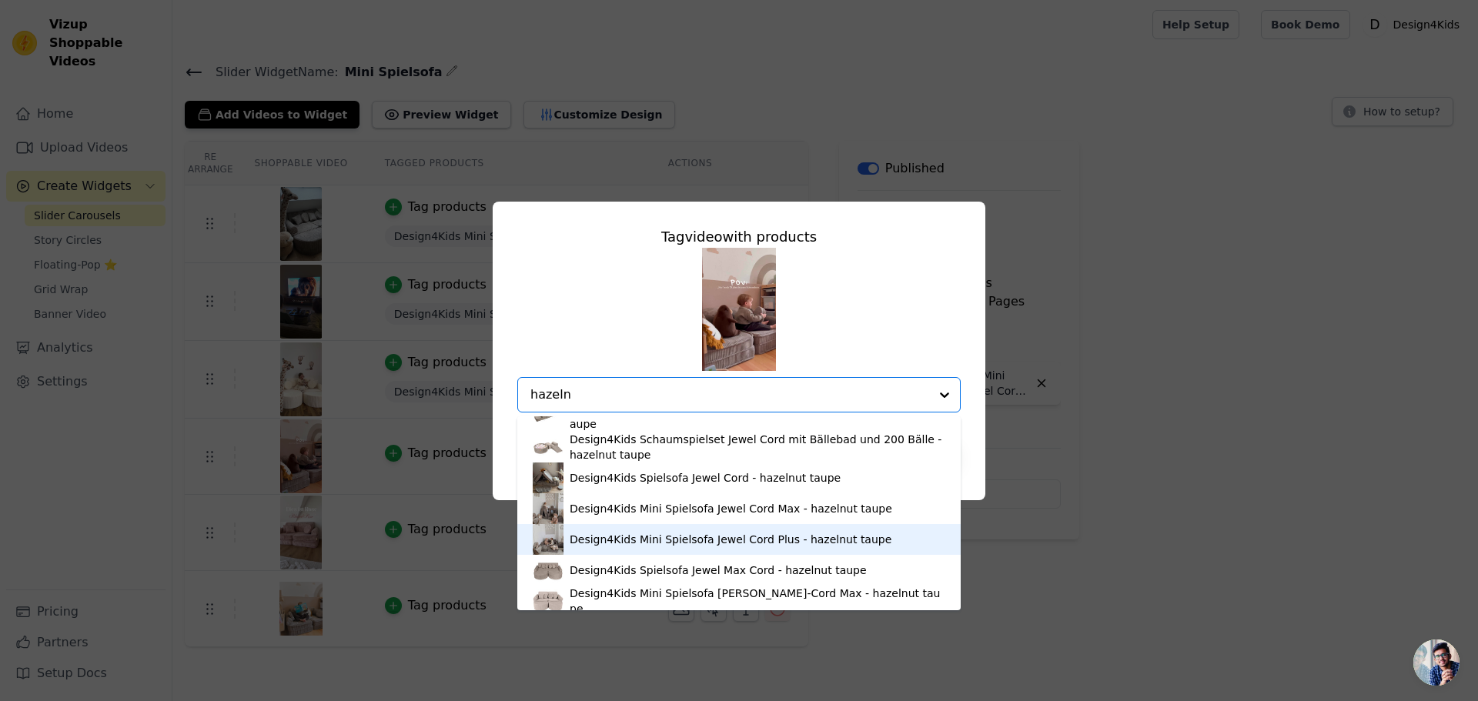
click at [660, 533] on div "Design4Kids Mini Spielsofa Jewel Cord Plus - hazelnut taupe" at bounding box center [731, 539] width 322 height 15
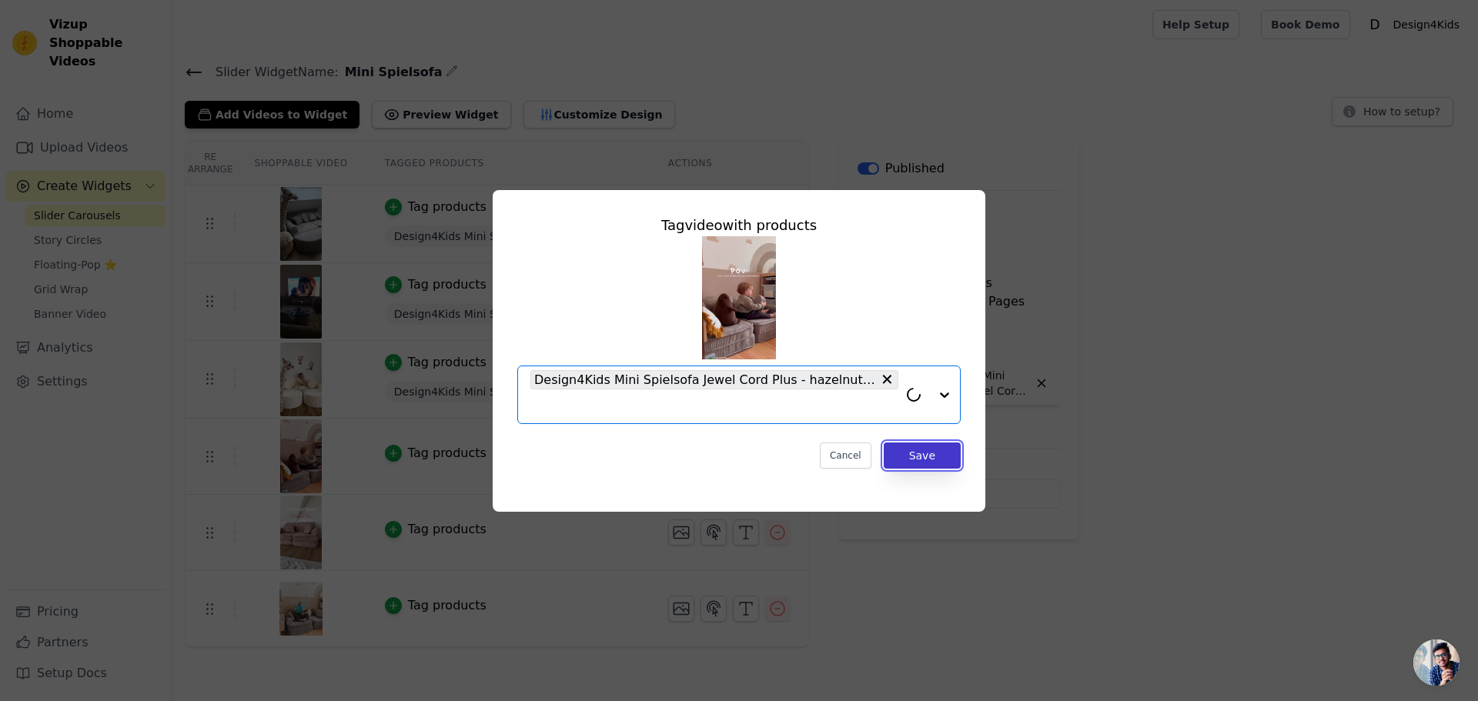
click at [934, 451] on button "Save" at bounding box center [922, 456] width 77 height 26
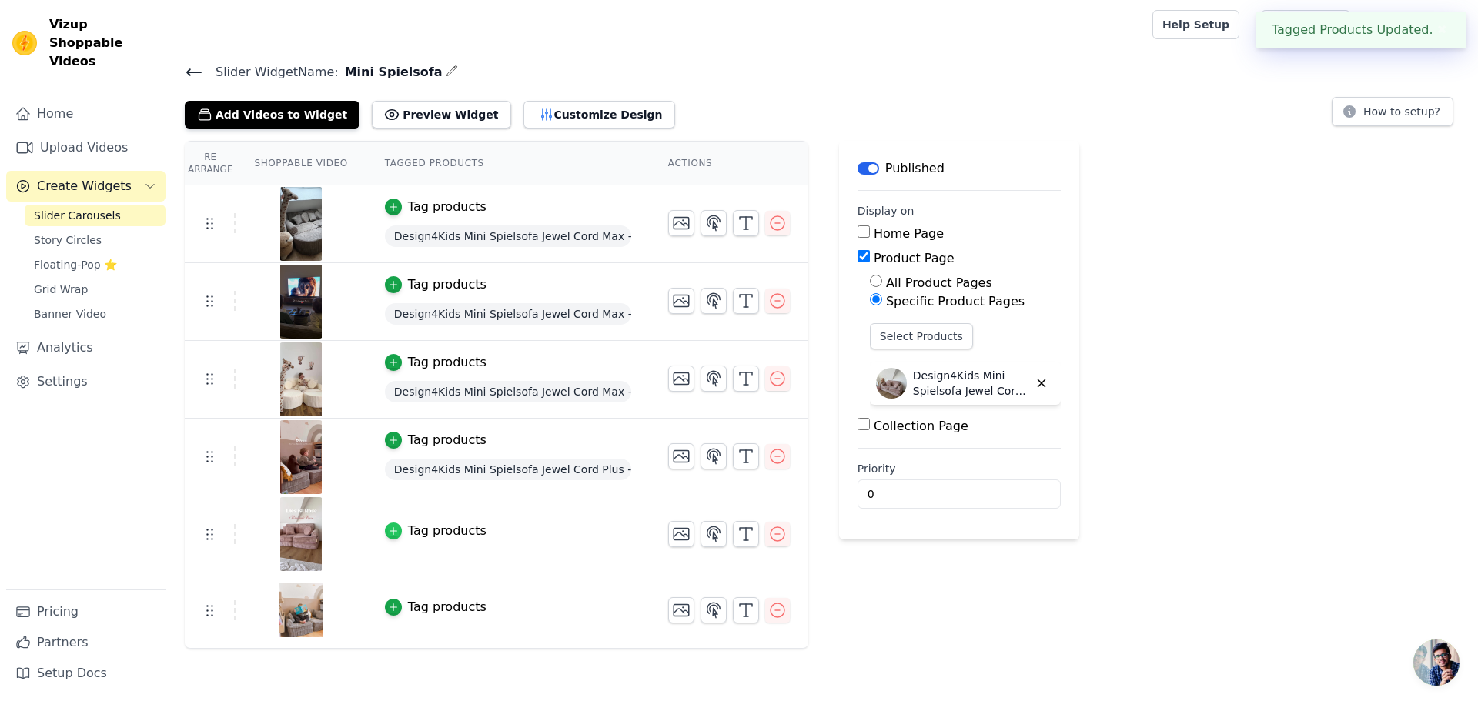
click at [388, 531] on icon "button" at bounding box center [393, 531] width 11 height 11
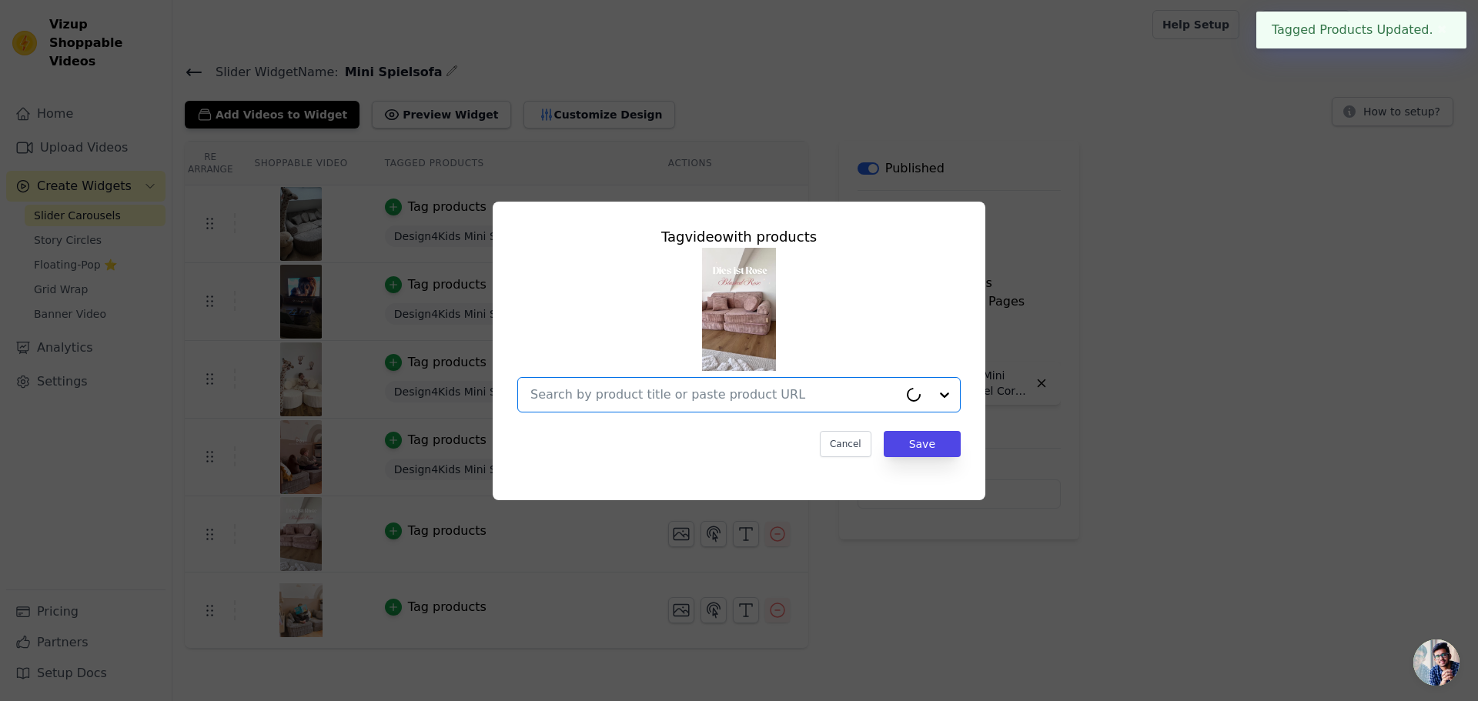
click at [563, 389] on input "text" at bounding box center [714, 395] width 368 height 18
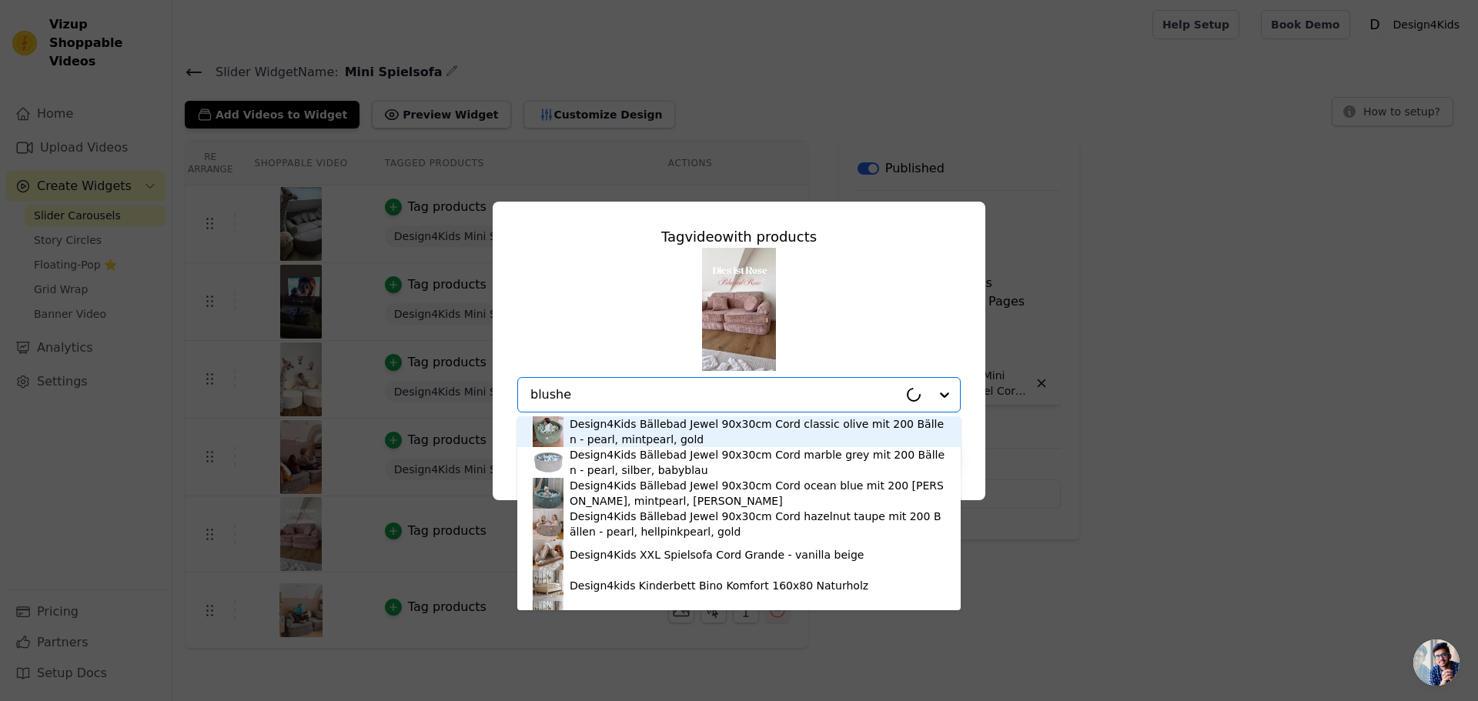
type input "blushed"
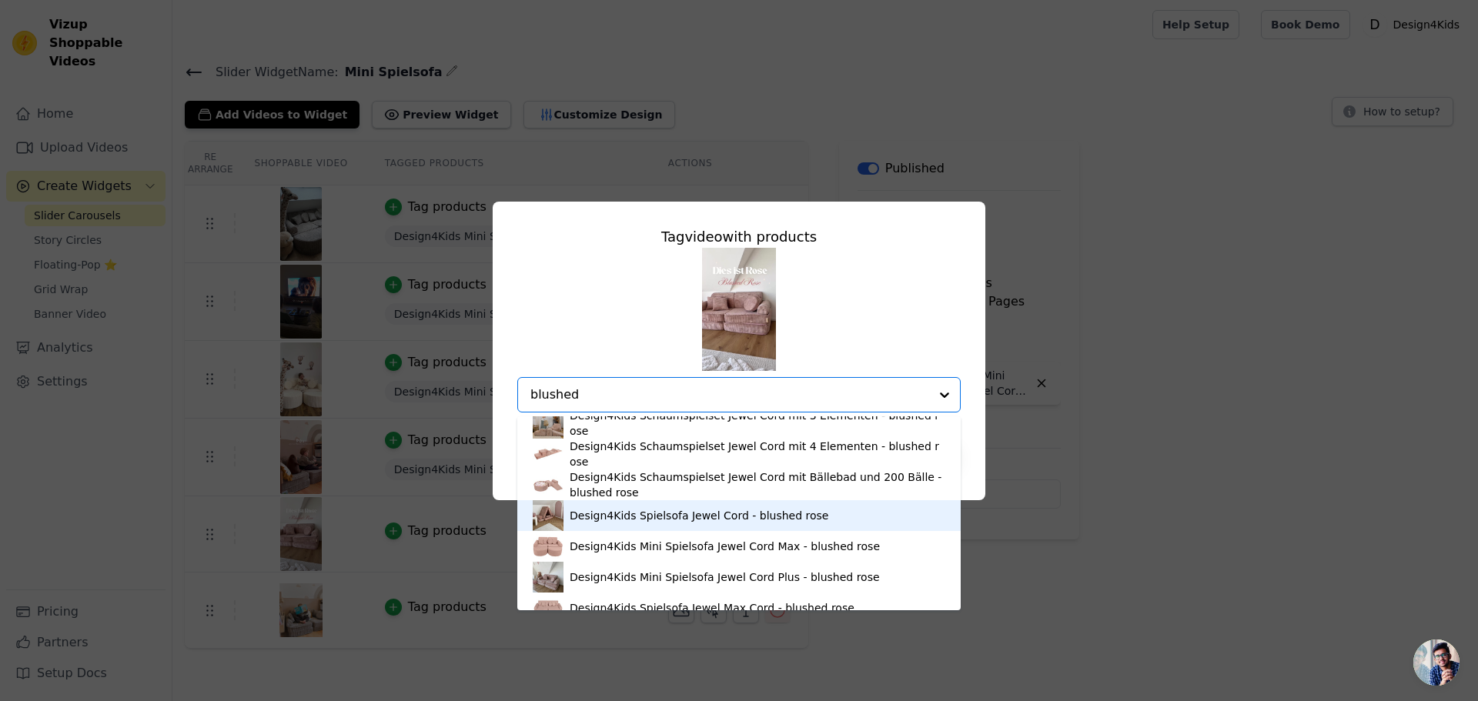
scroll to position [57, 0]
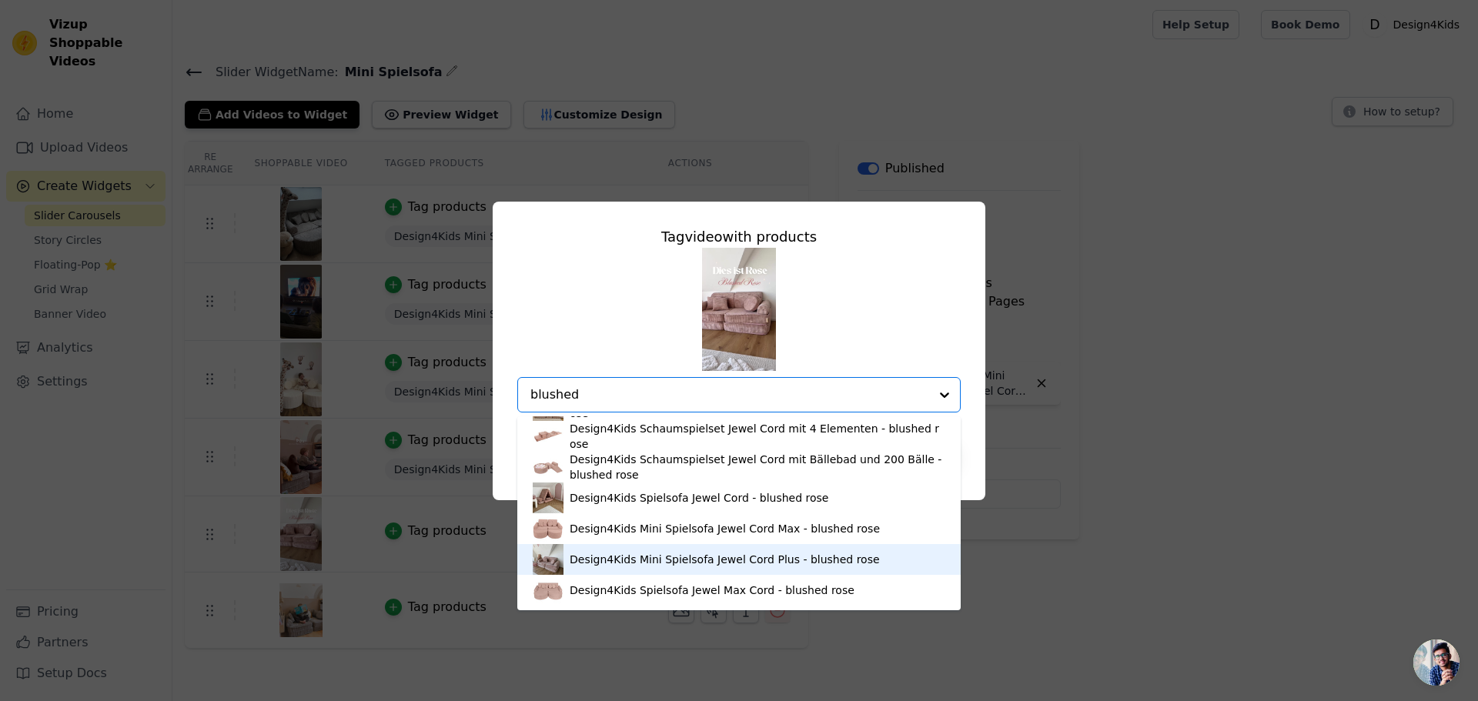
click at [632, 554] on div "Design4Kids Mini Spielsofa Jewel Cord Plus - blushed rose" at bounding box center [725, 559] width 310 height 15
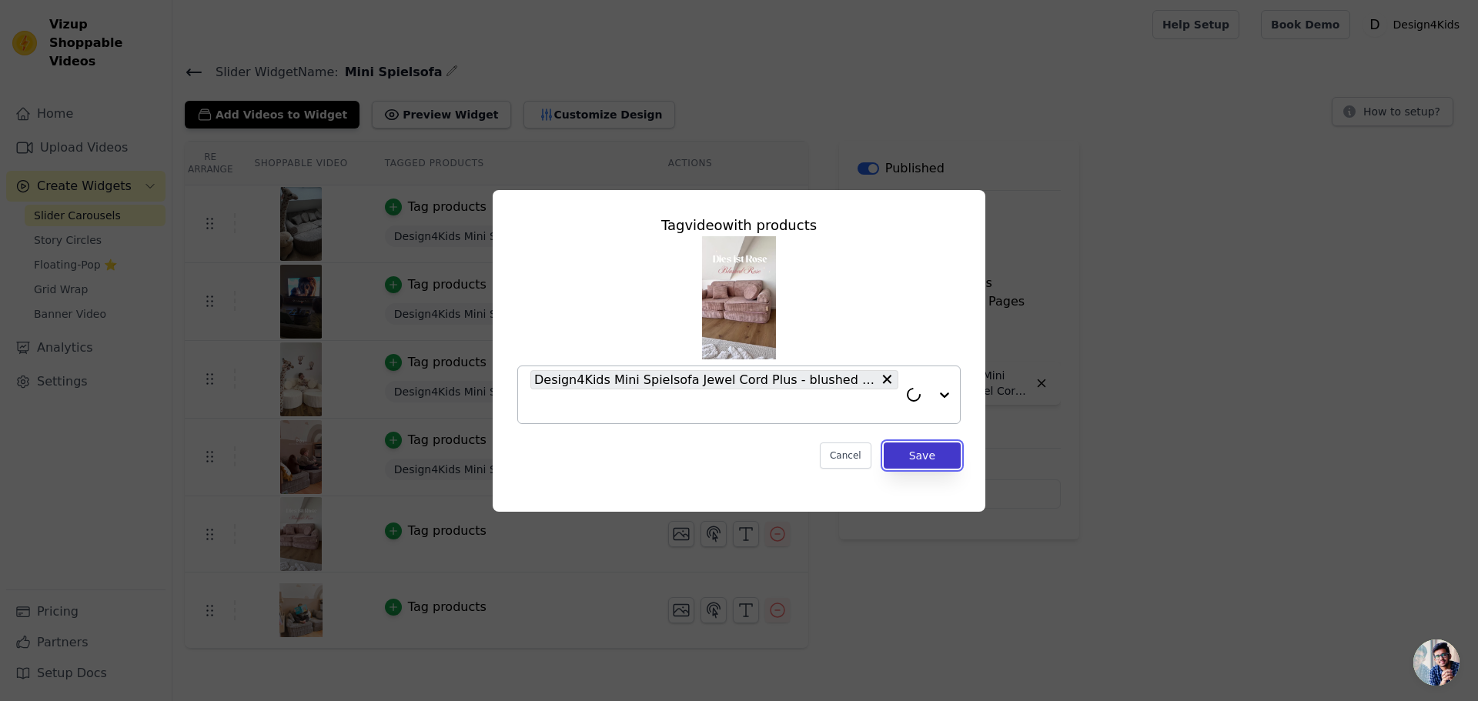
click at [947, 456] on button "Save" at bounding box center [922, 456] width 77 height 26
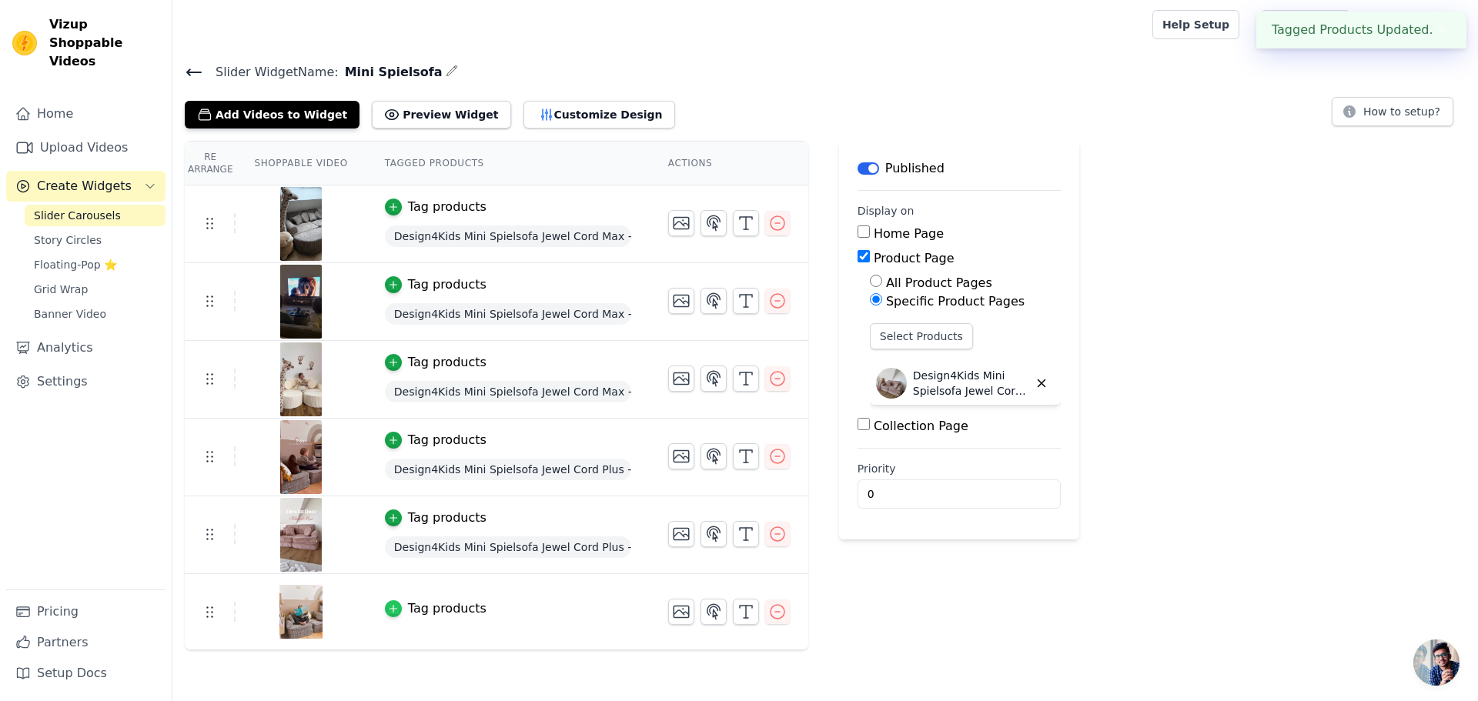
click at [388, 609] on icon "button" at bounding box center [393, 608] width 11 height 11
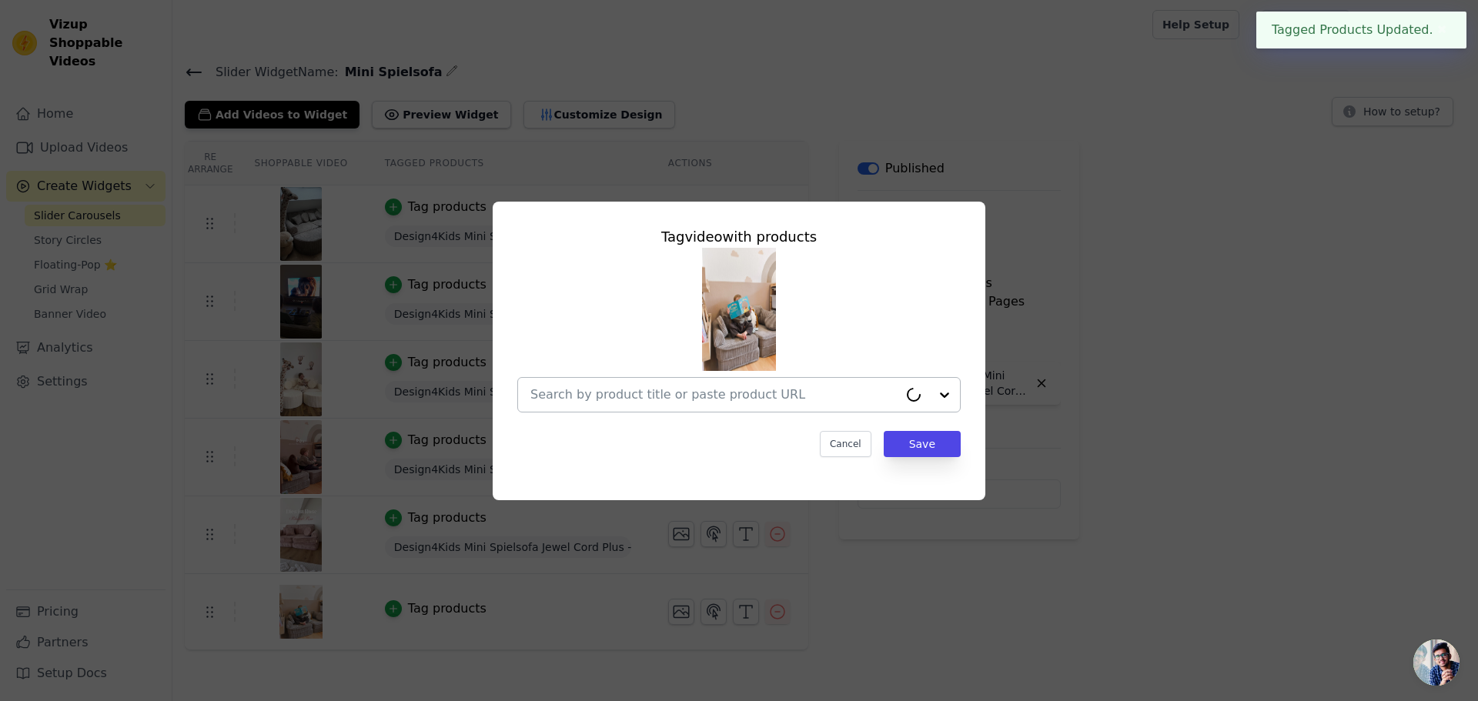
click at [601, 393] on input "text" at bounding box center [714, 395] width 368 height 18
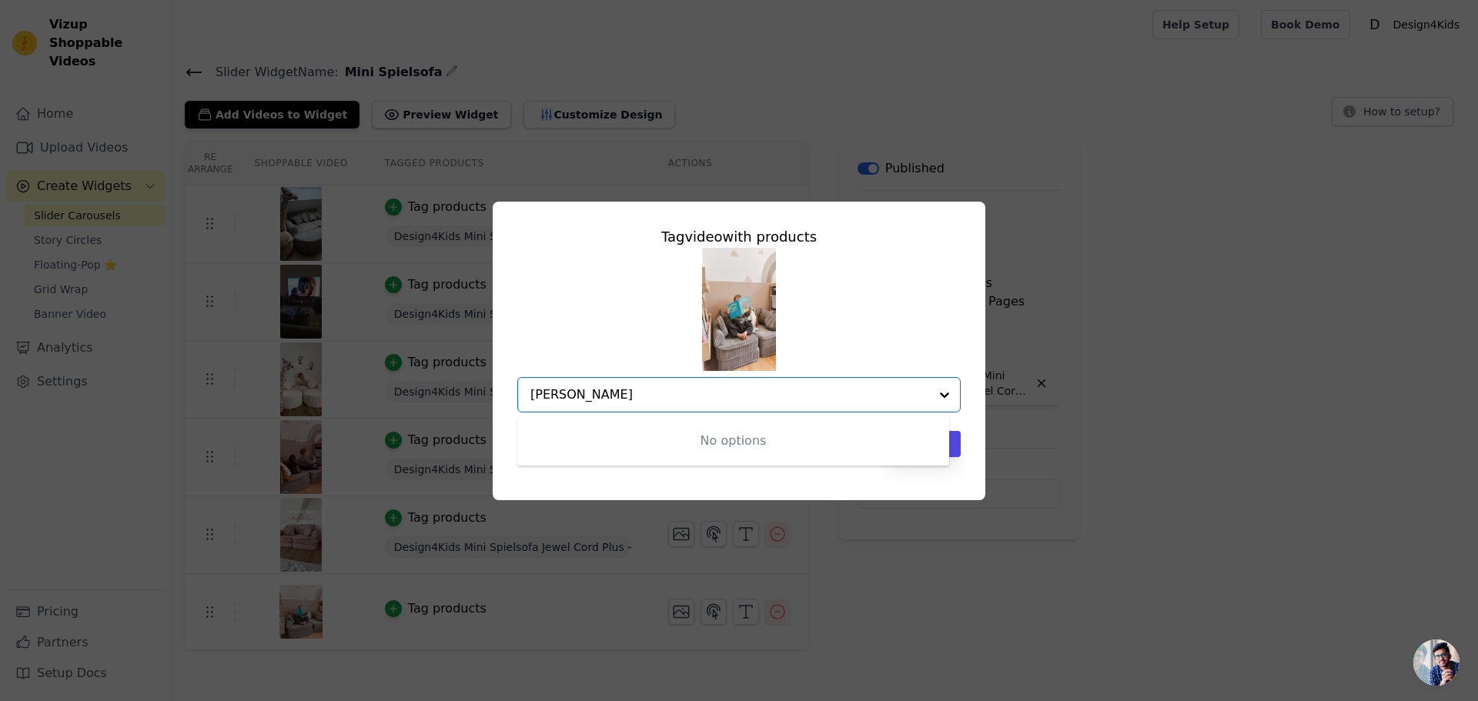
type input "hazeln"
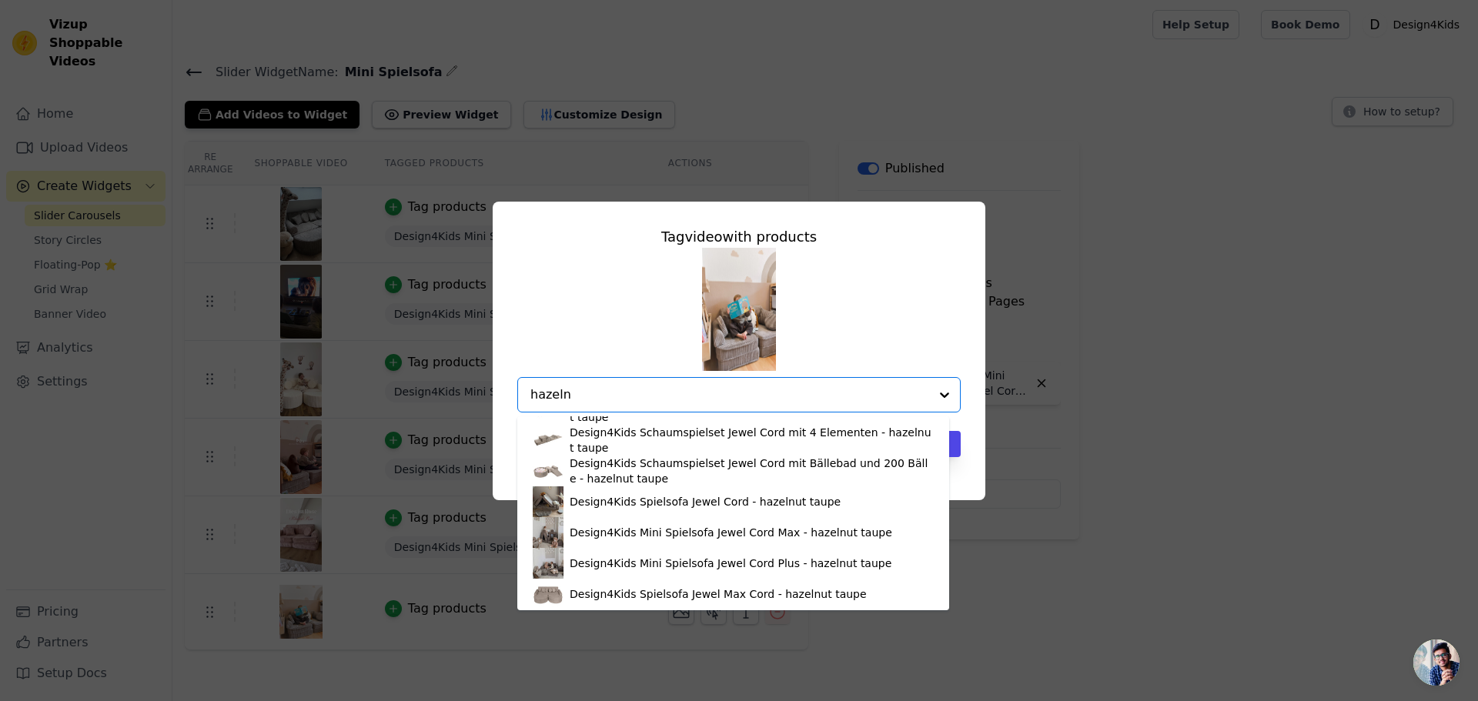
scroll to position [77, 0]
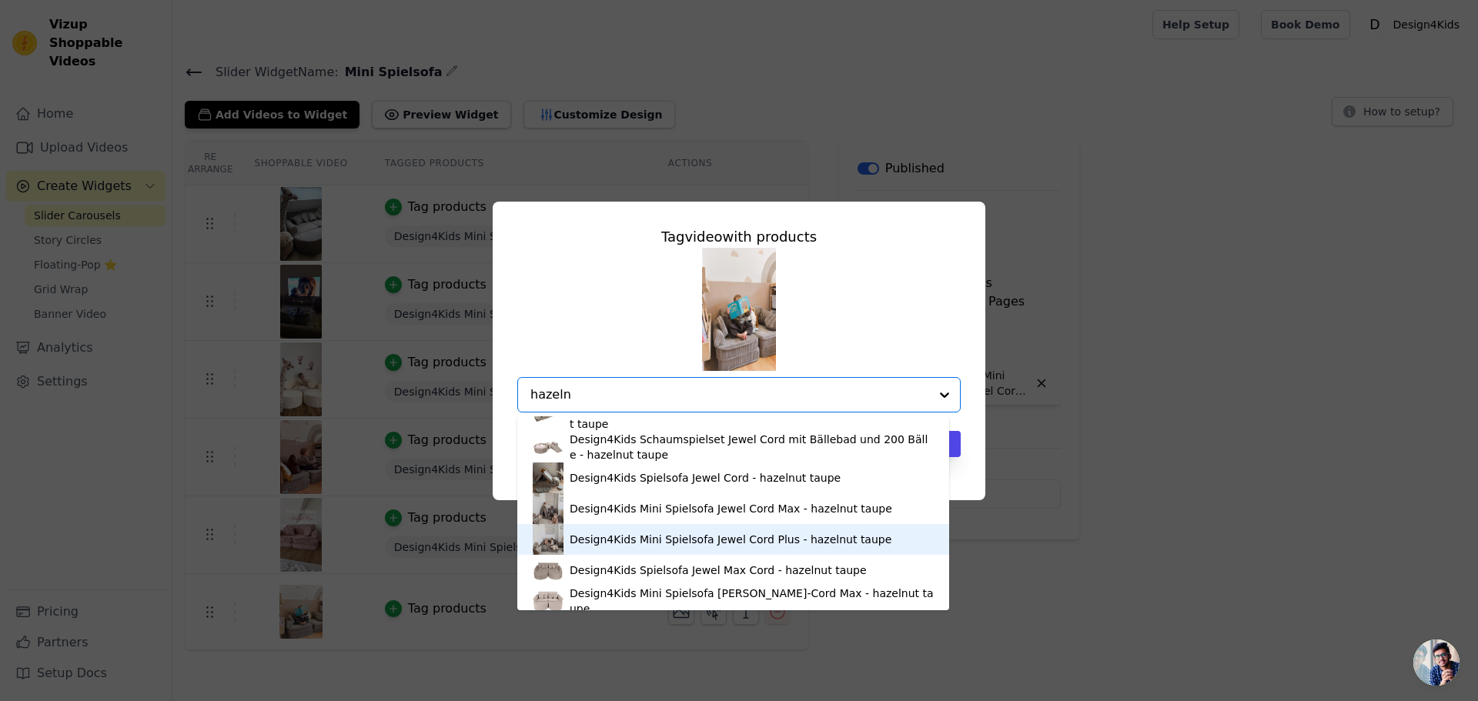
click at [687, 535] on div "Design4Kids Mini Spielsofa Jewel Cord Plus - hazelnut taupe" at bounding box center [731, 539] width 322 height 15
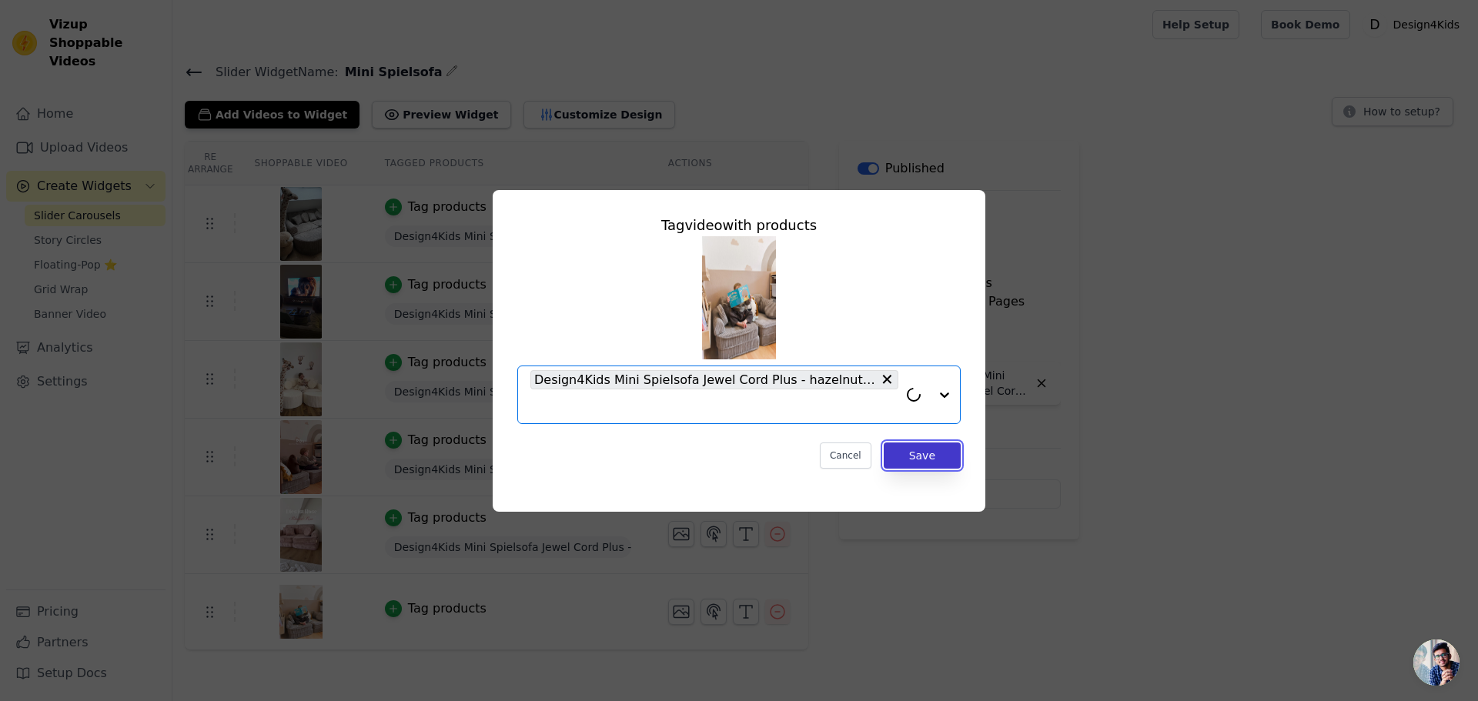
drag, startPoint x: 912, startPoint y: 463, endPoint x: 897, endPoint y: 465, distance: 15.6
click at [913, 462] on button "Save" at bounding box center [922, 456] width 77 height 26
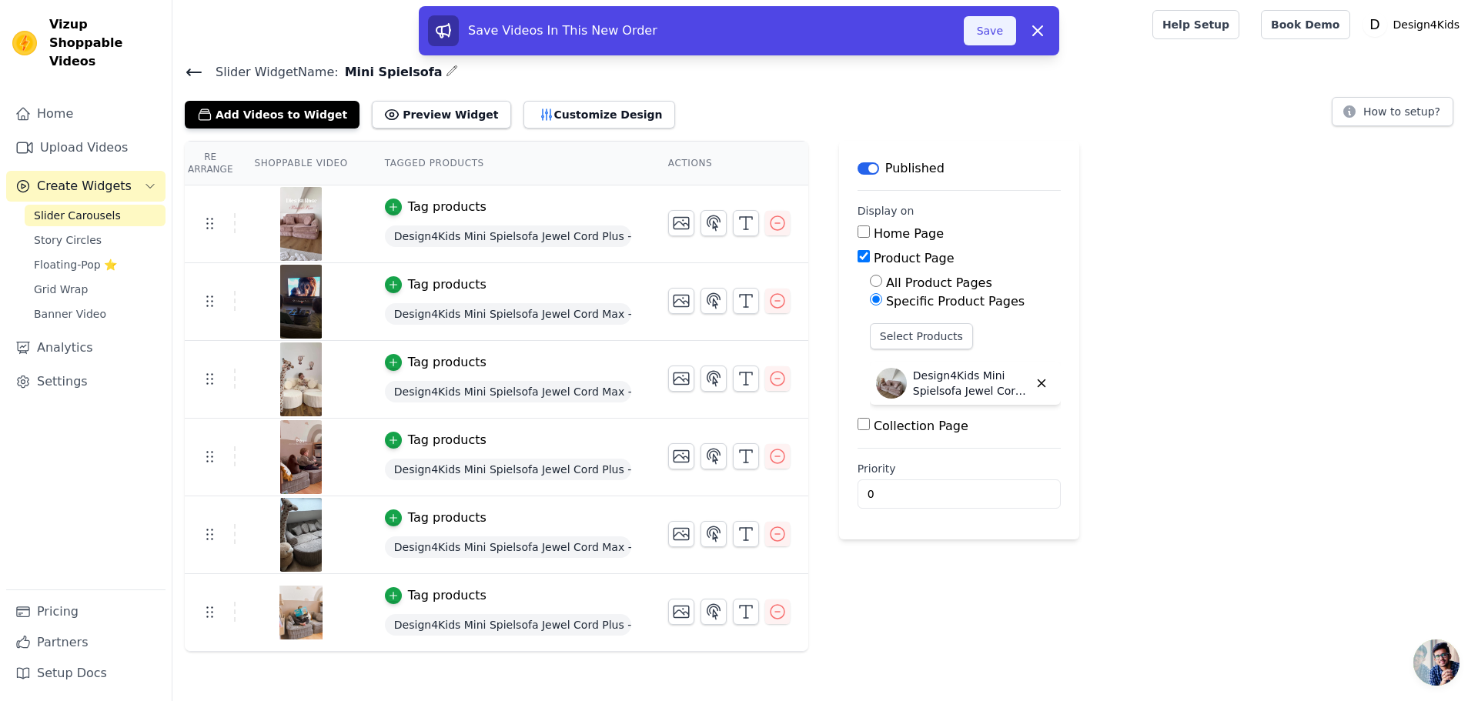
click at [995, 36] on button "Save" at bounding box center [990, 30] width 52 height 29
